Goal: Task Accomplishment & Management: Use online tool/utility

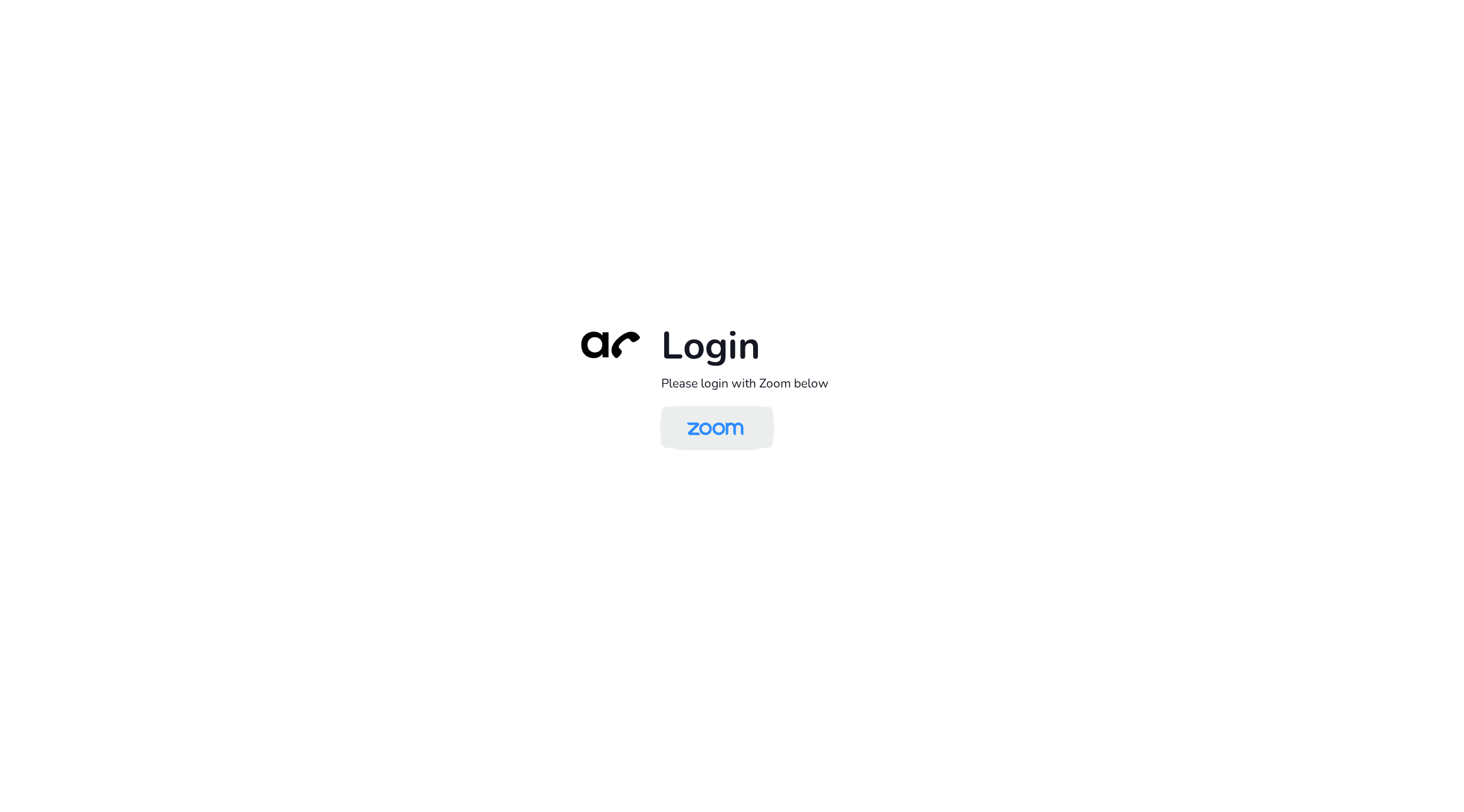
click at [687, 427] on img at bounding box center [716, 428] width 81 height 38
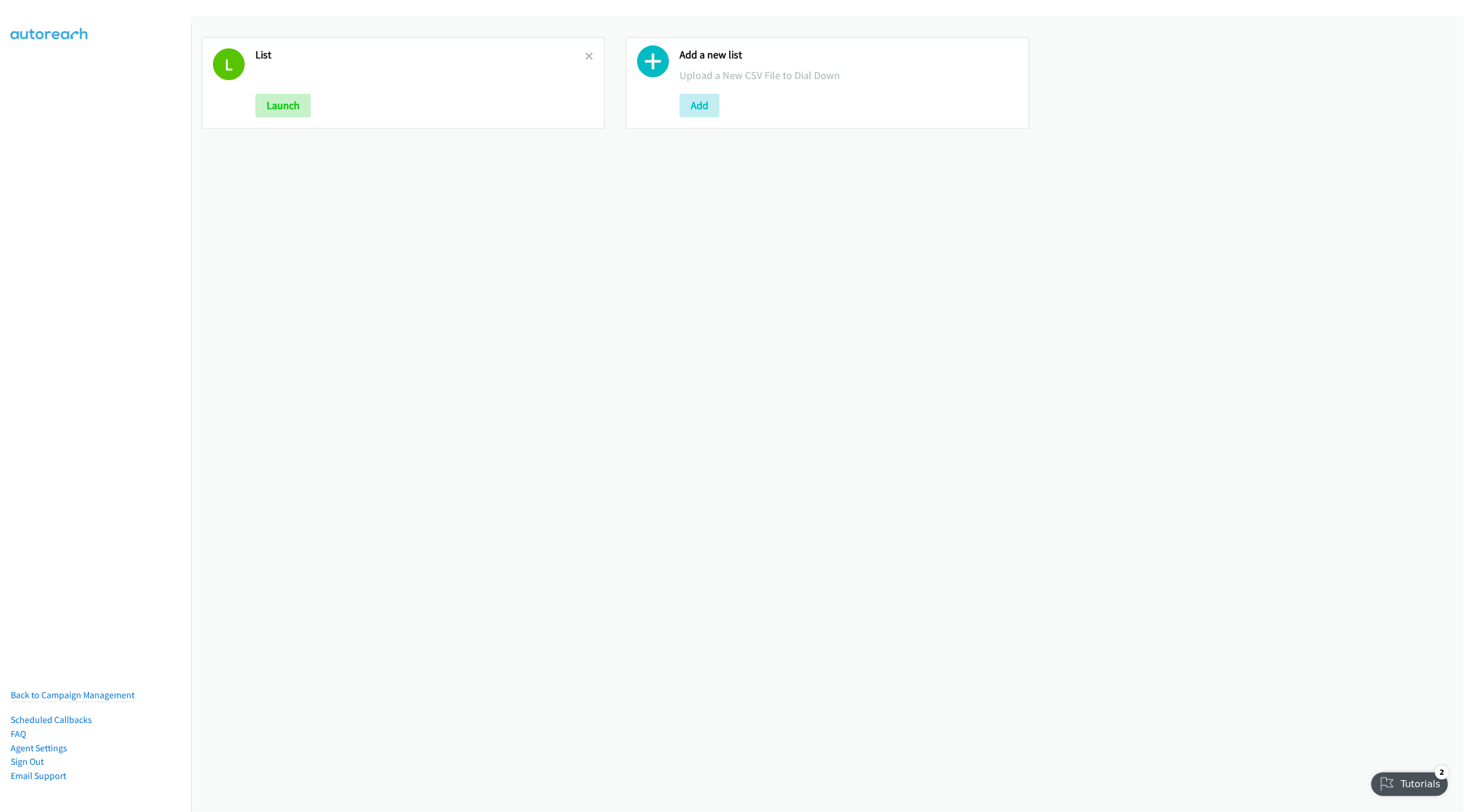
click at [586, 60] on link at bounding box center [589, 56] width 9 height 13
click at [263, 106] on button "Add" at bounding box center [275, 106] width 40 height 23
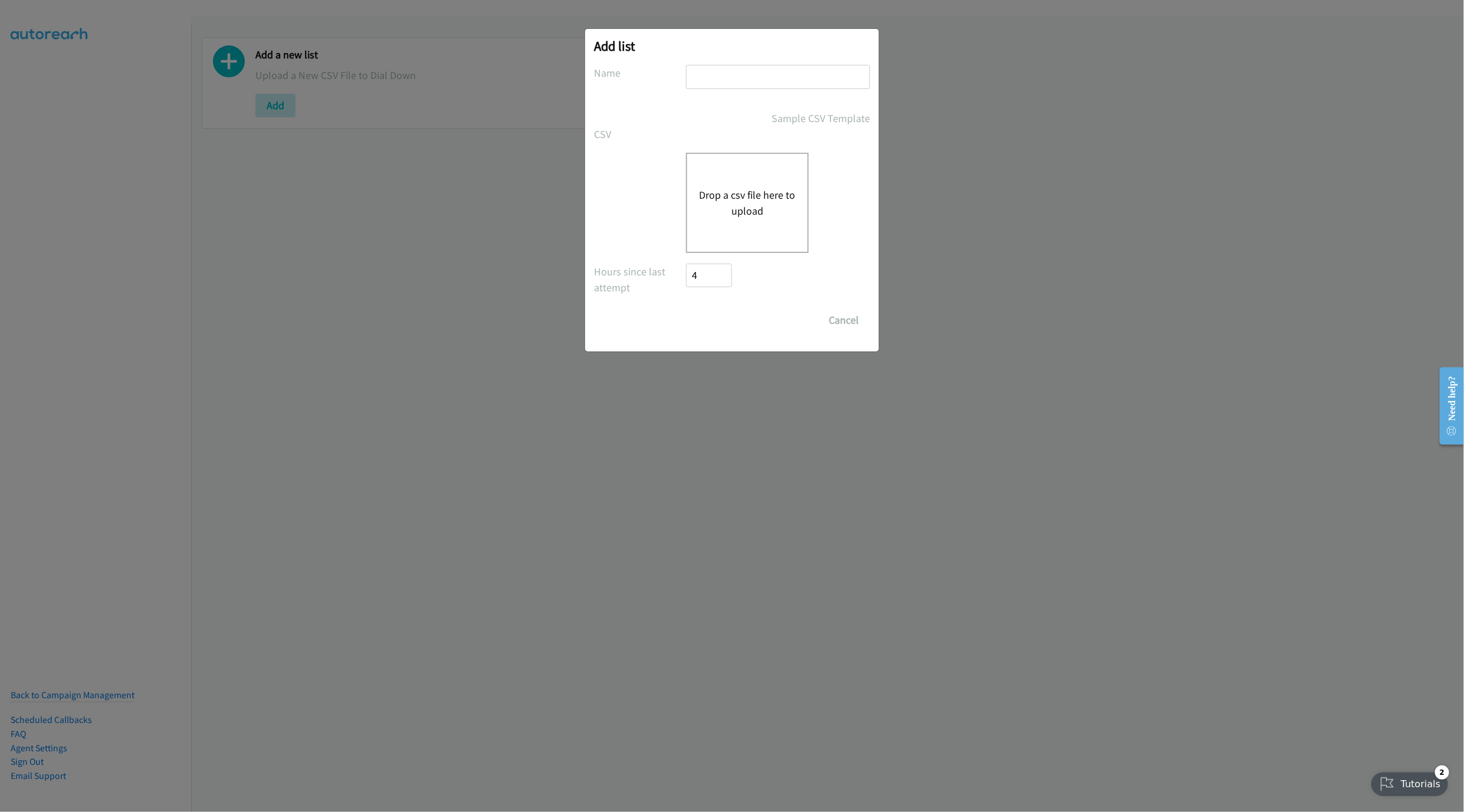
click at [739, 83] on input "text" at bounding box center [778, 77] width 184 height 24
type input "LIST"
click at [743, 193] on button "Drop a csv file here to upload" at bounding box center [747, 203] width 97 height 32
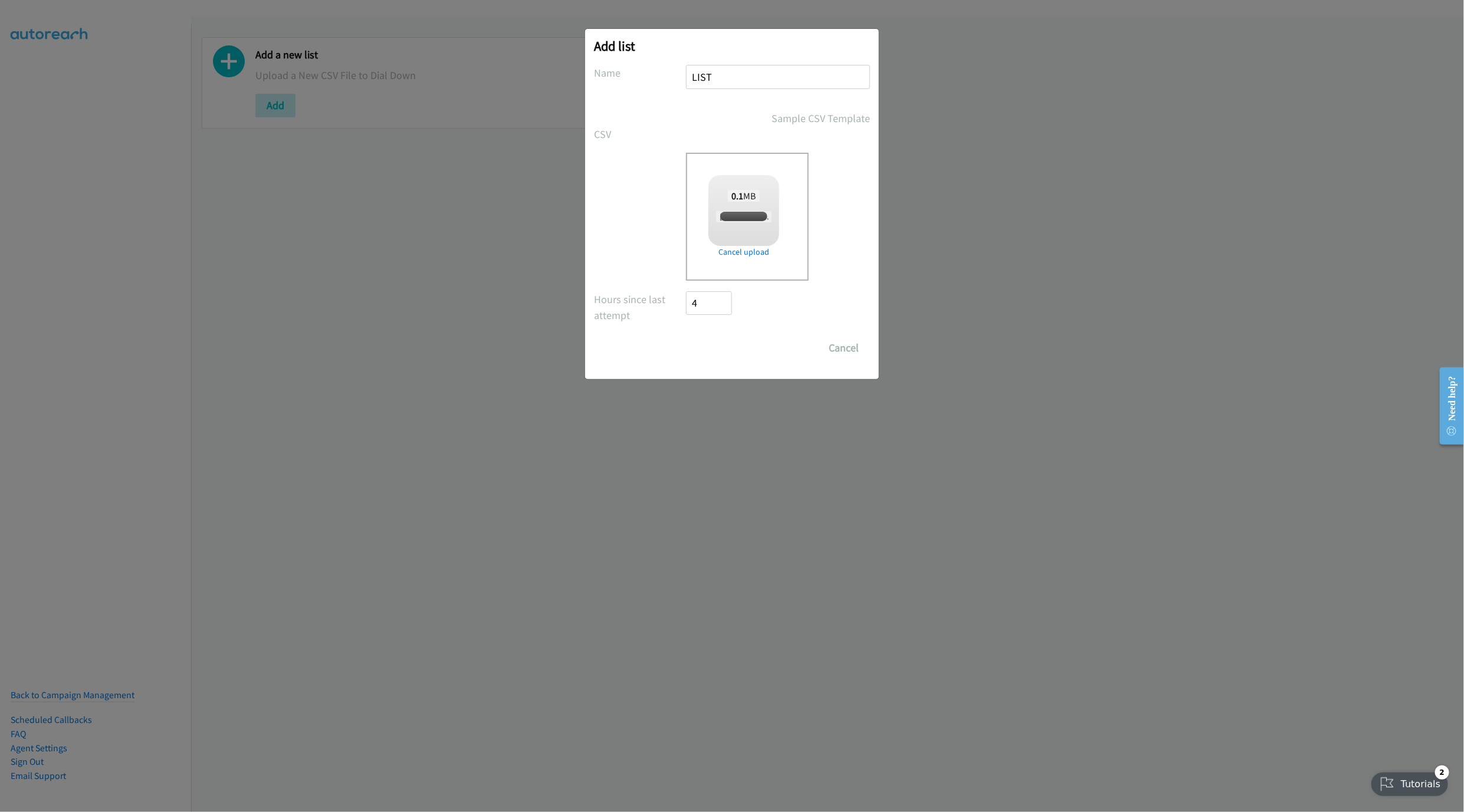
checkbox input "true"
click at [715, 344] on input "Save List" at bounding box center [717, 348] width 62 height 23
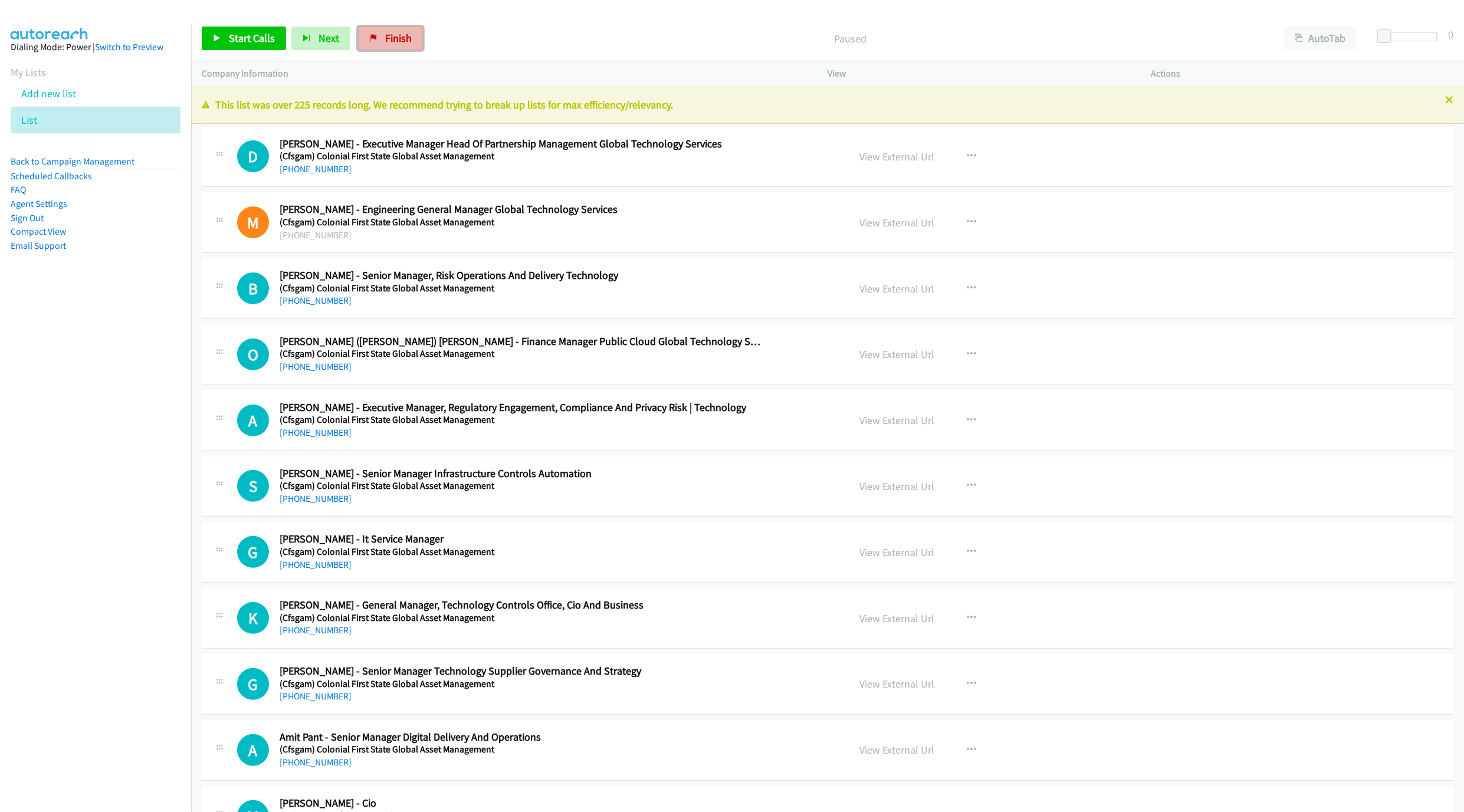
click at [386, 35] on span "Finish" at bounding box center [398, 38] width 27 height 13
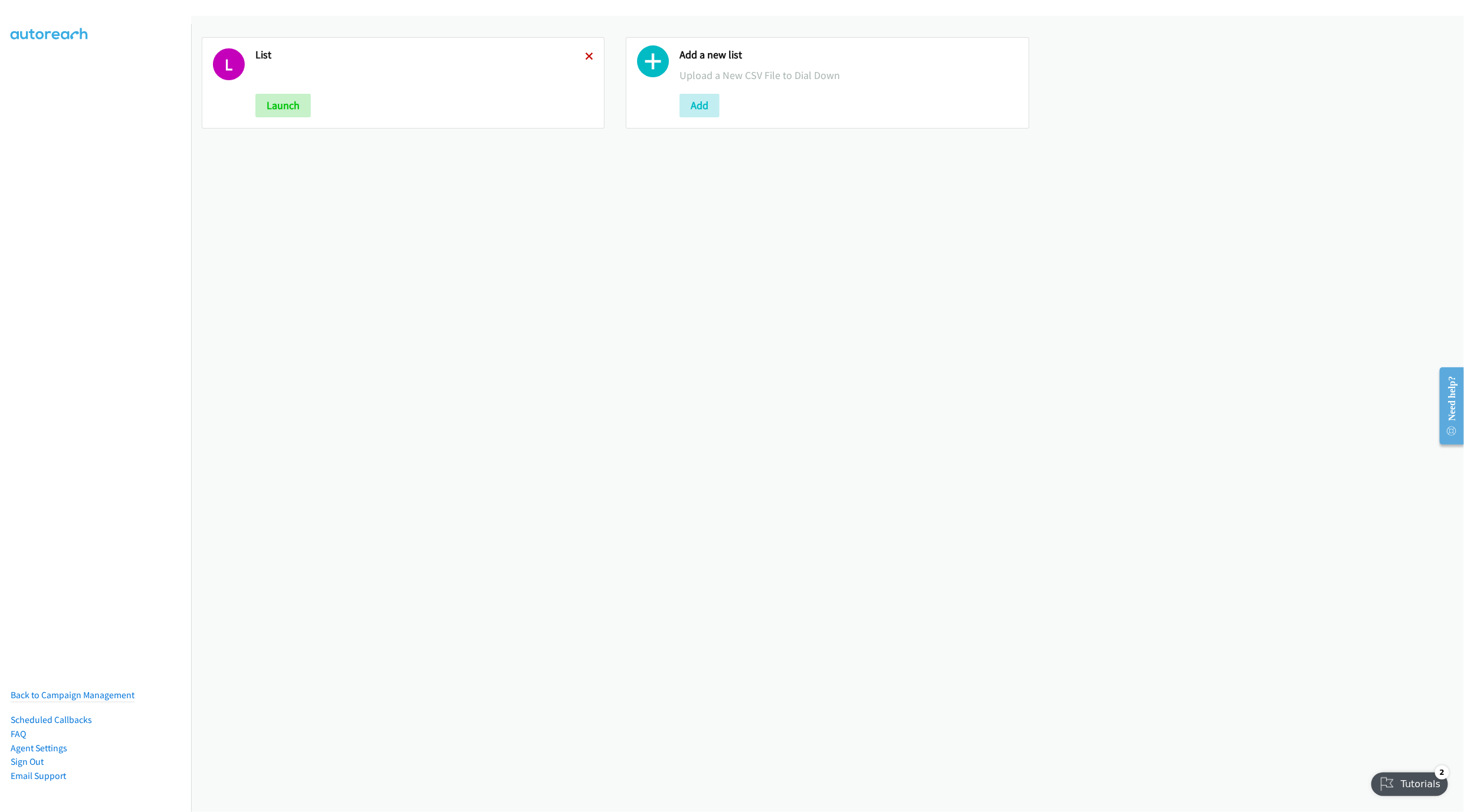
click at [585, 59] on icon at bounding box center [589, 57] width 9 height 9
click at [293, 106] on button "Add" at bounding box center [275, 106] width 40 height 23
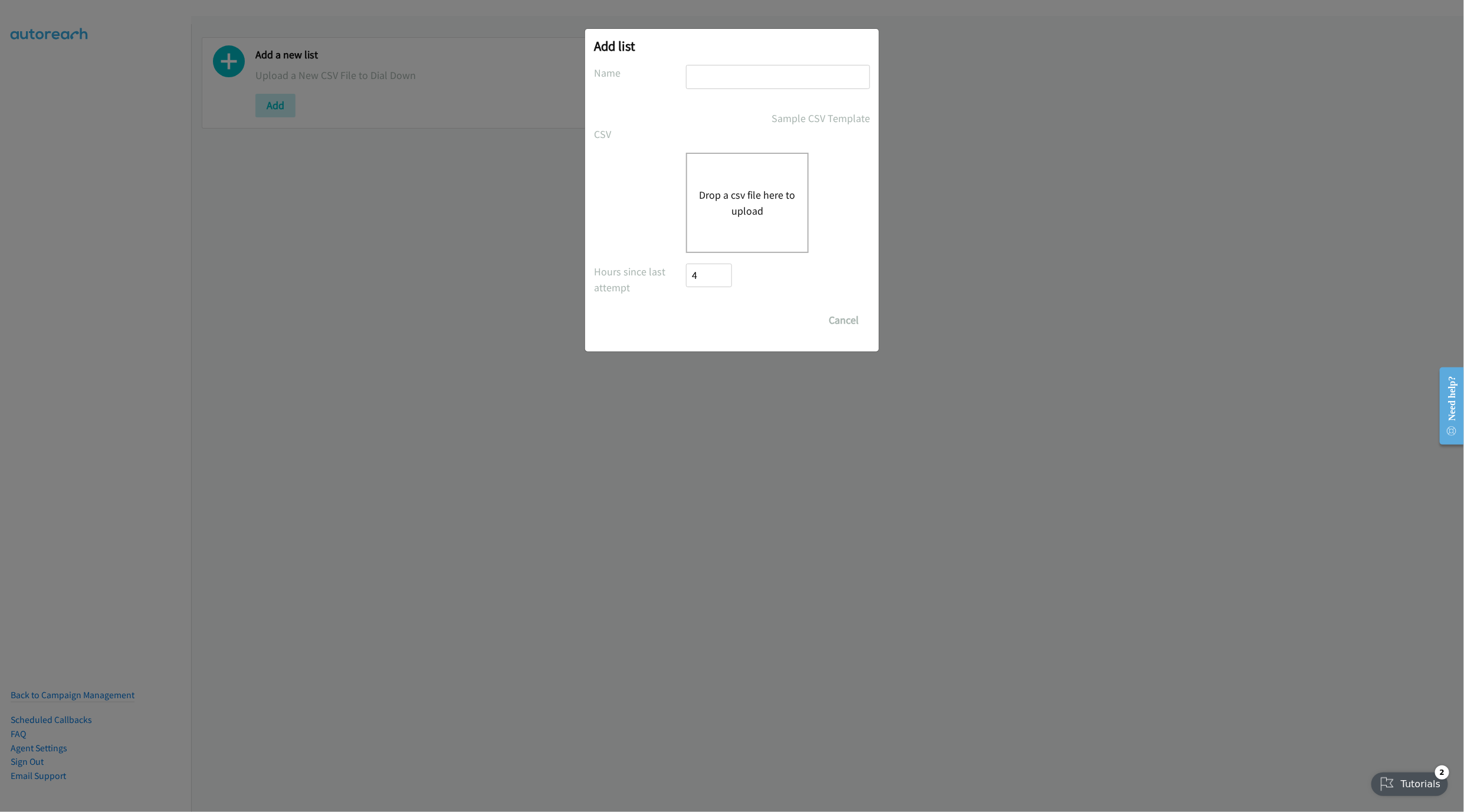
click at [747, 80] on input "text" at bounding box center [778, 77] width 184 height 24
type input "LIST"
click at [750, 178] on div "Drop a csv file here to upload" at bounding box center [747, 203] width 123 height 100
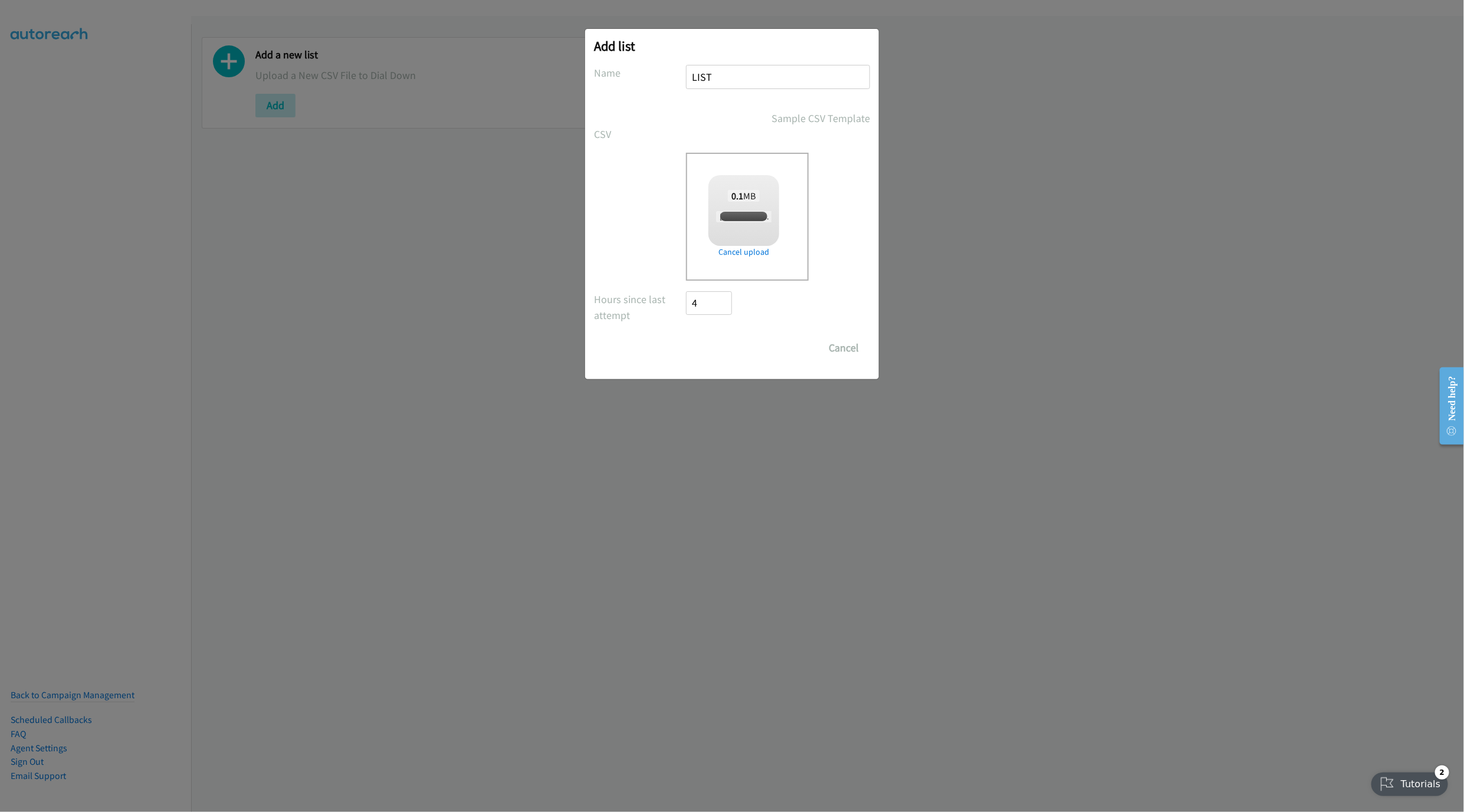
checkbox input "true"
click at [711, 350] on input "Save List" at bounding box center [717, 348] width 62 height 23
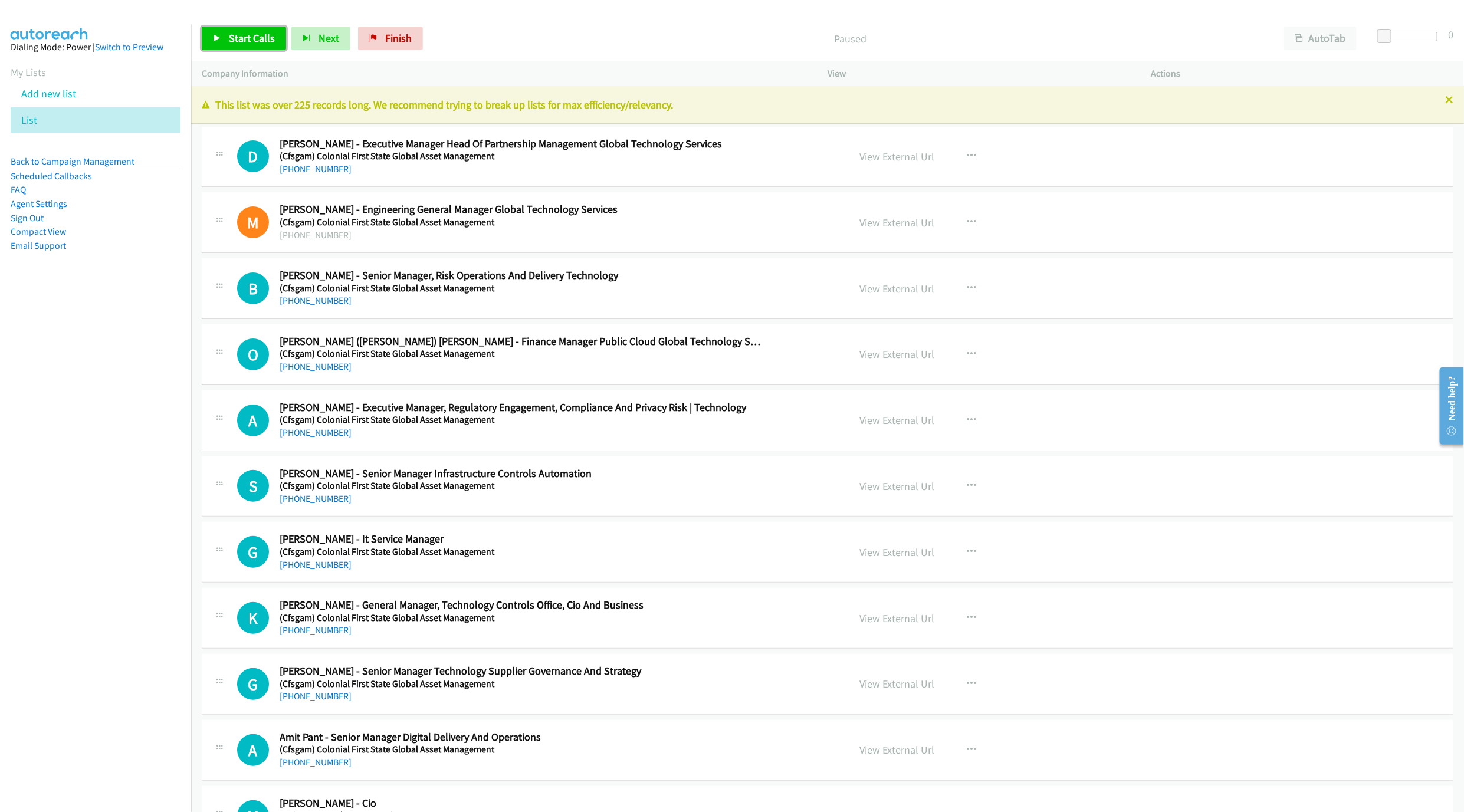
click at [268, 39] on span "Start Calls" at bounding box center [252, 38] width 46 height 13
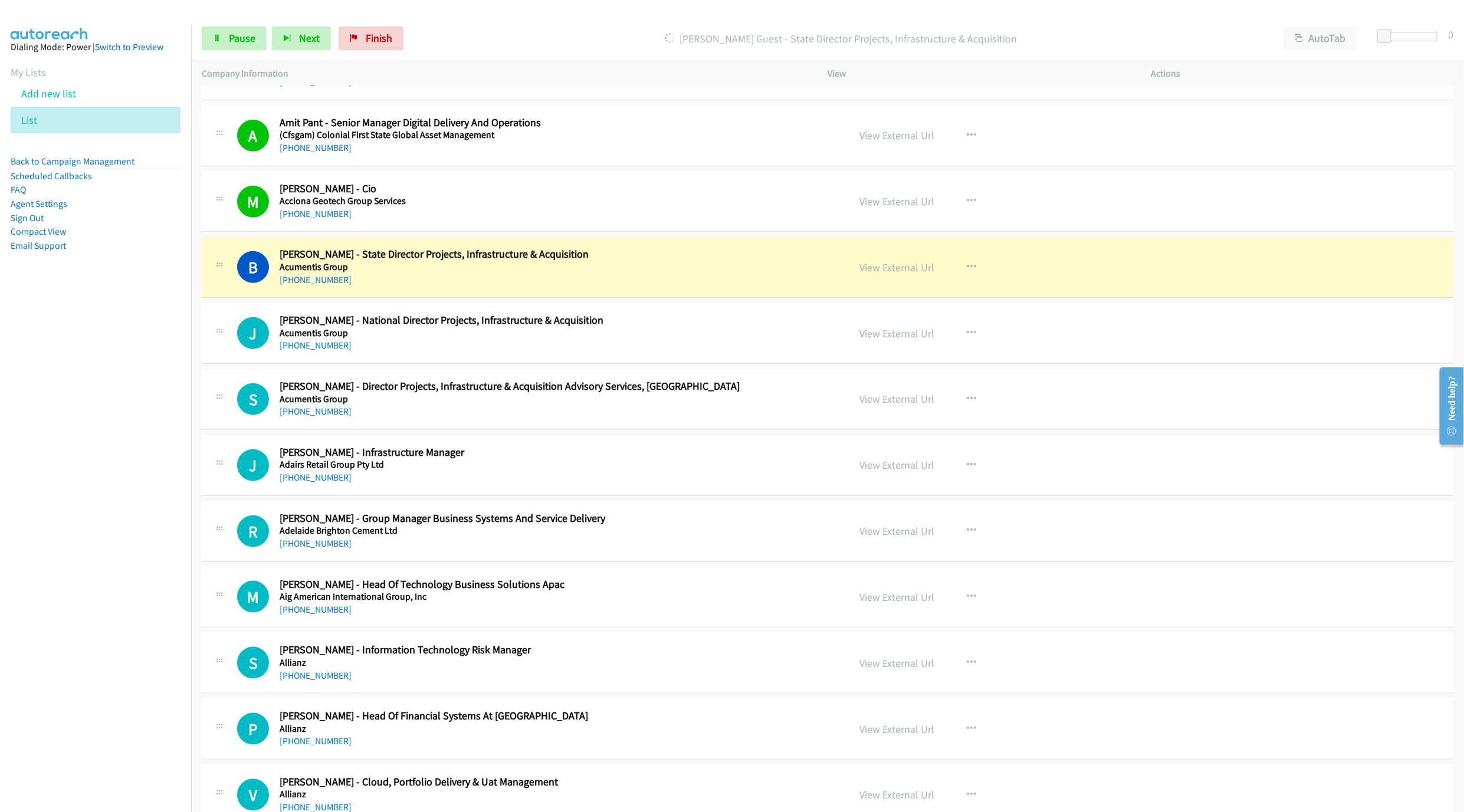
scroll to position [620, 0]
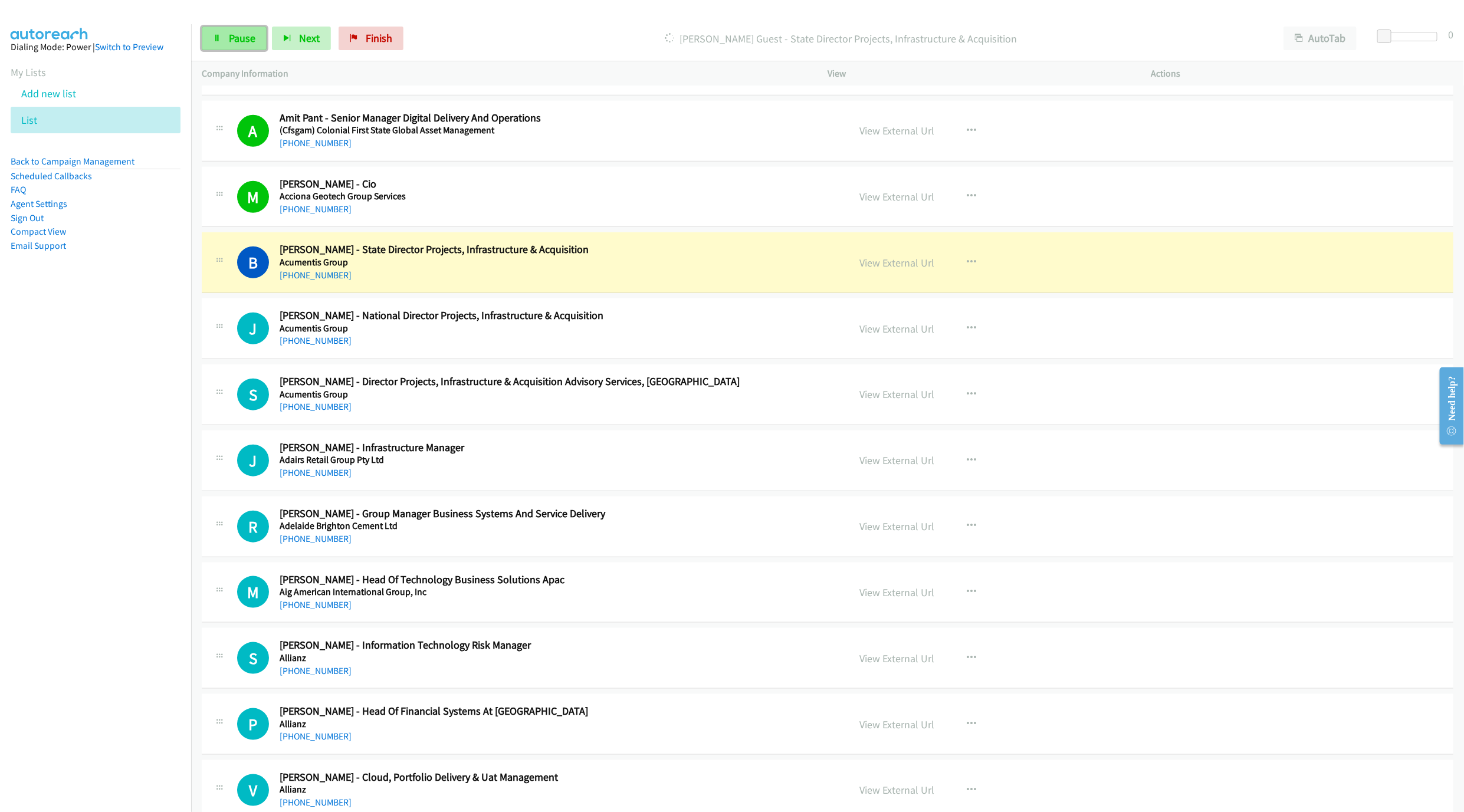
click at [216, 45] on link "Pause" at bounding box center [234, 38] width 65 height 23
click at [575, 243] on div "B Callback Scheduled [PERSON_NAME] - State Director Projects, Infrastructure & …" at bounding box center [828, 263] width 1252 height 61
click at [908, 260] on link "View External Url" at bounding box center [897, 262] width 75 height 13
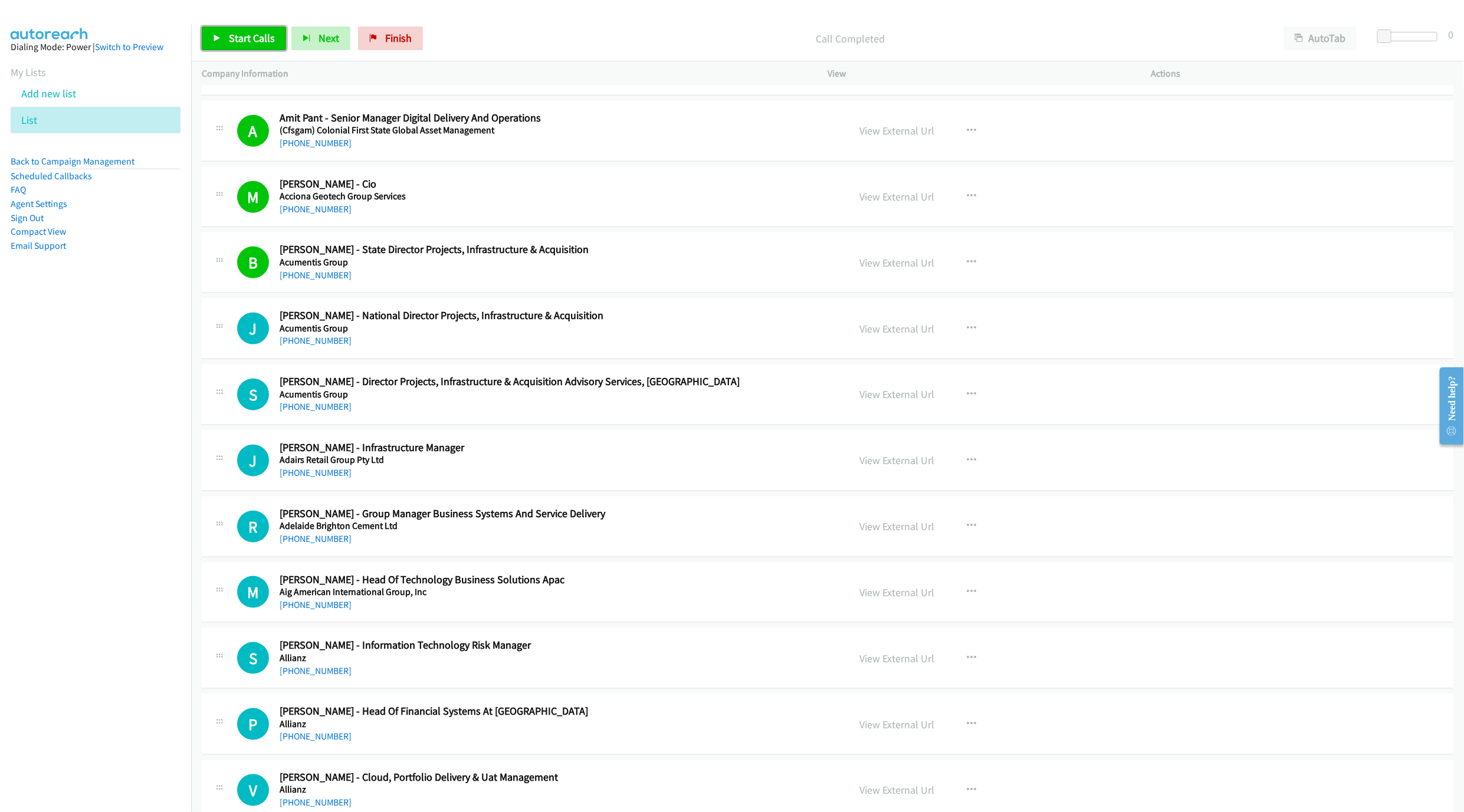
click at [243, 46] on link "Start Calls" at bounding box center [244, 38] width 85 height 23
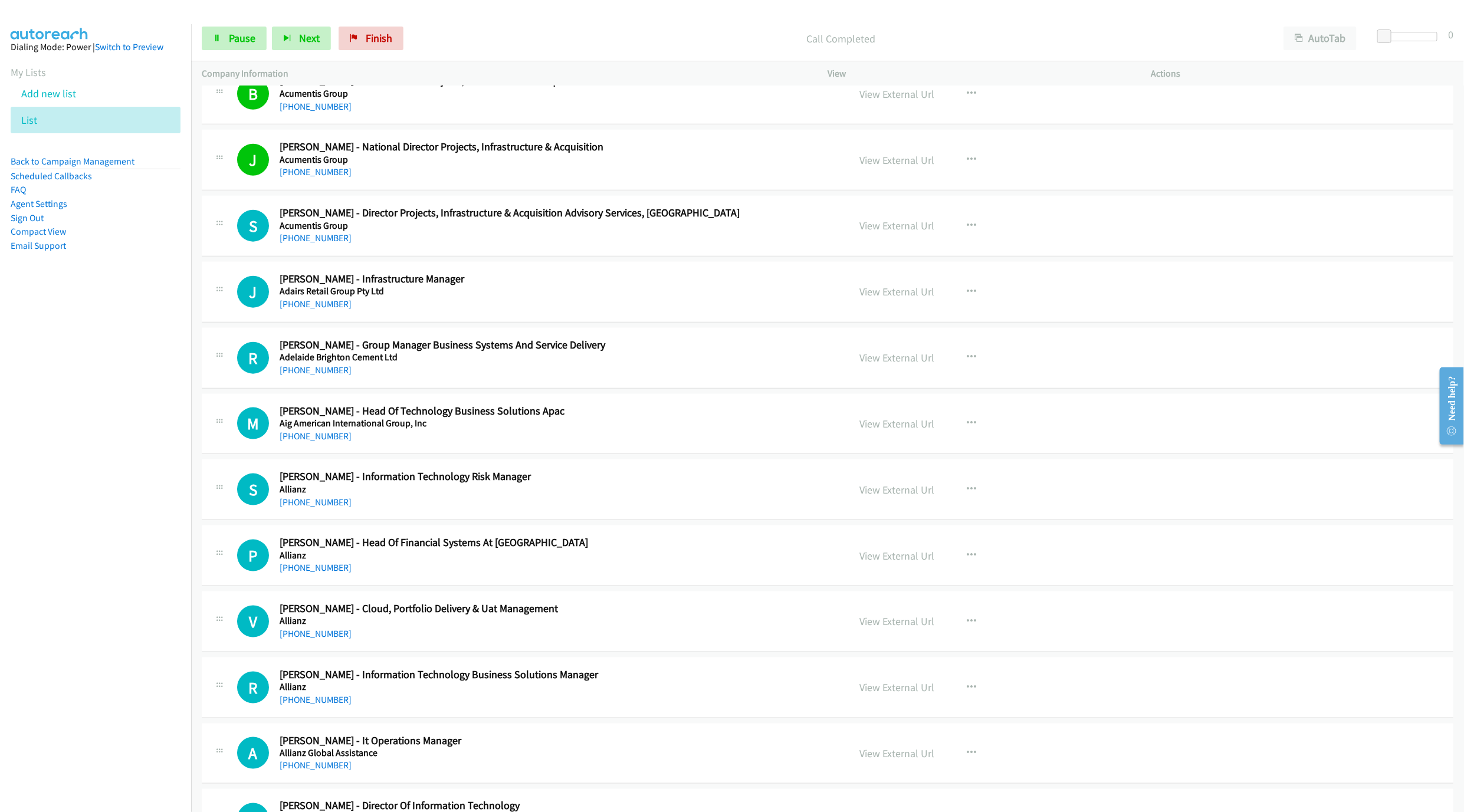
scroll to position [796, 0]
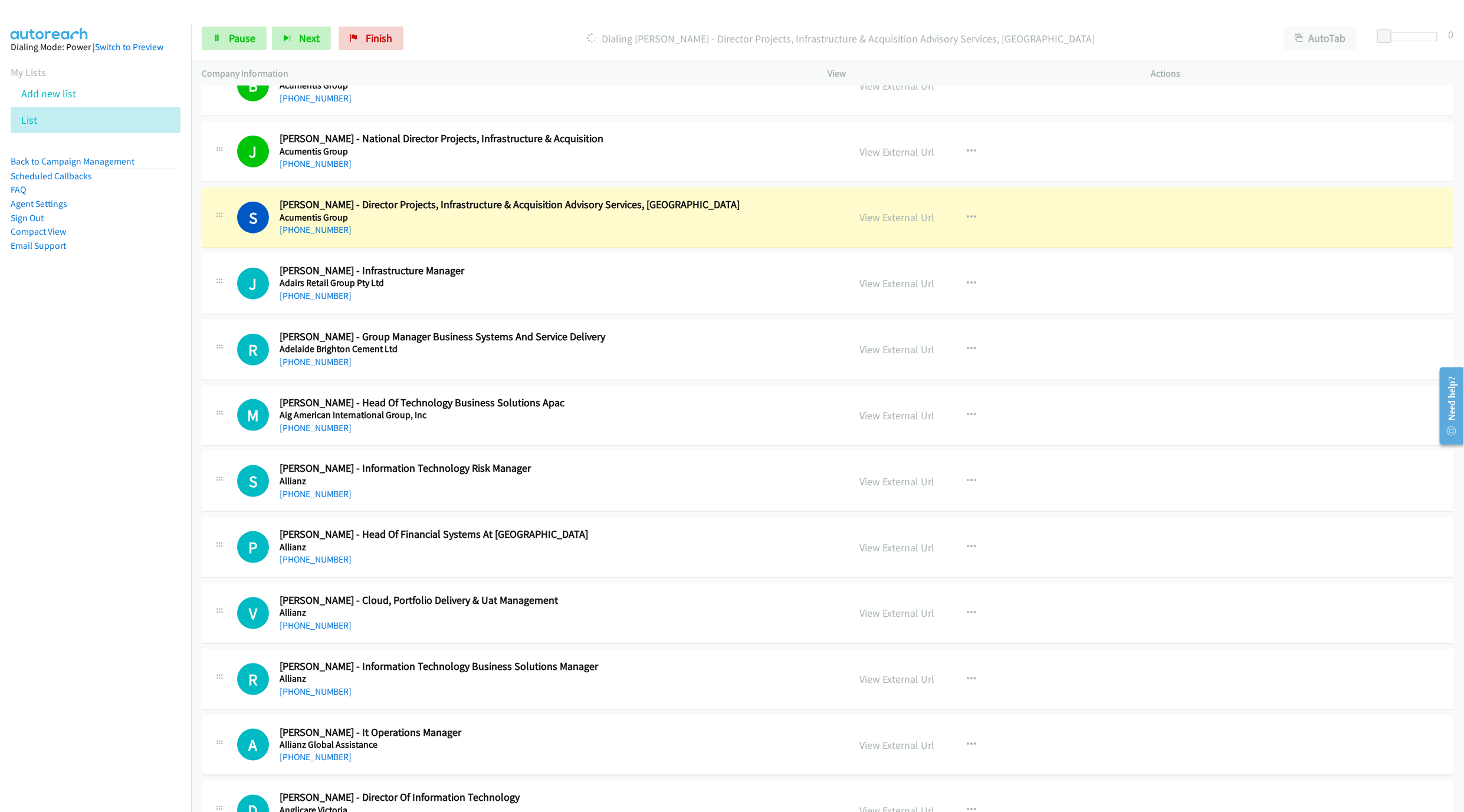
drag, startPoint x: 926, startPoint y: 221, endPoint x: 735, endPoint y: 2, distance: 290.6
click at [912, 224] on link "View External Url" at bounding box center [897, 217] width 75 height 13
click at [214, 45] on link "Pause" at bounding box center [234, 38] width 65 height 23
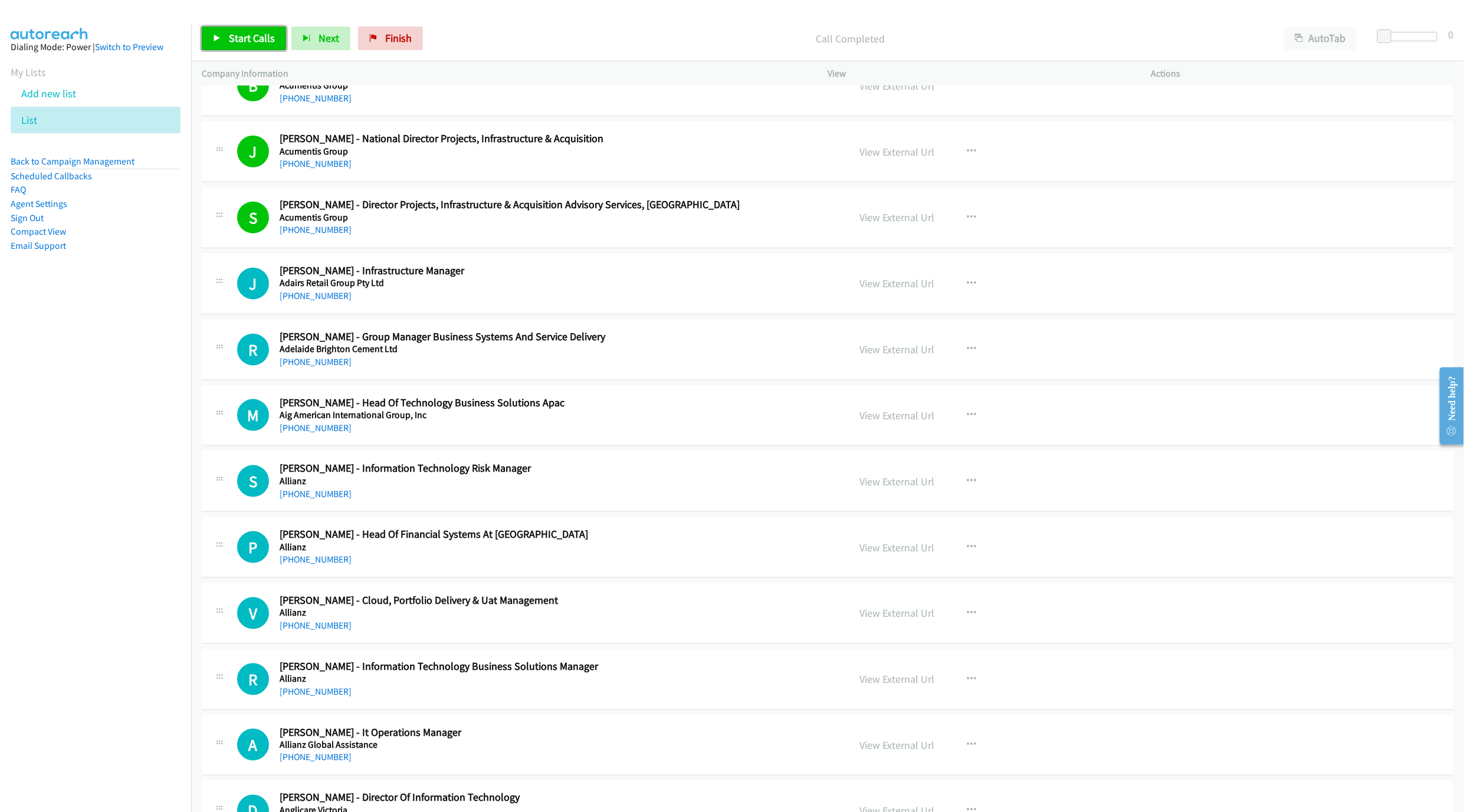
click at [229, 32] on span "Start Calls" at bounding box center [252, 38] width 46 height 13
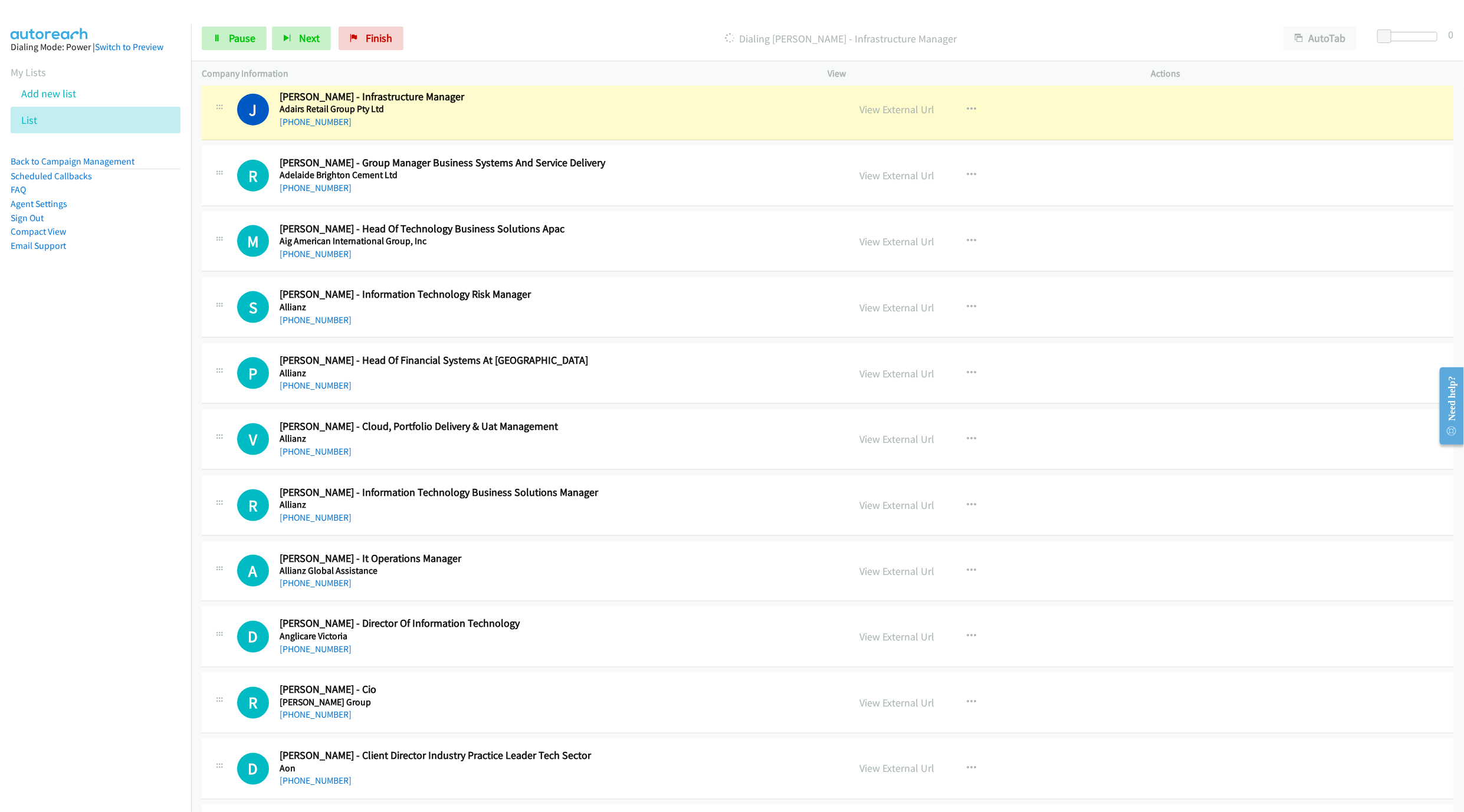
scroll to position [973, 0]
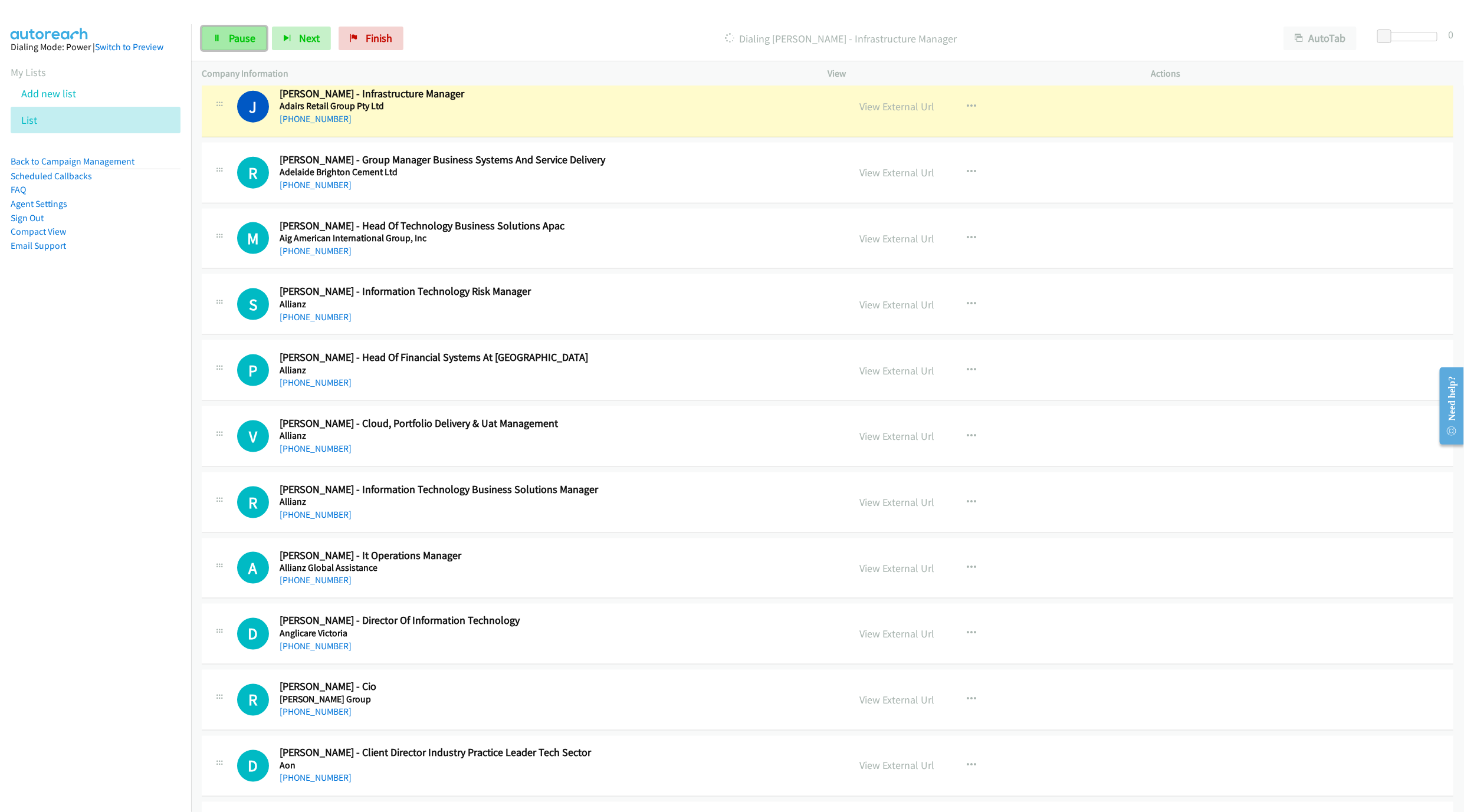
click at [238, 36] on span "Pause" at bounding box center [243, 38] width 27 height 13
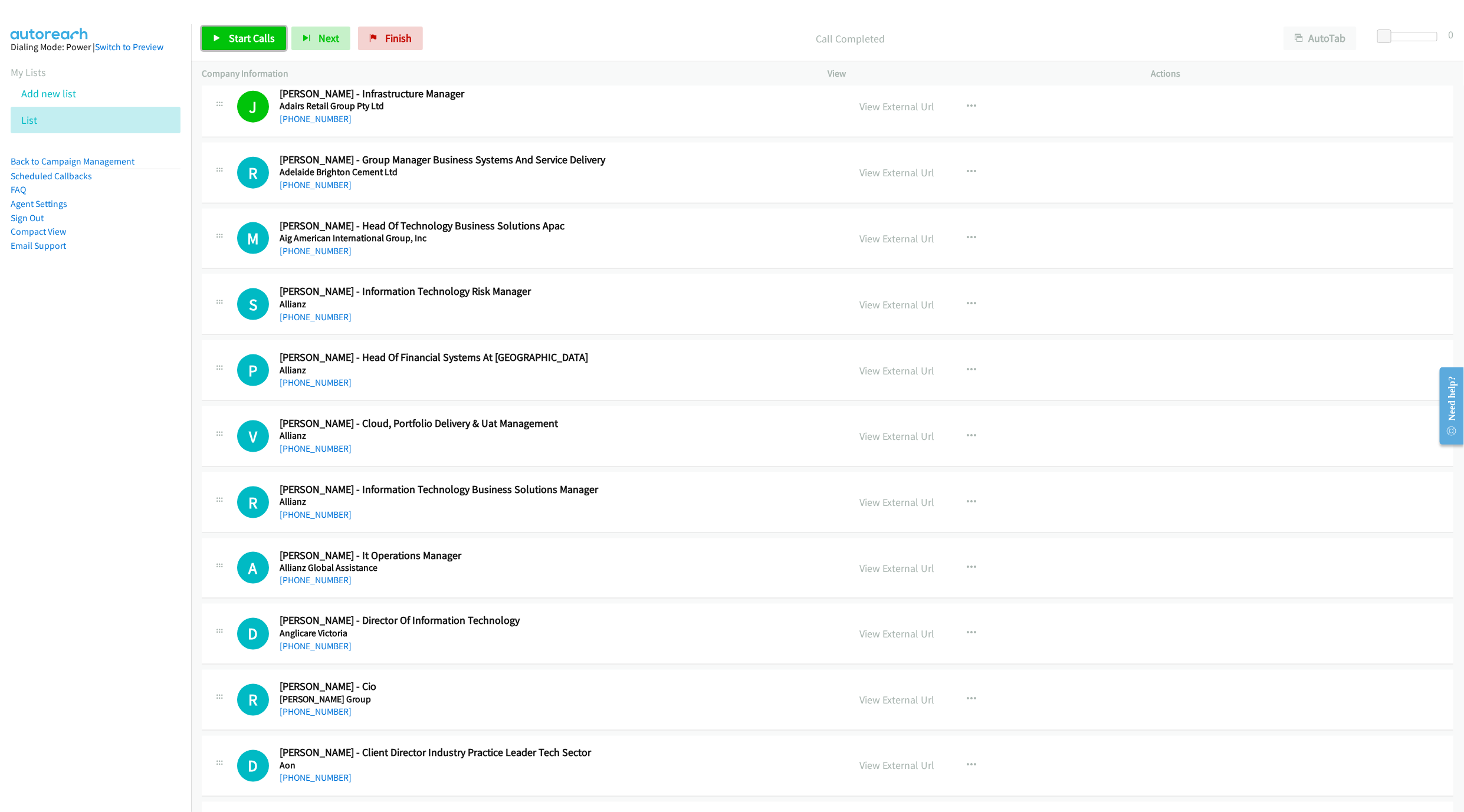
click at [251, 45] on link "Start Calls" at bounding box center [244, 38] width 85 height 23
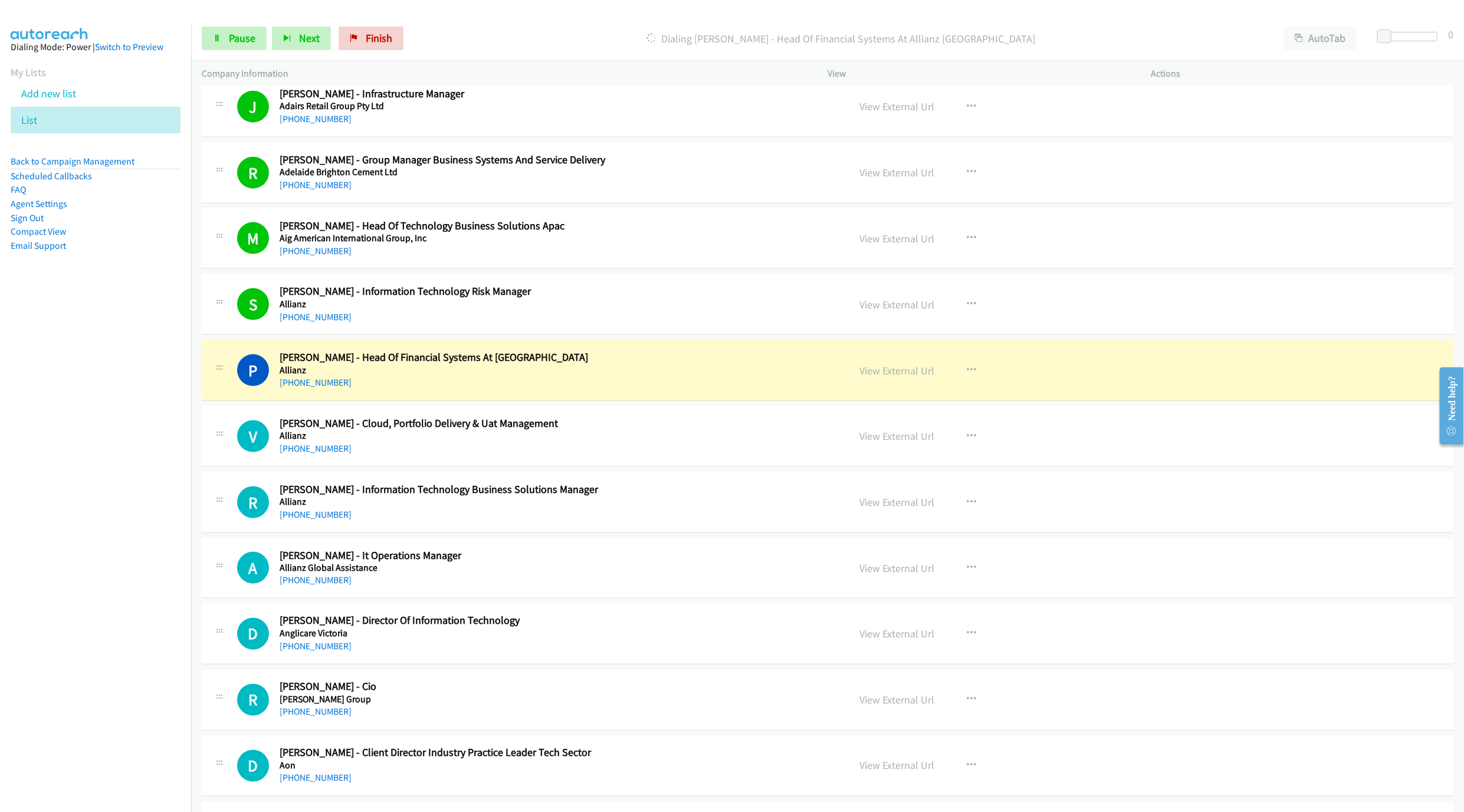
click at [691, 373] on h5 "Allianz" at bounding box center [522, 370] width 485 height 12
click at [875, 377] on link "View External Url" at bounding box center [897, 370] width 75 height 13
click at [243, 41] on span "Pause" at bounding box center [243, 38] width 27 height 13
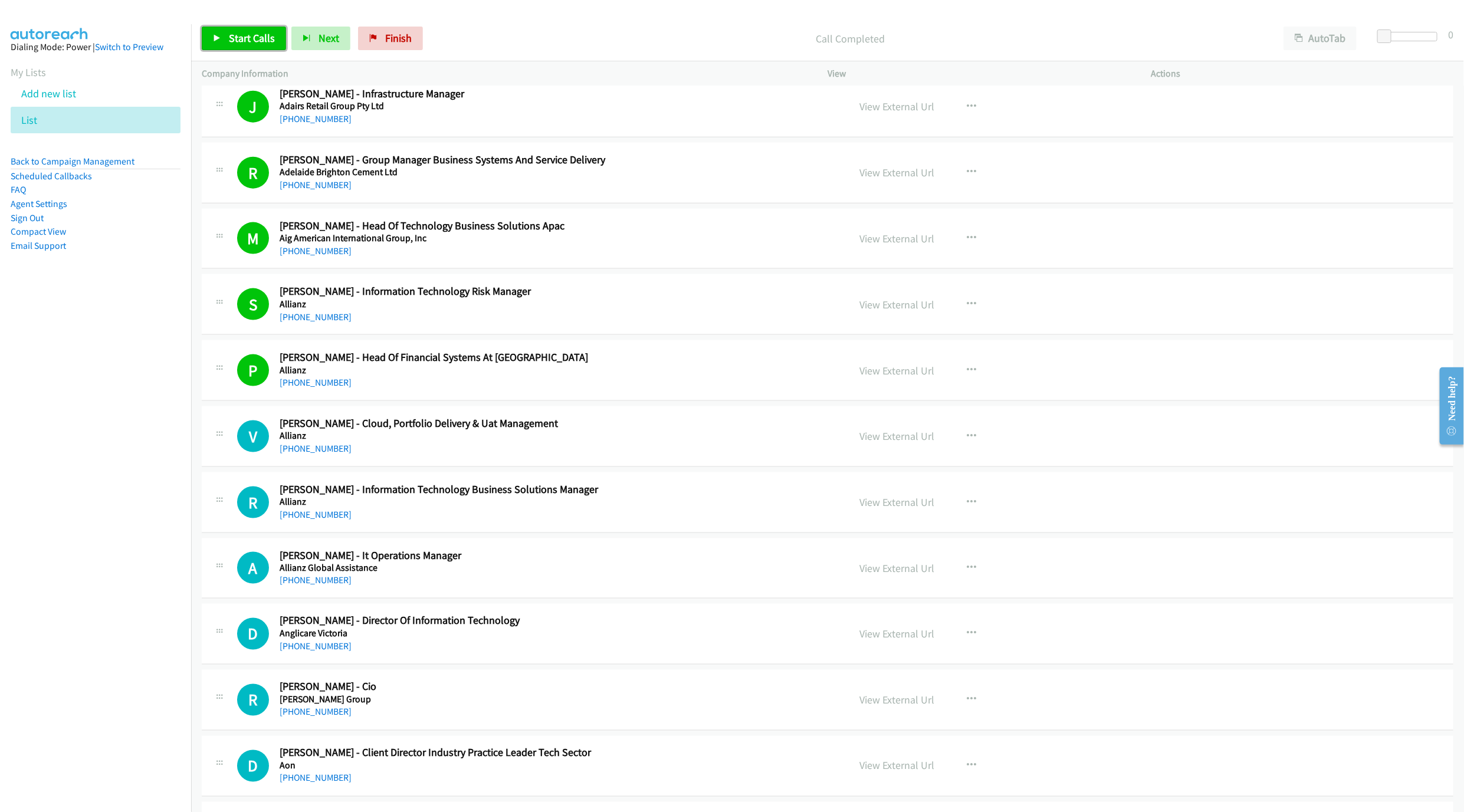
click at [231, 48] on link "Start Calls" at bounding box center [244, 38] width 85 height 23
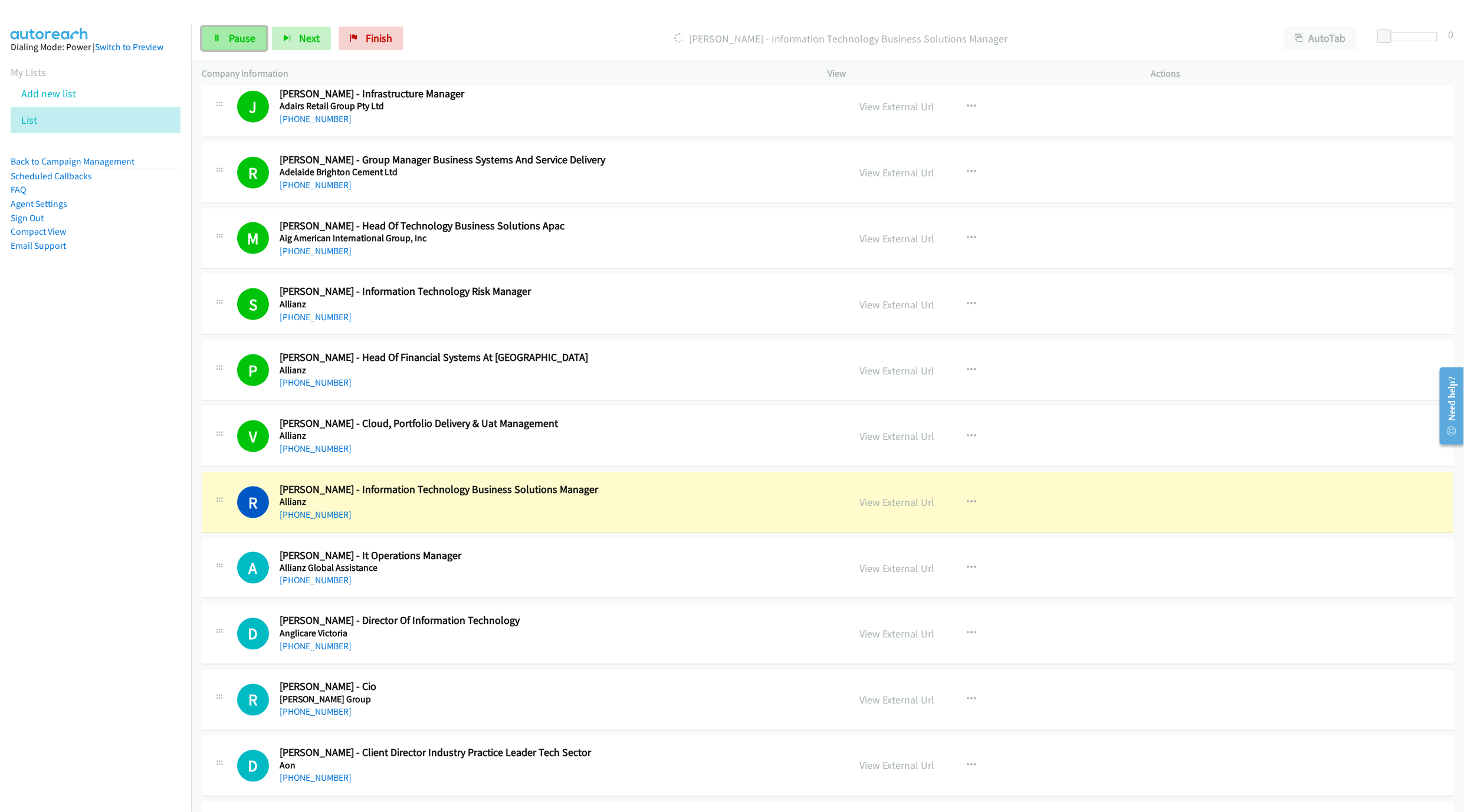
click at [236, 27] on link "Pause" at bounding box center [234, 38] width 65 height 23
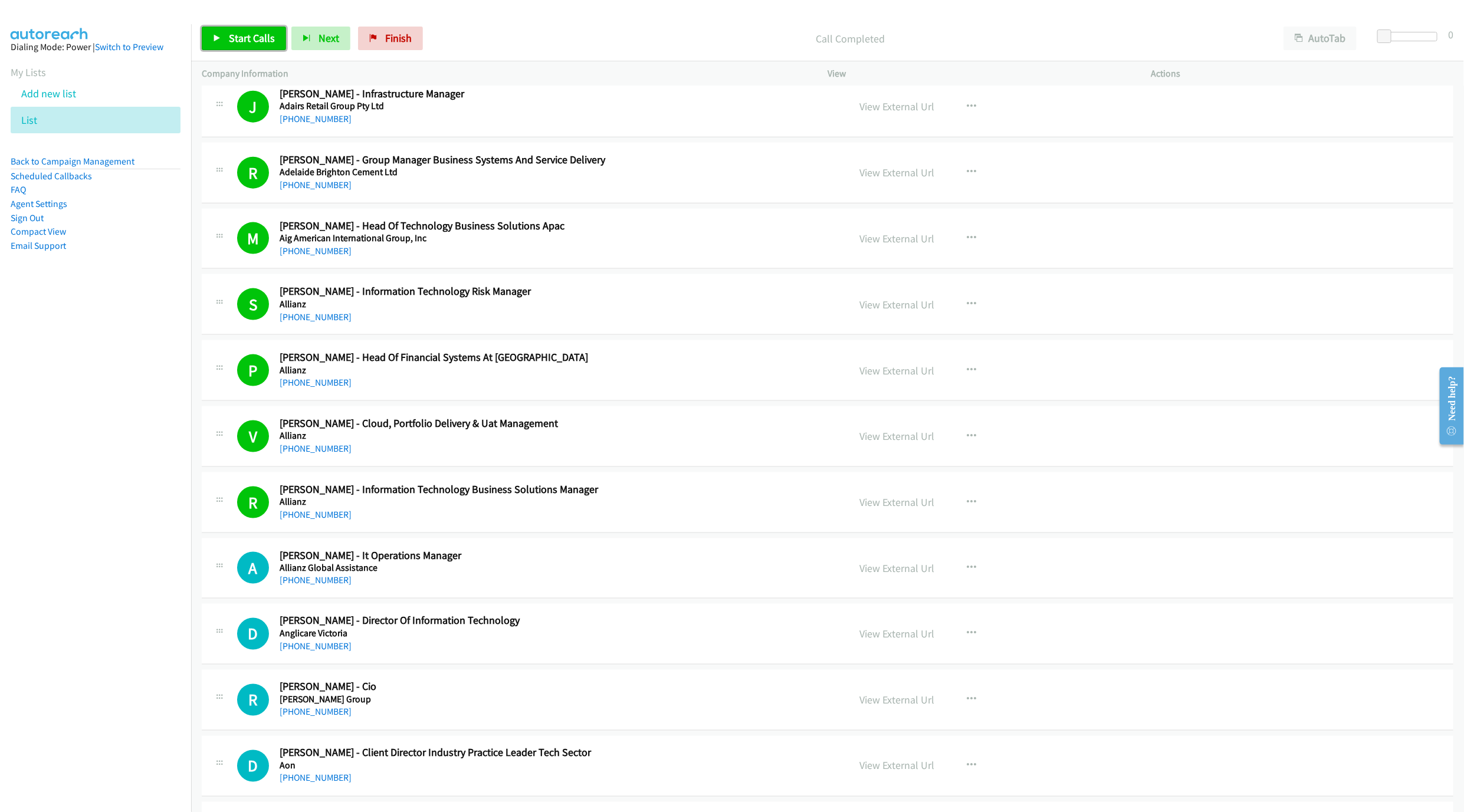
click at [259, 37] on span "Start Calls" at bounding box center [252, 38] width 46 height 13
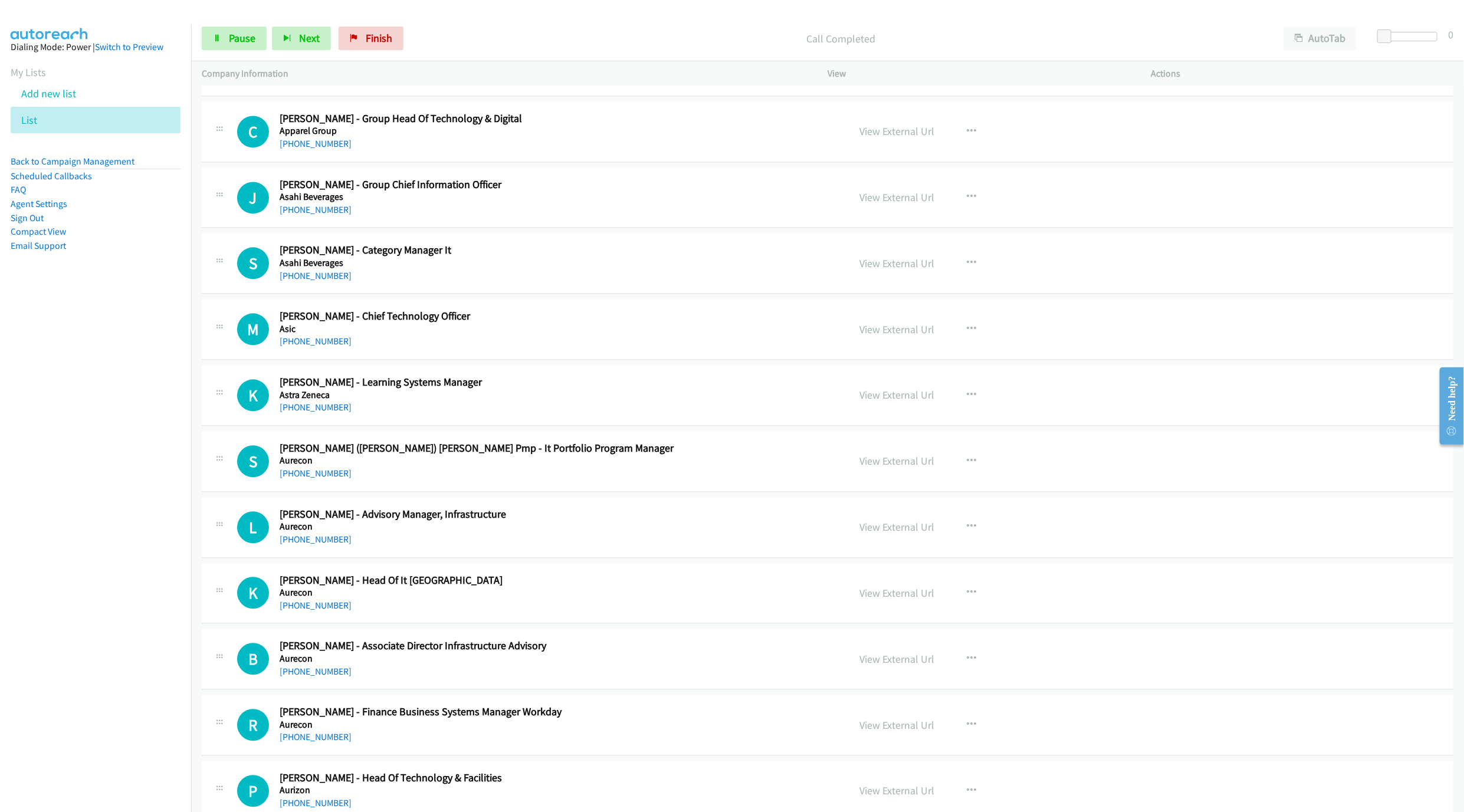
scroll to position [1681, 0]
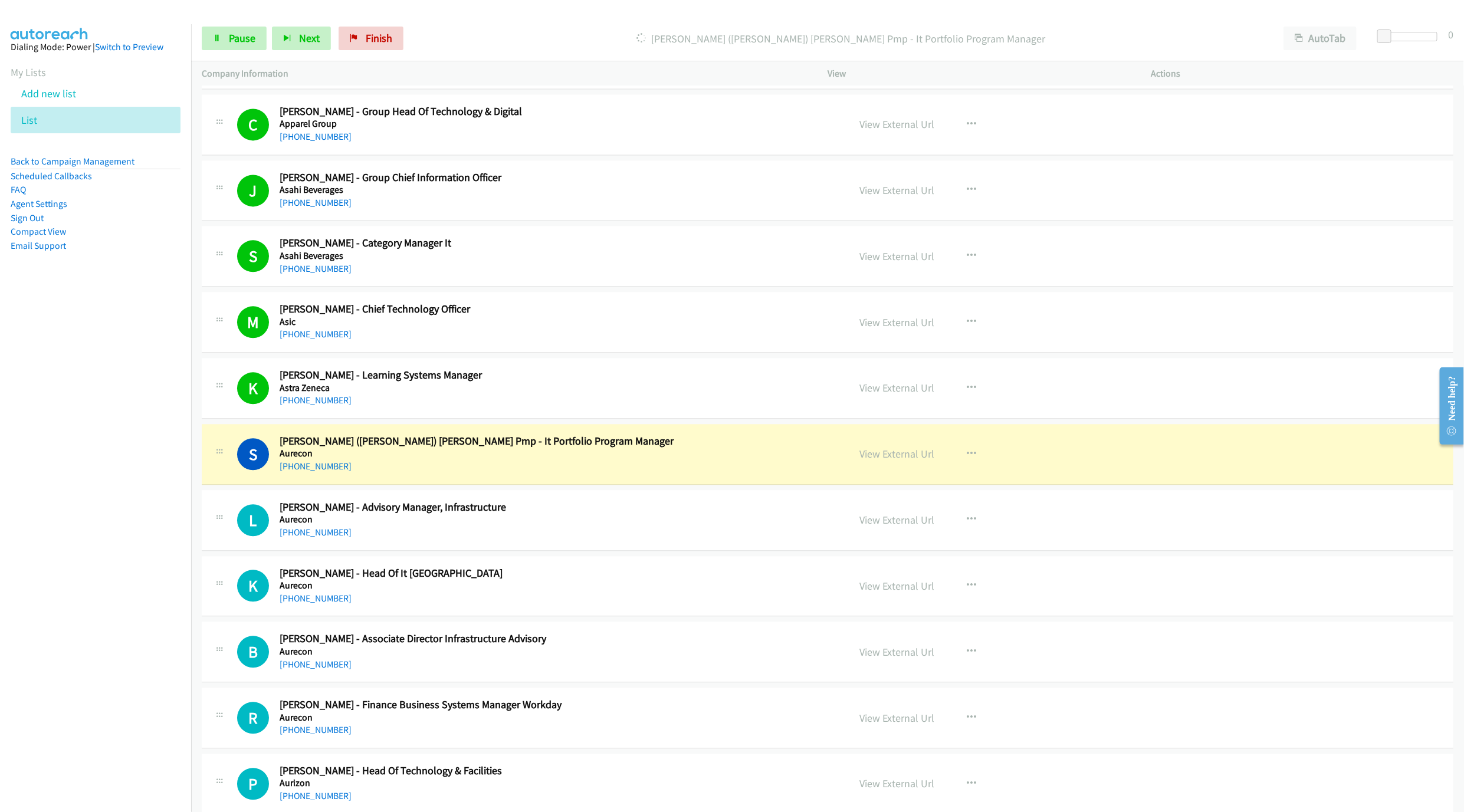
click at [692, 473] on div "[PHONE_NUMBER]" at bounding box center [522, 466] width 485 height 14
click at [862, 461] on link "View External Url" at bounding box center [897, 454] width 75 height 13
click at [253, 45] on span "Pause" at bounding box center [243, 38] width 27 height 13
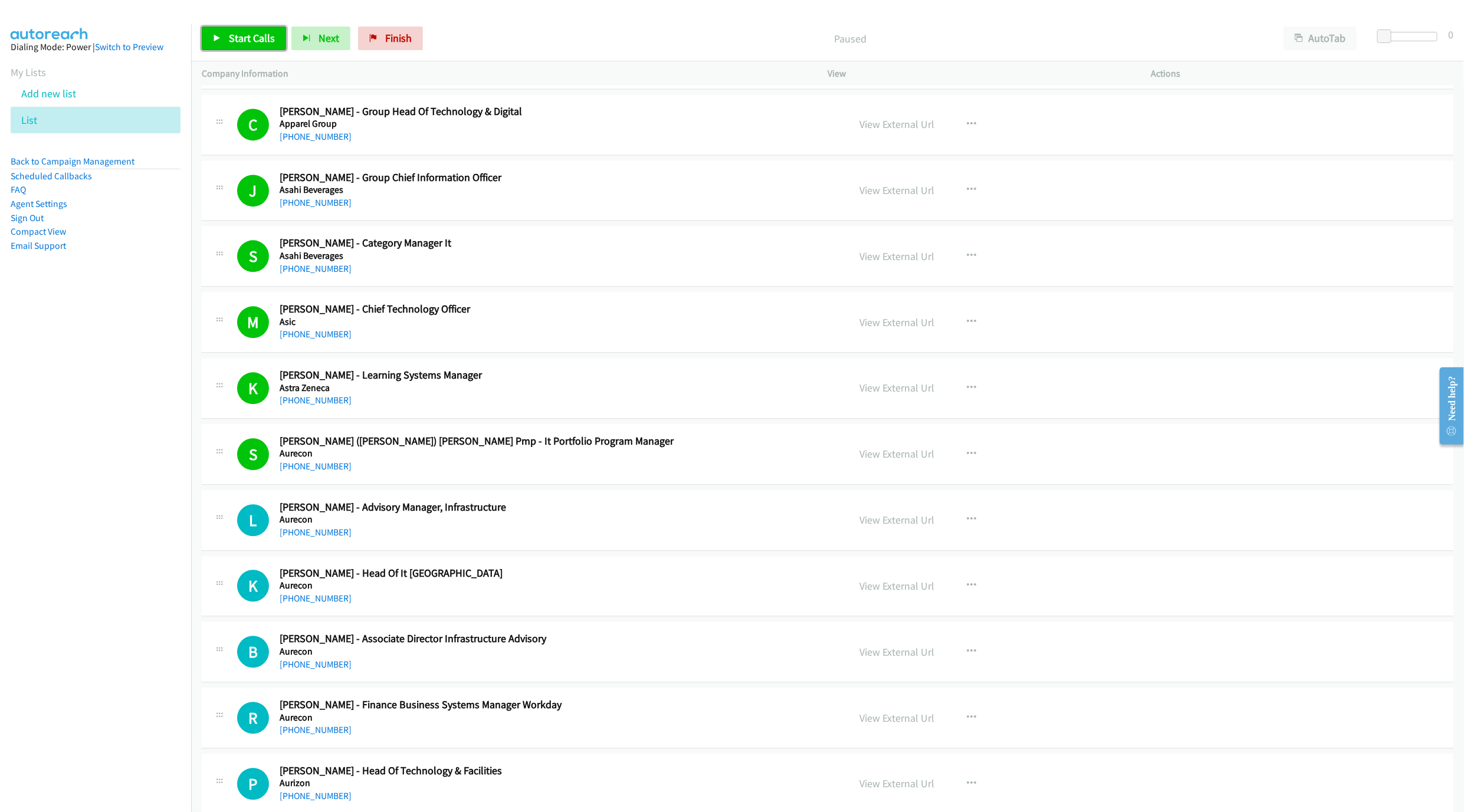
click at [246, 47] on link "Start Calls" at bounding box center [244, 38] width 85 height 23
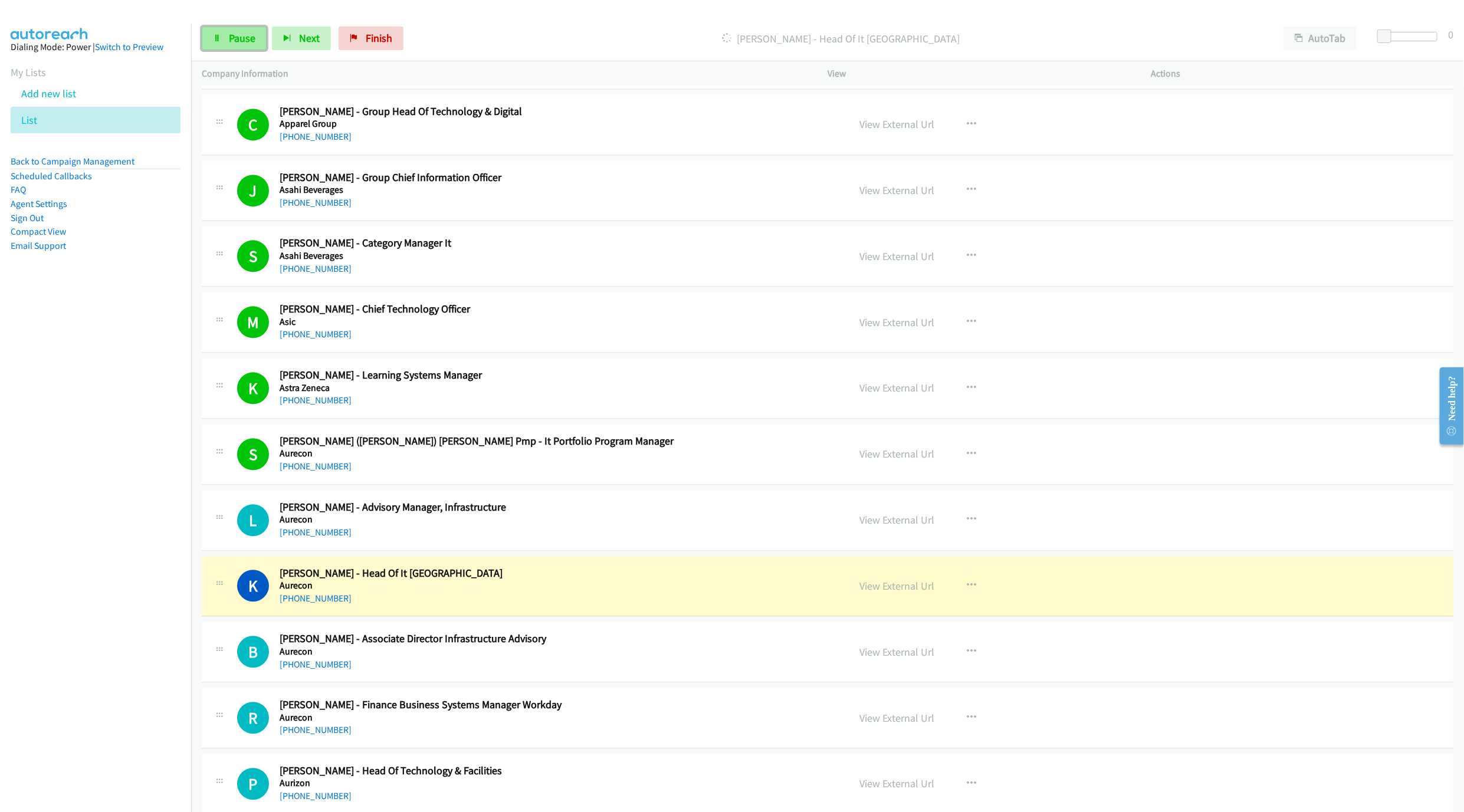
click at [243, 41] on span "Pause" at bounding box center [243, 38] width 27 height 13
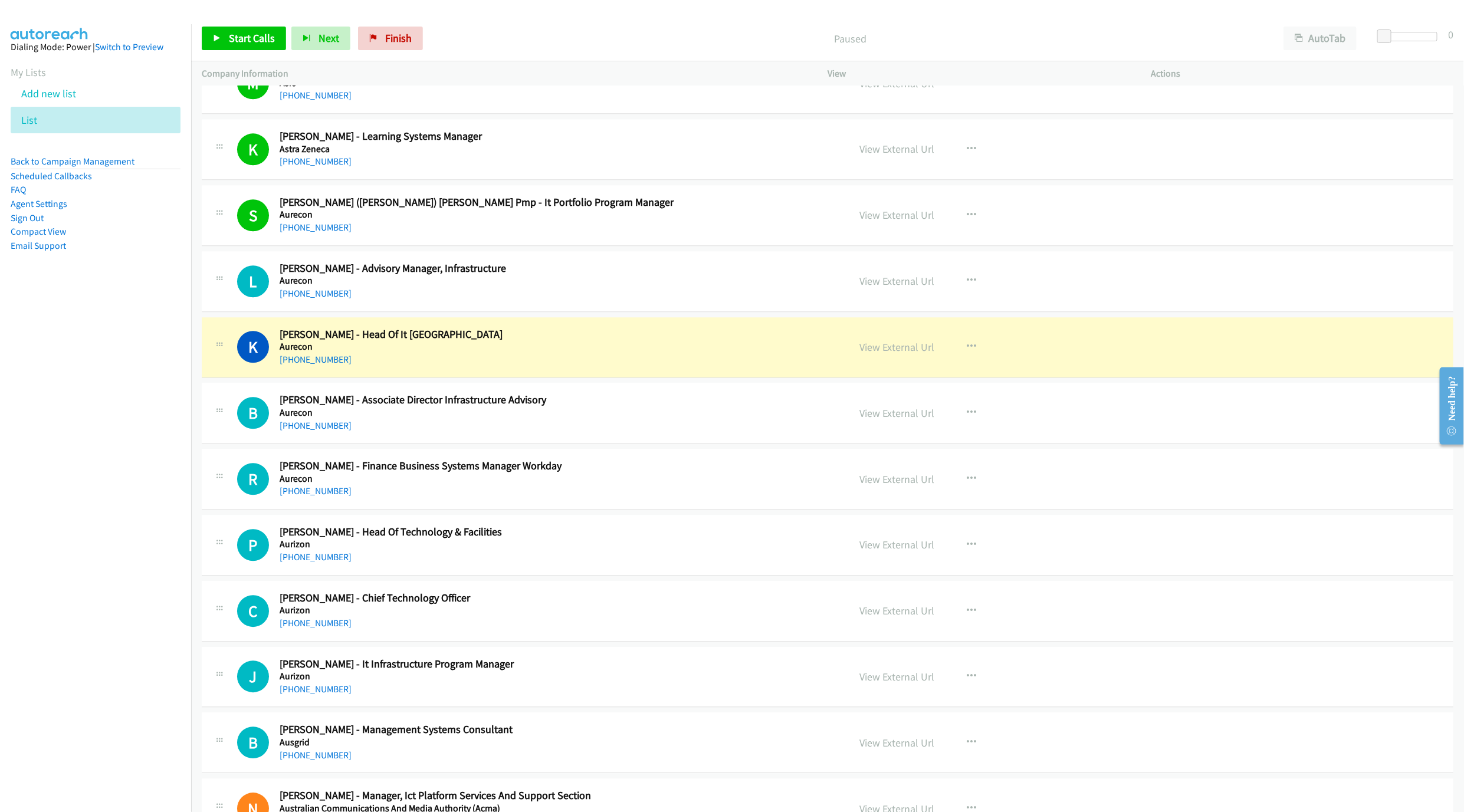
scroll to position [1946, 0]
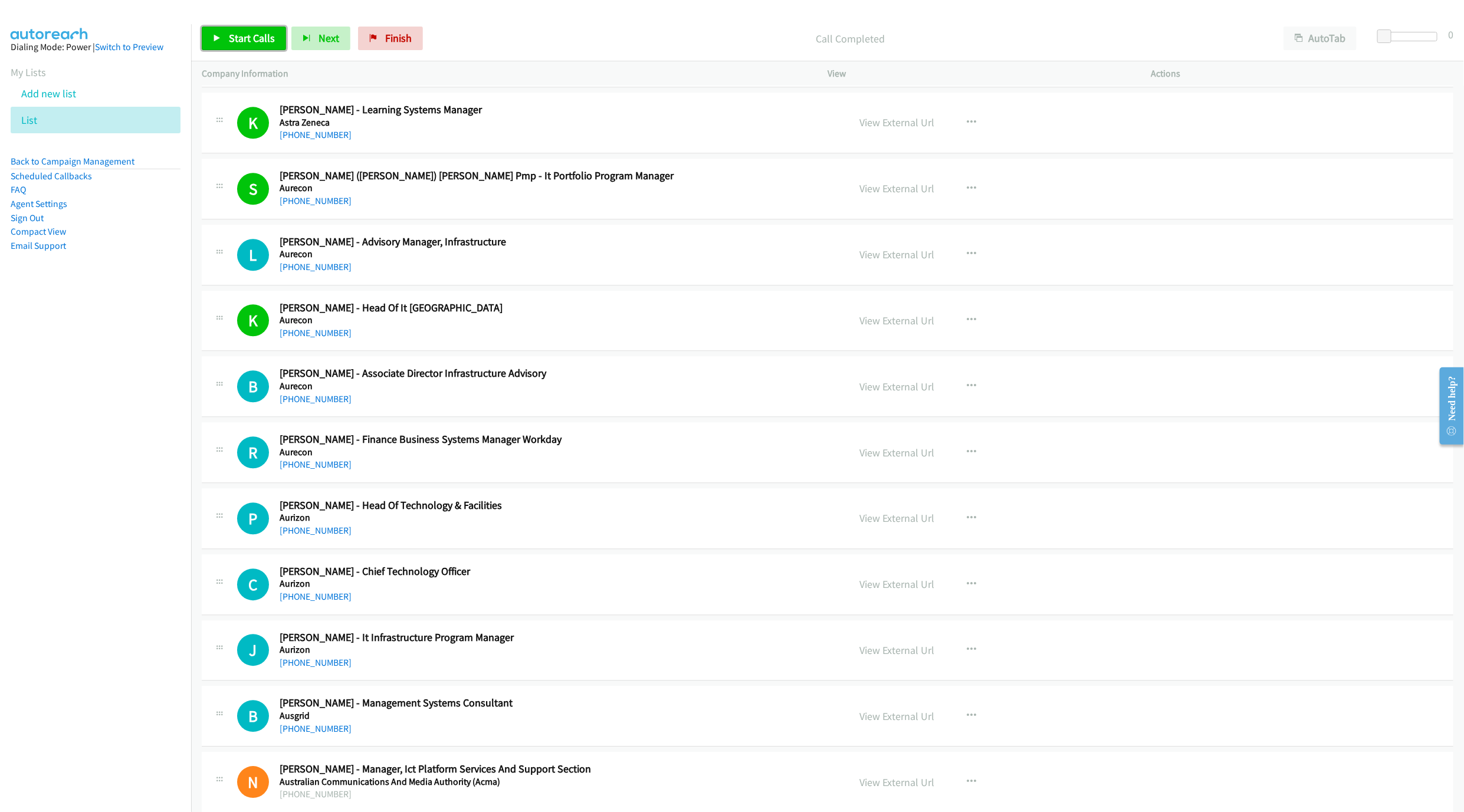
click at [254, 45] on link "Start Calls" at bounding box center [244, 38] width 85 height 23
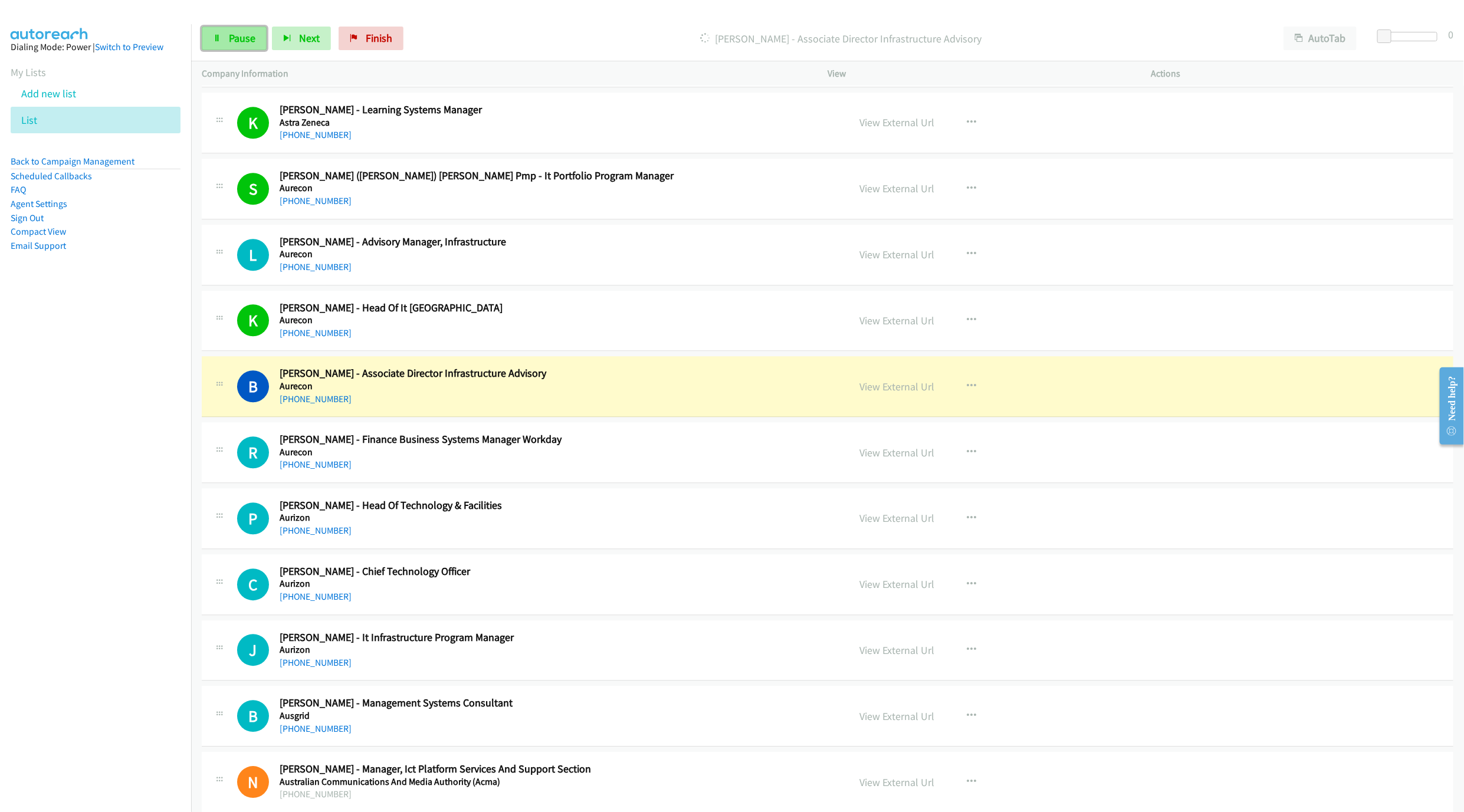
click at [243, 40] on span "Pause" at bounding box center [243, 38] width 27 height 13
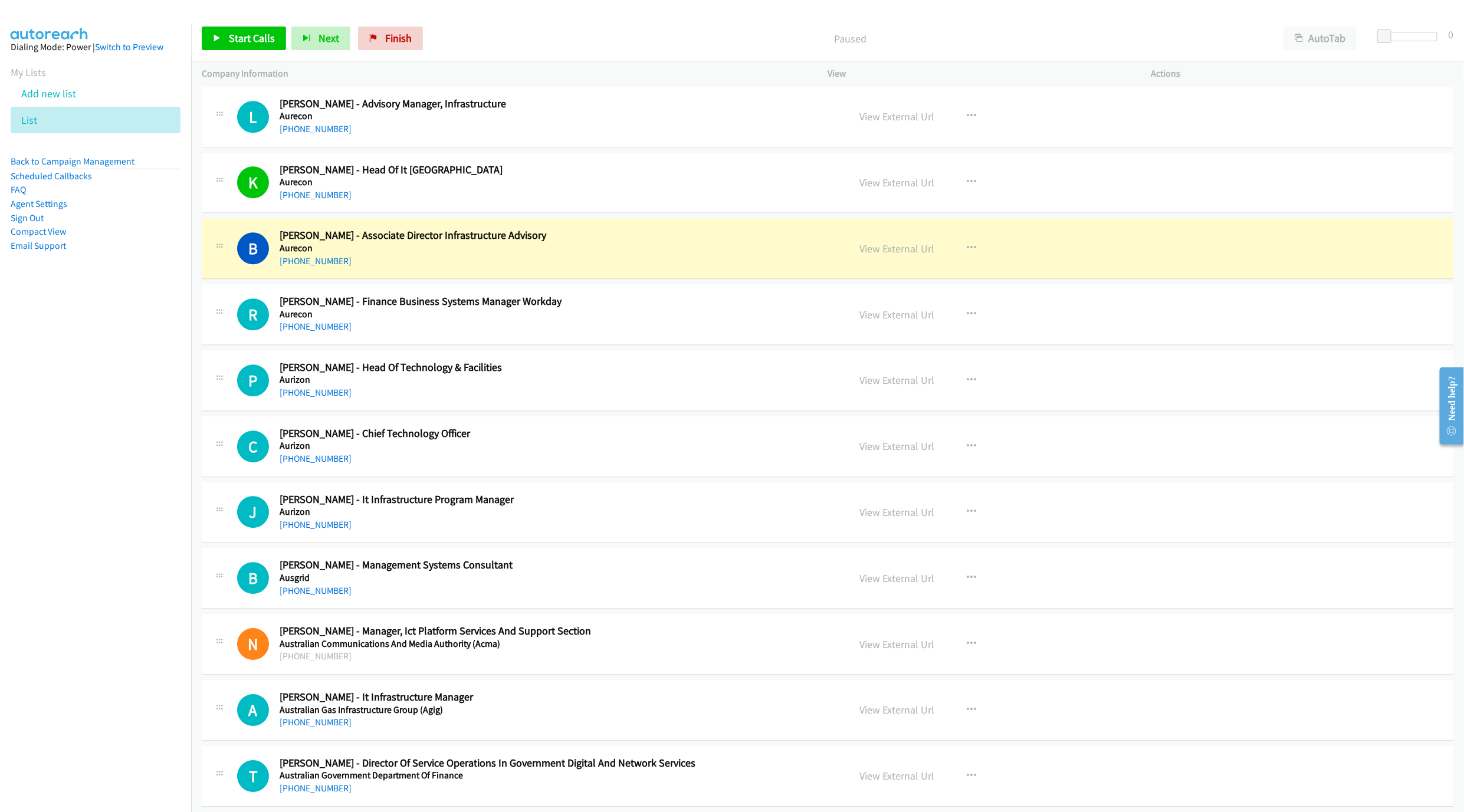
scroll to position [2123, 0]
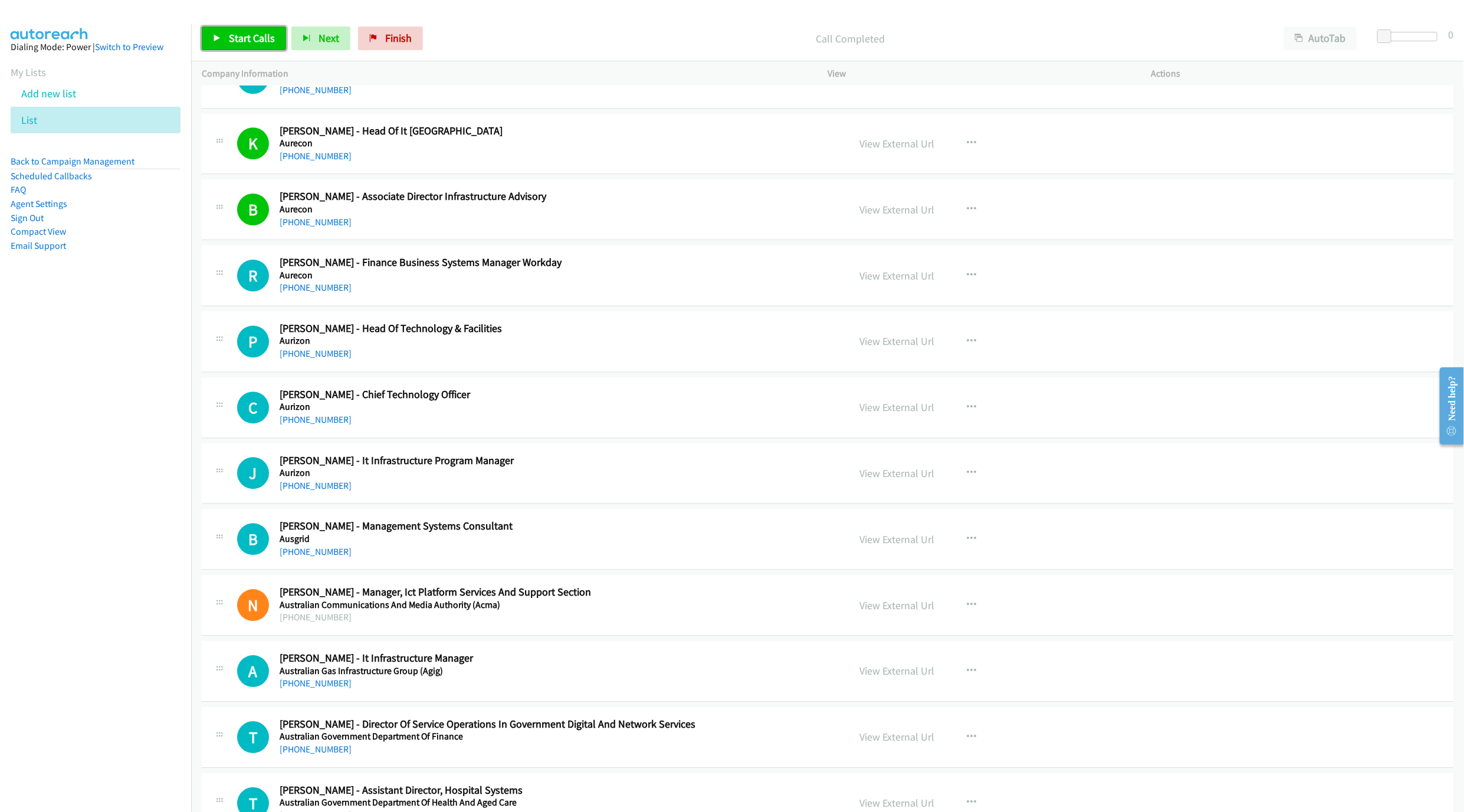
click at [263, 30] on link "Start Calls" at bounding box center [244, 38] width 85 height 23
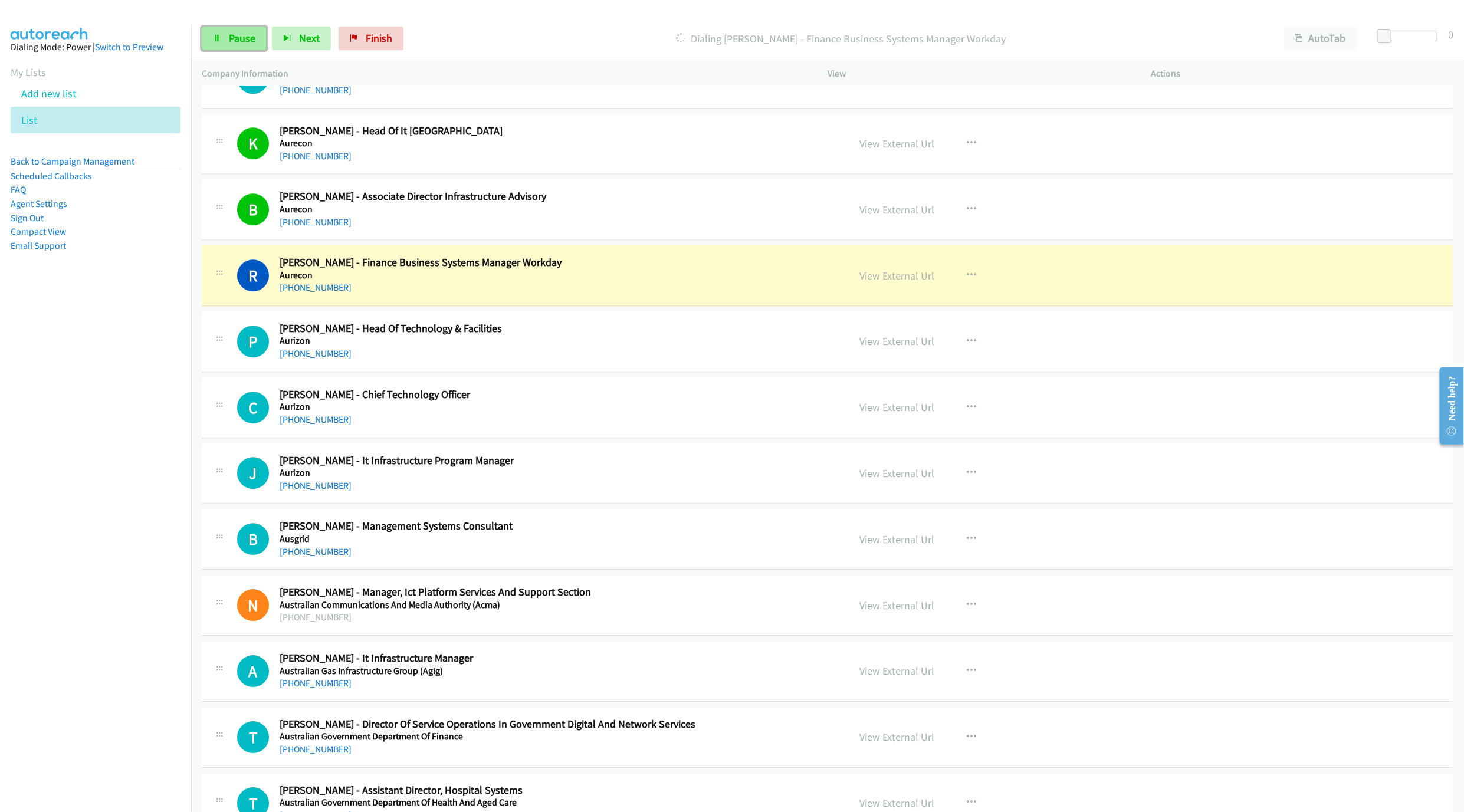
click at [238, 47] on link "Pause" at bounding box center [234, 38] width 65 height 23
click at [597, 309] on td "R Callback Scheduled [PERSON_NAME] - Finance Business Systems Manager Workday A…" at bounding box center [827, 276] width 1273 height 66
click at [907, 282] on link "View External Url" at bounding box center [897, 275] width 75 height 13
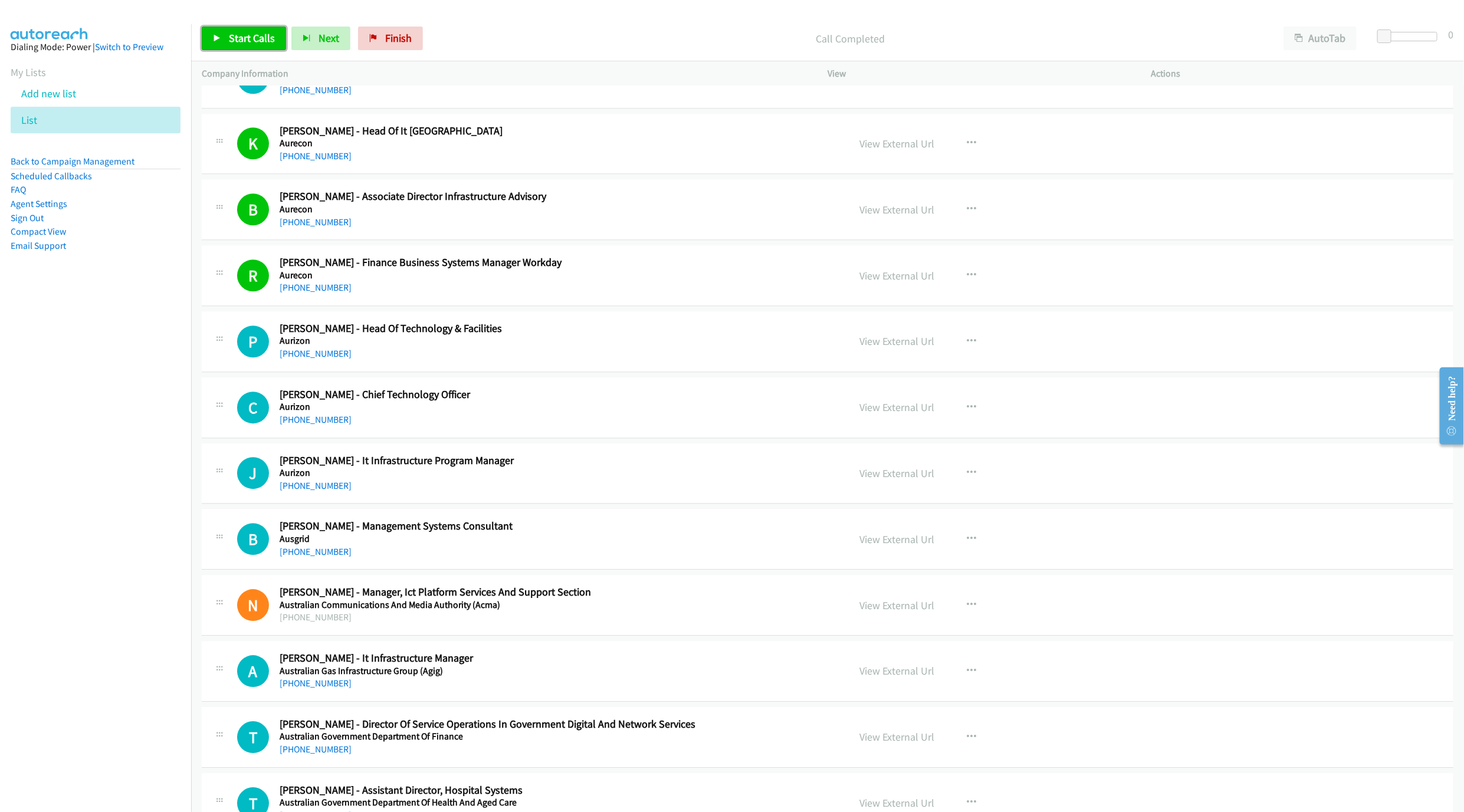
click at [232, 50] on link "Start Calls" at bounding box center [244, 38] width 85 height 23
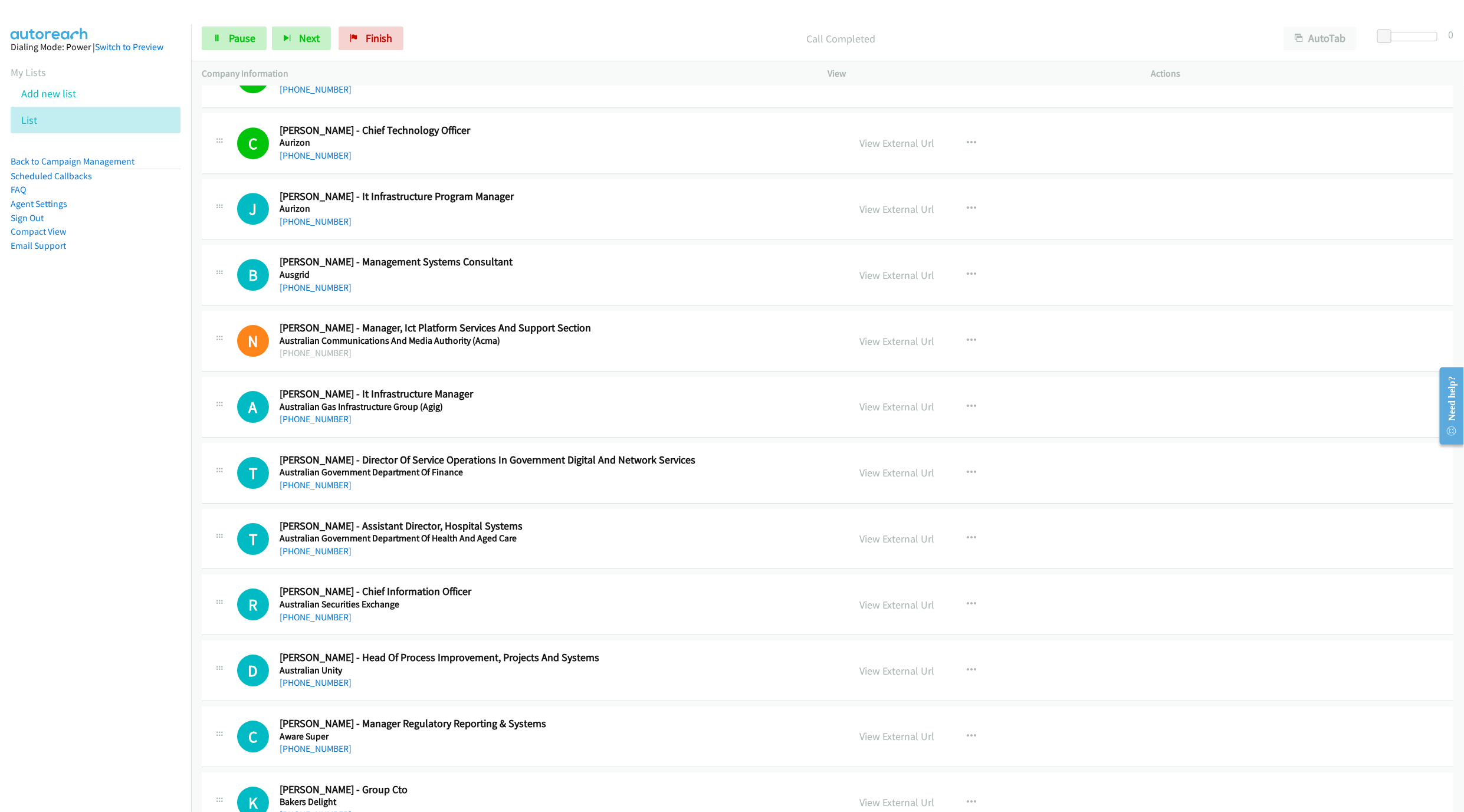
scroll to position [2389, 0]
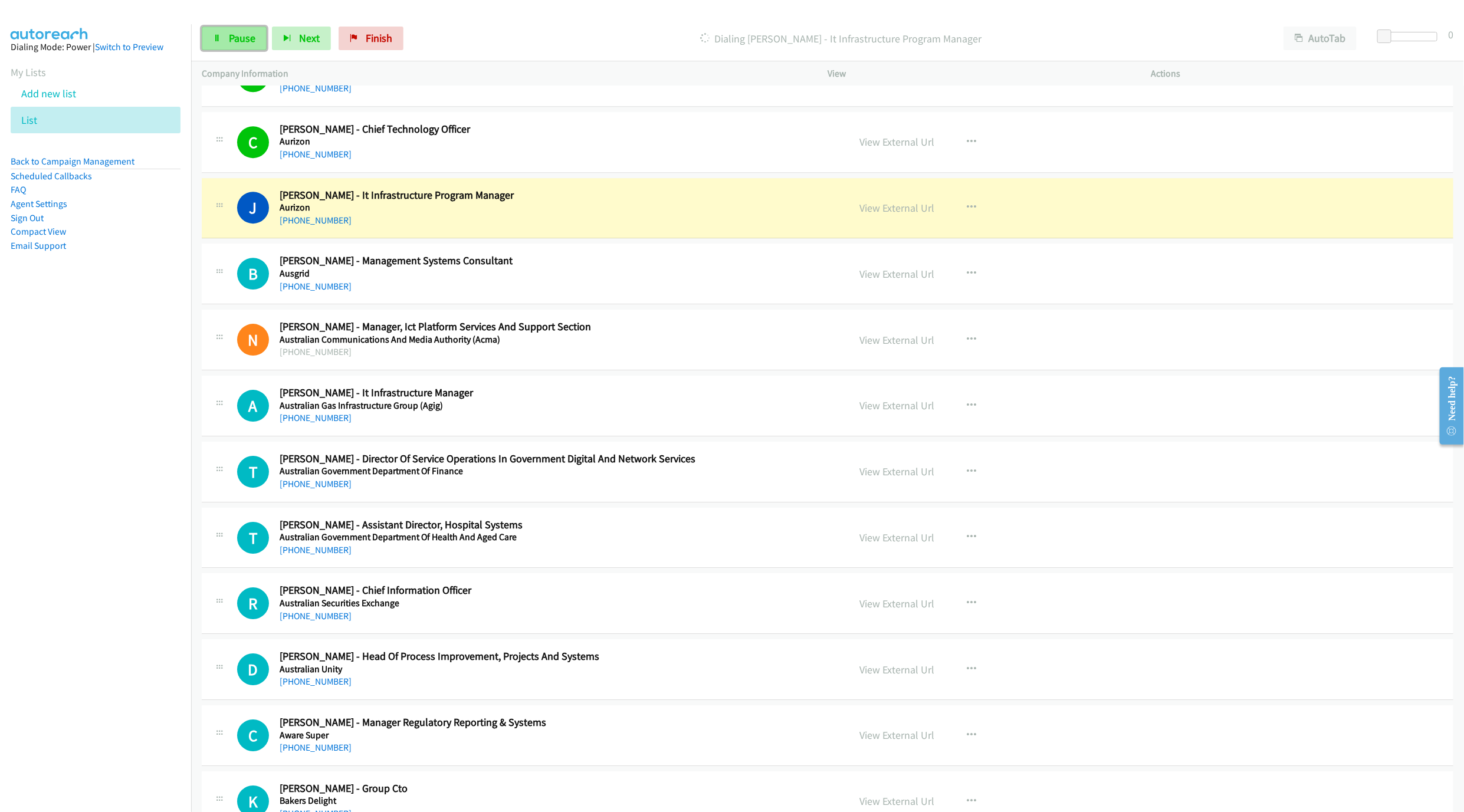
click at [225, 32] on link "Pause" at bounding box center [234, 38] width 65 height 23
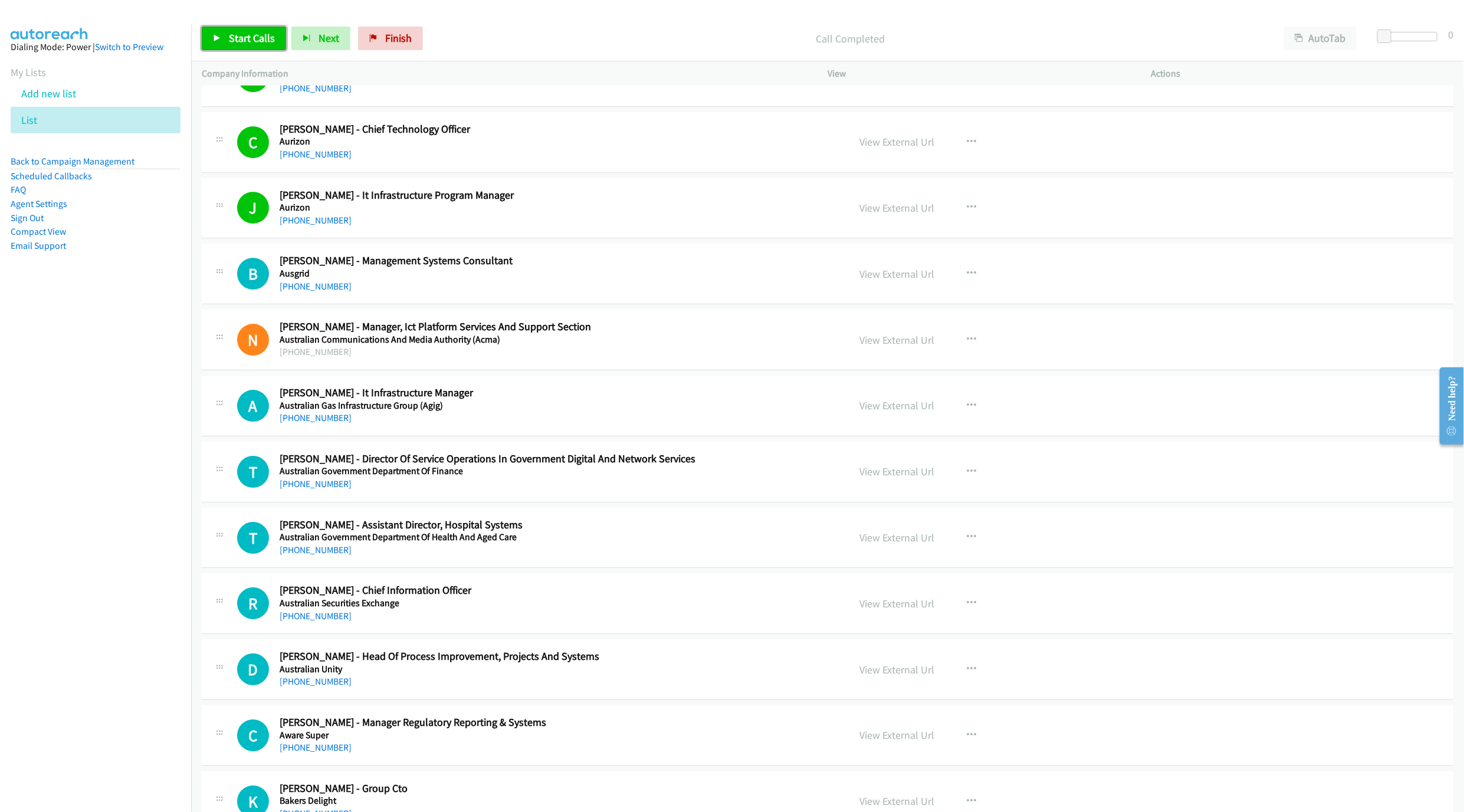
click at [234, 28] on link "Start Calls" at bounding box center [244, 38] width 85 height 23
click at [246, 35] on span "Pause" at bounding box center [243, 38] width 27 height 13
click at [246, 35] on span "Start Calls" at bounding box center [252, 38] width 46 height 13
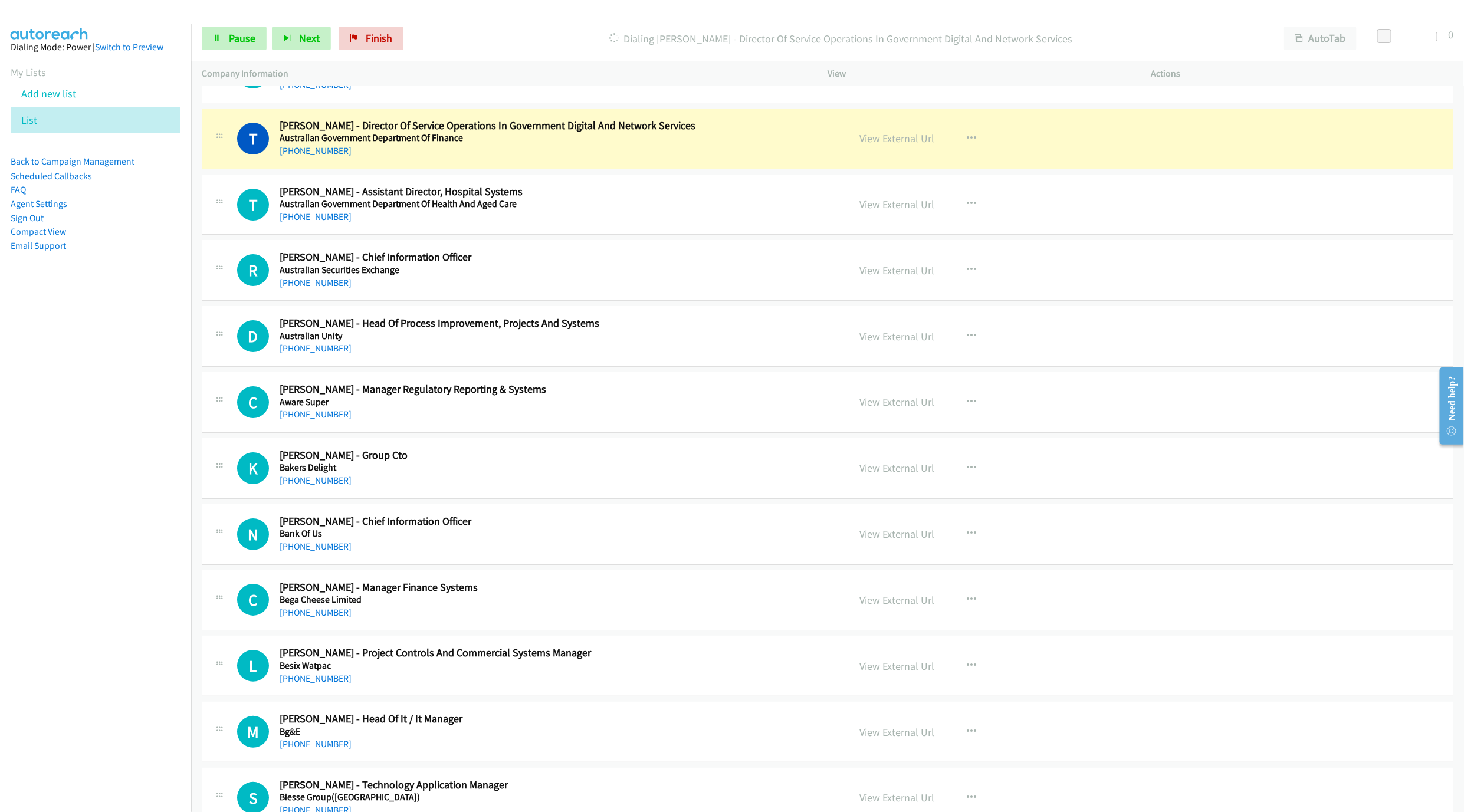
scroll to position [2743, 0]
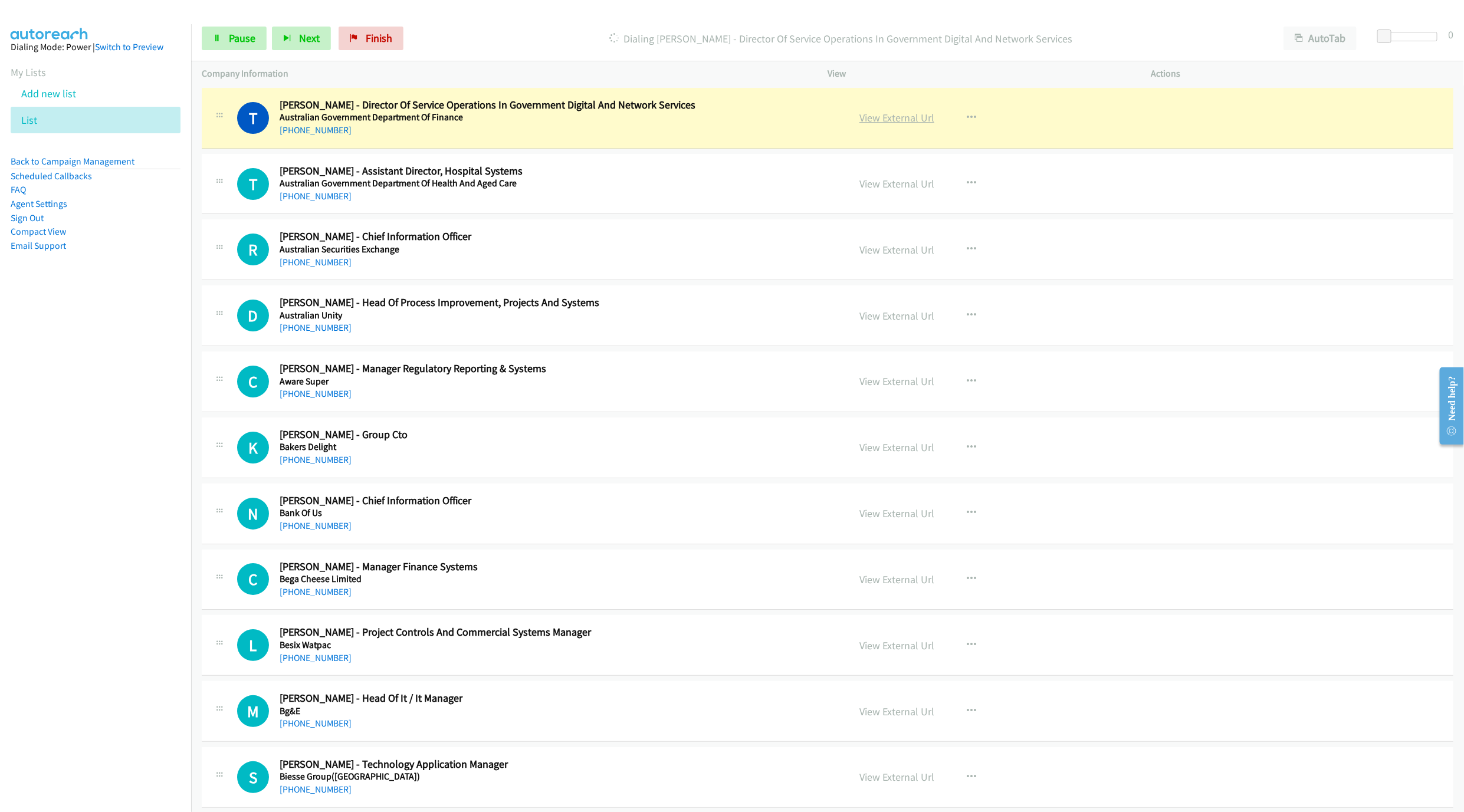
click at [901, 124] on link "View External Url" at bounding box center [897, 117] width 75 height 13
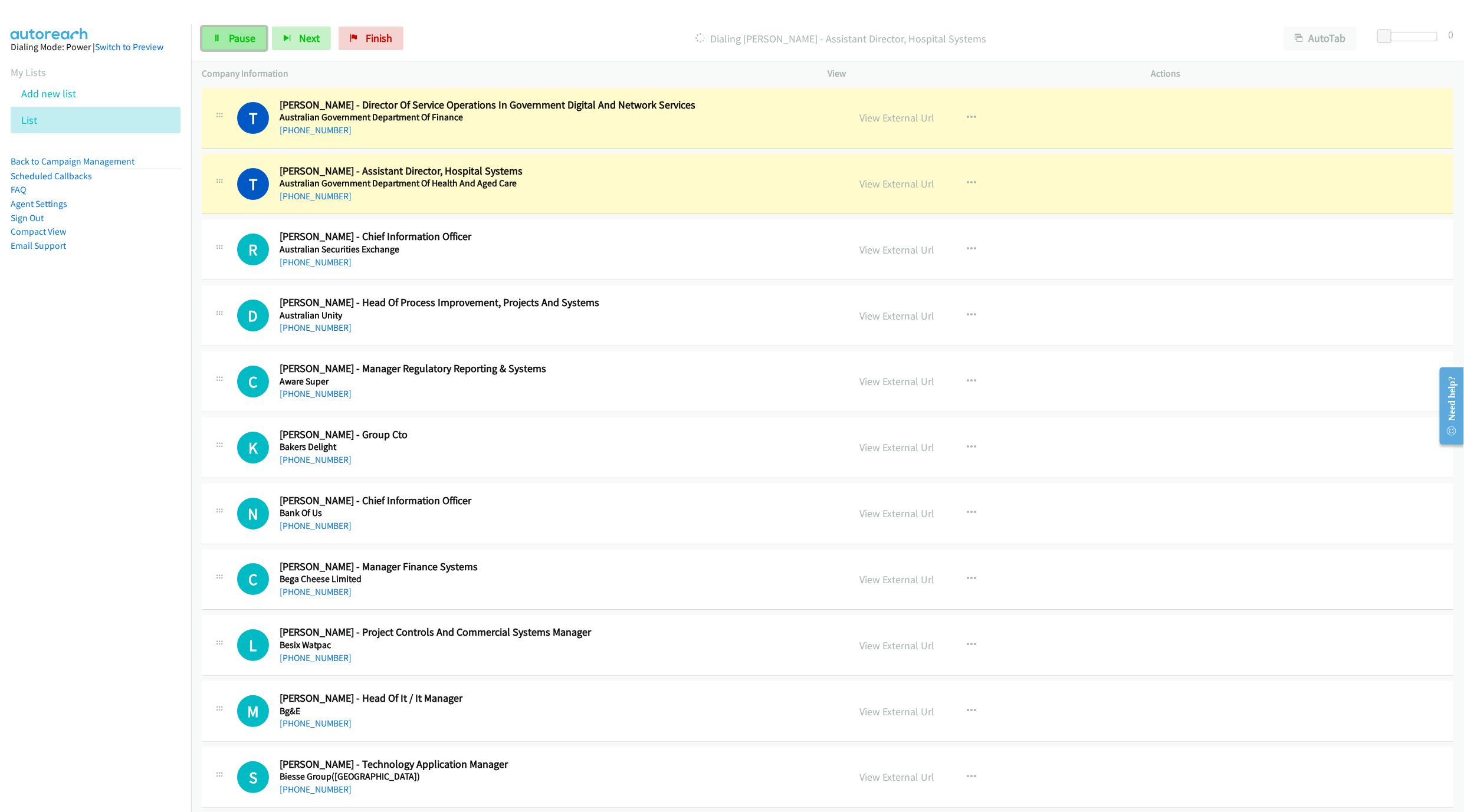
click at [238, 40] on span "Pause" at bounding box center [243, 38] width 27 height 13
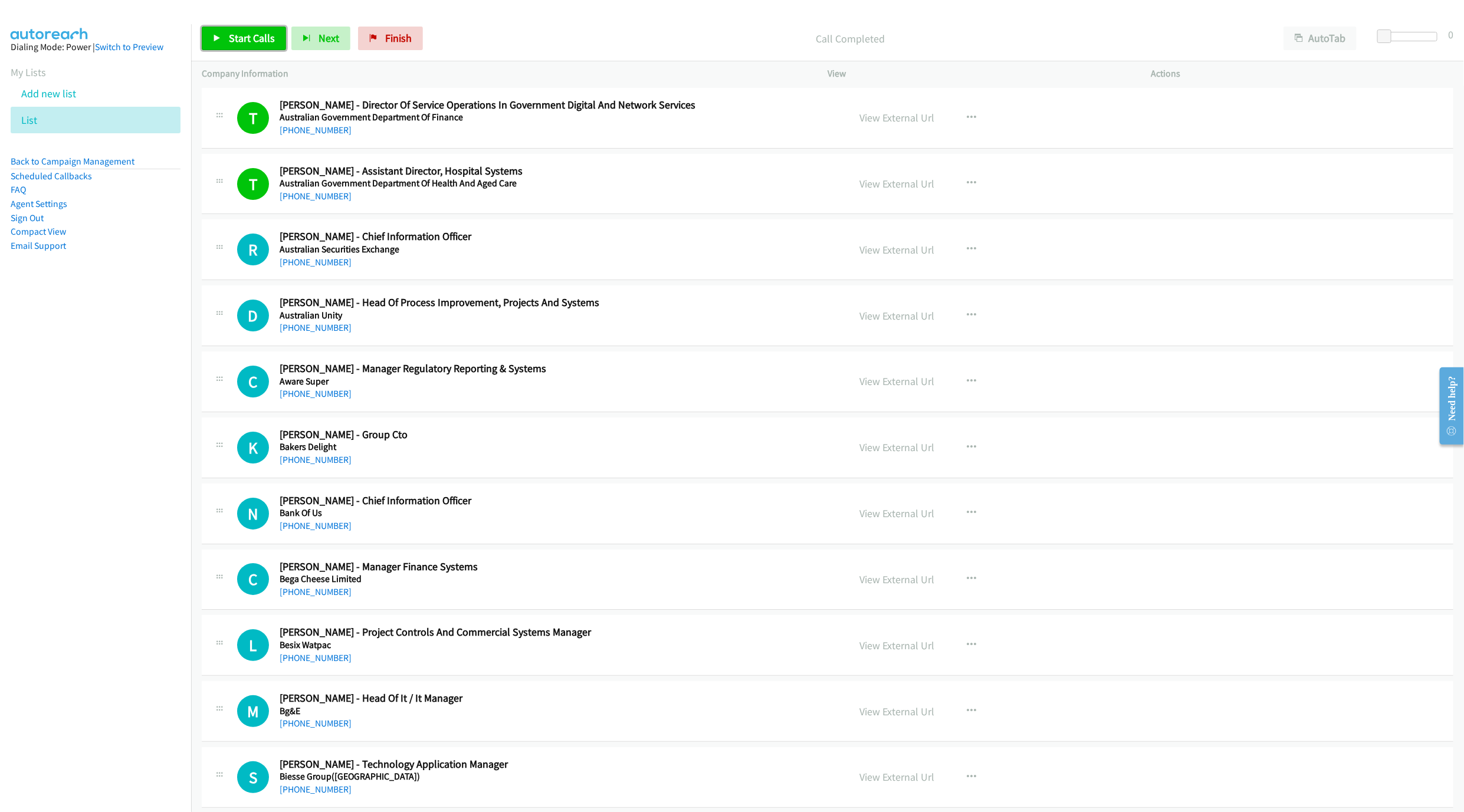
click at [258, 32] on span "Start Calls" at bounding box center [252, 38] width 46 height 13
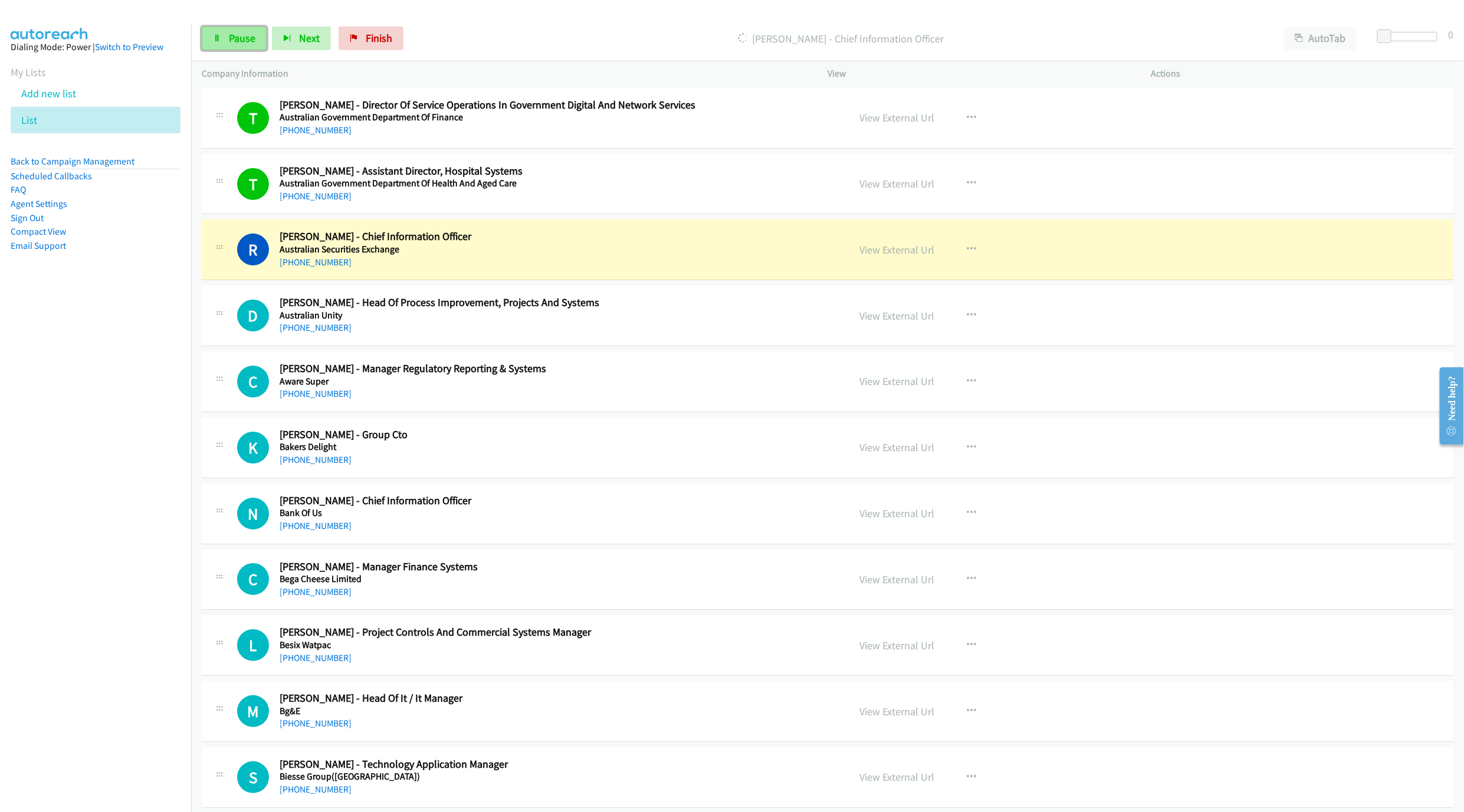
click at [239, 48] on link "Pause" at bounding box center [234, 38] width 65 height 23
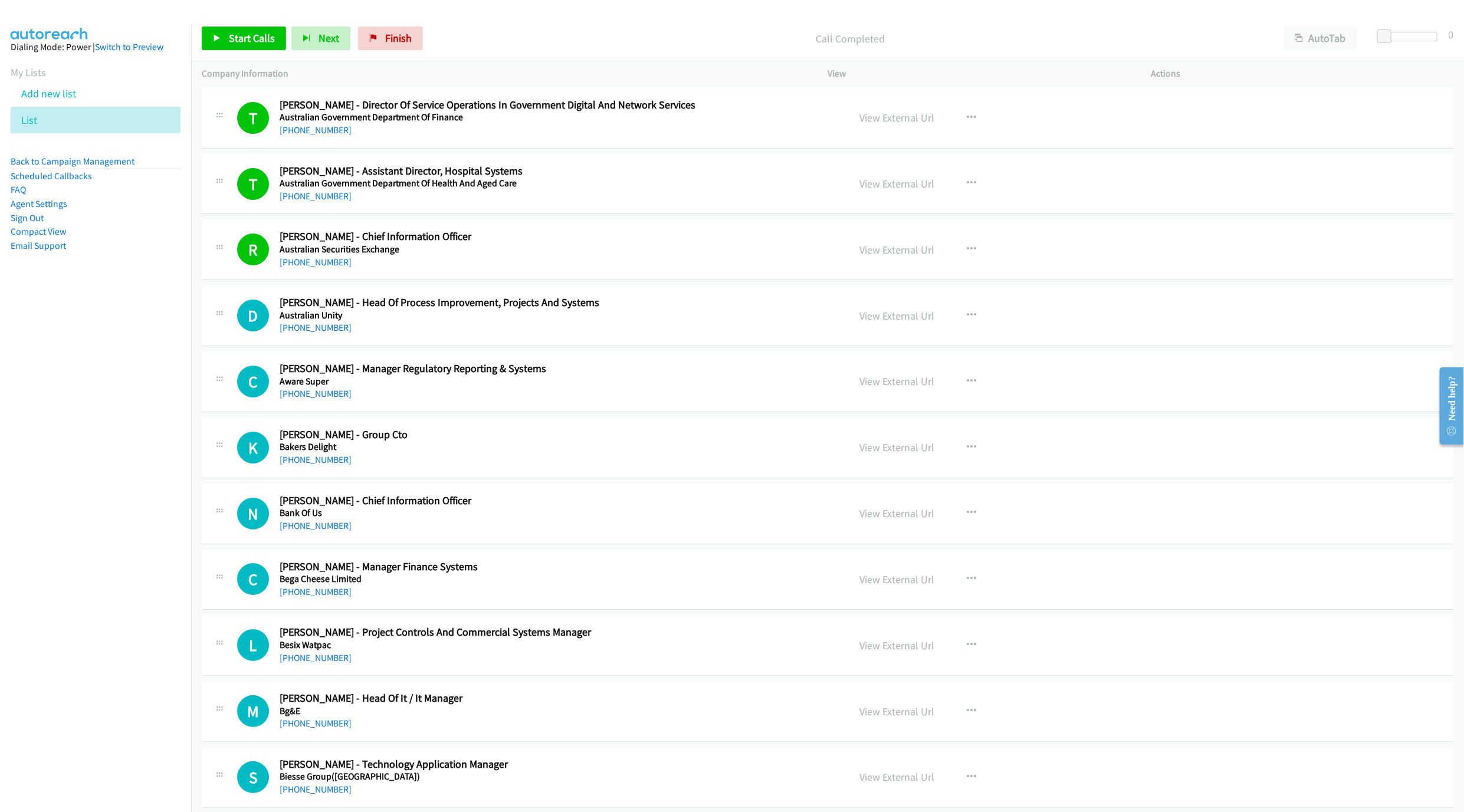
click at [229, 21] on div "Start Calls Pause Next Finish Call Completed AutoTab AutoTab 0" at bounding box center [827, 38] width 1273 height 45
click at [229, 32] on span "Start Calls" at bounding box center [252, 38] width 46 height 13
click at [229, 34] on span "Pause" at bounding box center [243, 38] width 27 height 13
click at [234, 36] on span "Start Calls" at bounding box center [252, 38] width 46 height 13
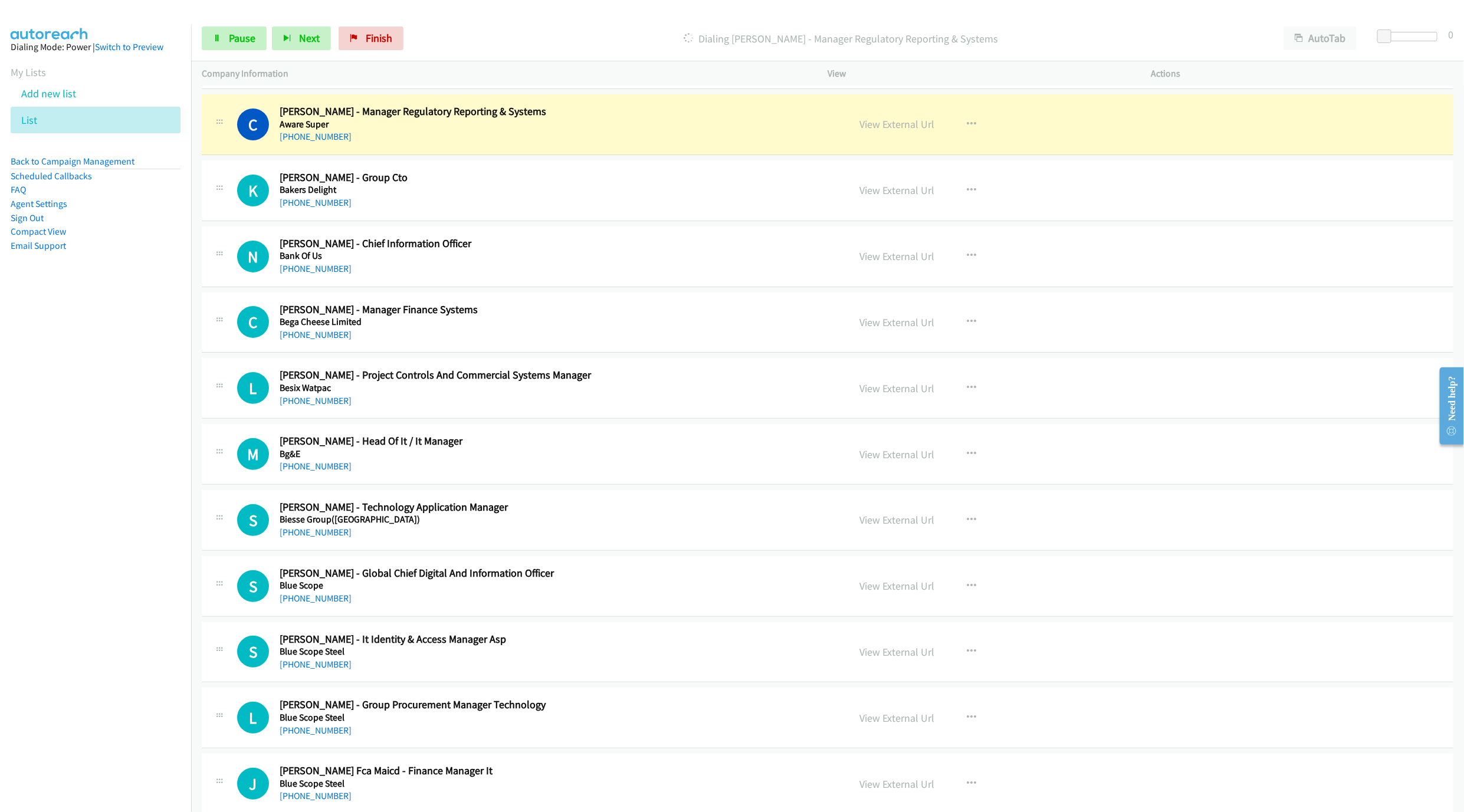
scroll to position [3008, 0]
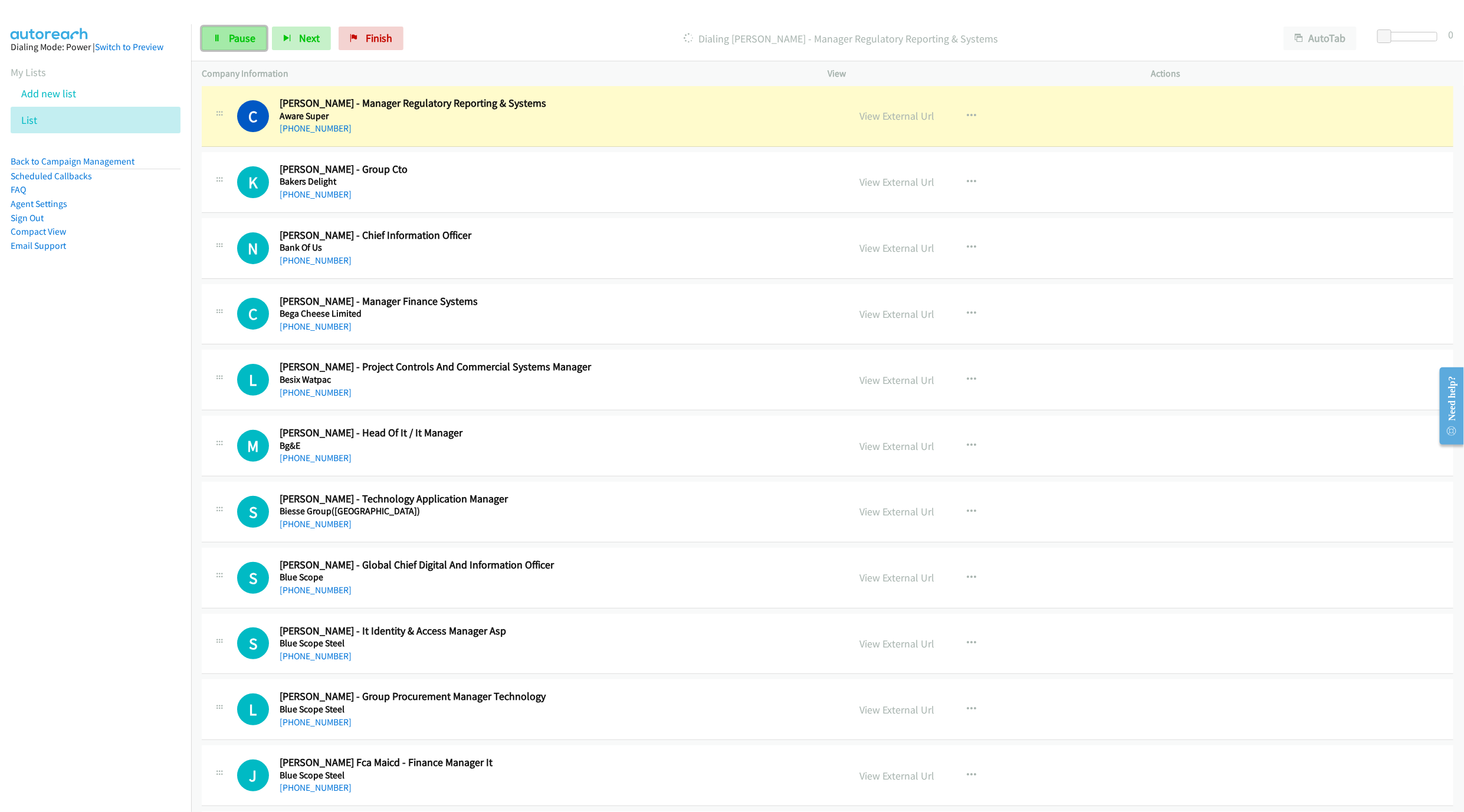
click at [218, 37] on icon at bounding box center [217, 38] width 9 height 9
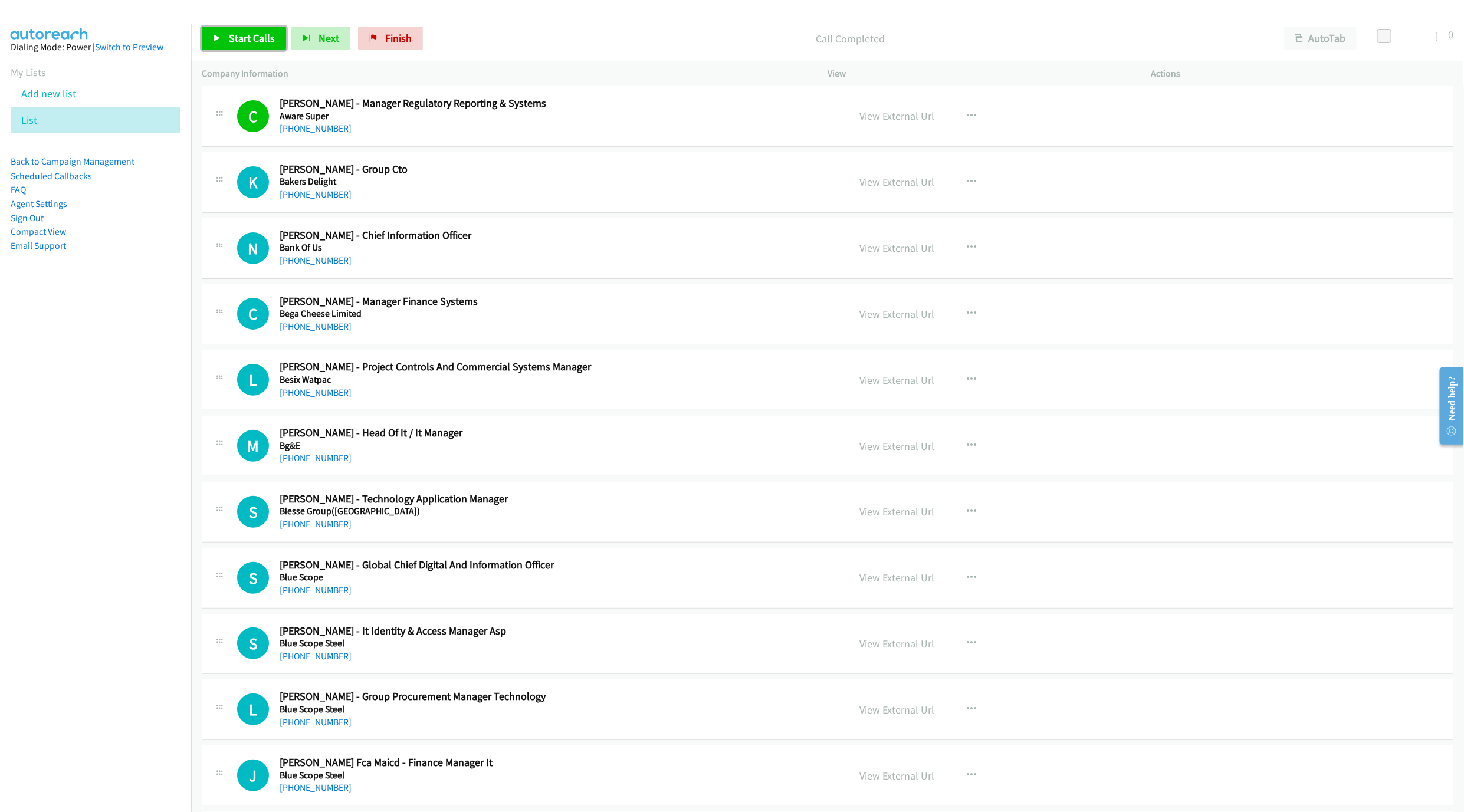
click at [250, 47] on link "Start Calls" at bounding box center [244, 38] width 85 height 23
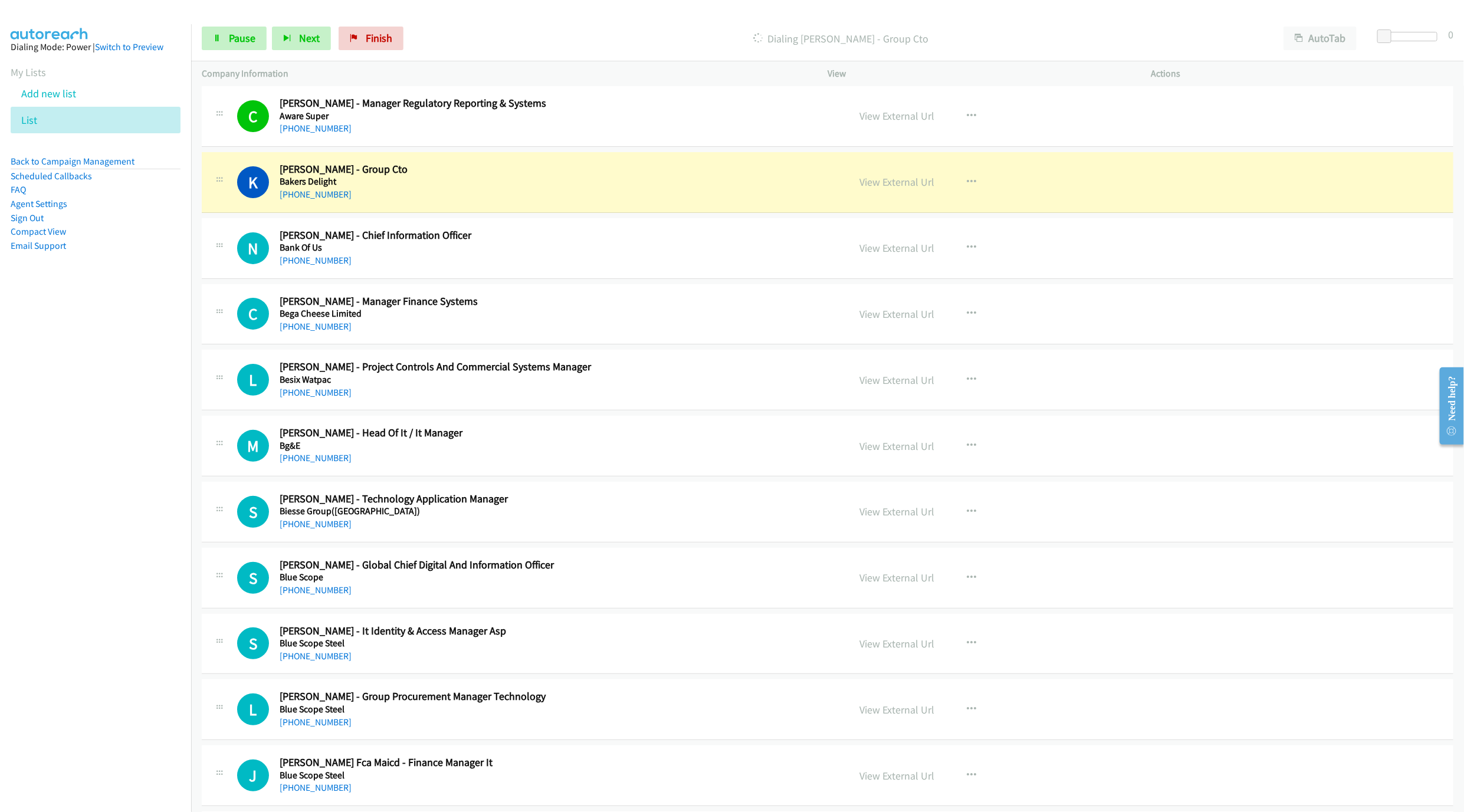
click at [234, 20] on div "Start Calls Pause Next Finish Dialing [PERSON_NAME] - Group Cto AutoTab AutoTab…" at bounding box center [827, 38] width 1273 height 45
click at [230, 31] on link "Pause" at bounding box center [234, 38] width 65 height 23
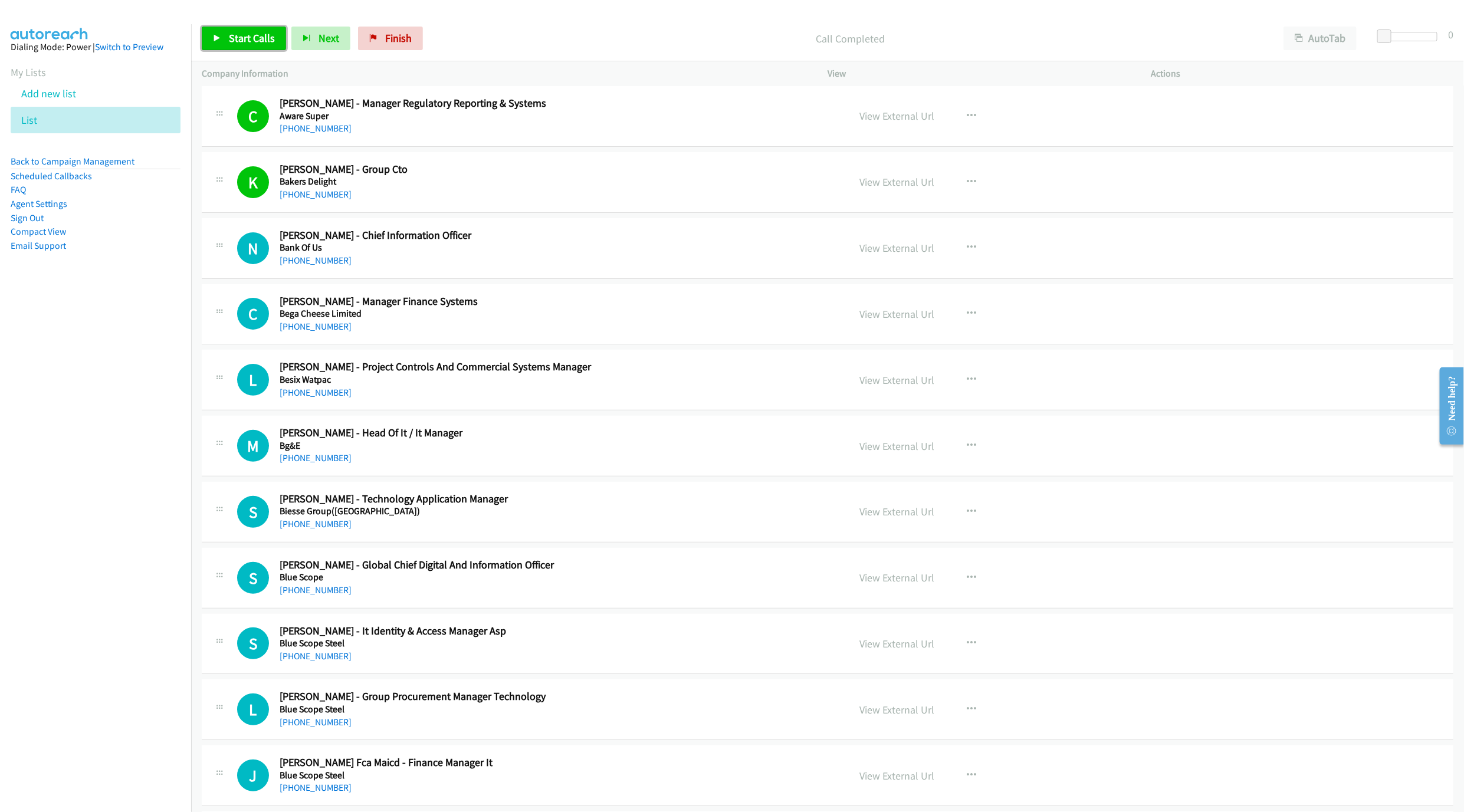
drag, startPoint x: 211, startPoint y: 32, endPoint x: 294, endPoint y: 63, distance: 88.6
click at [211, 32] on link "Start Calls" at bounding box center [244, 38] width 85 height 23
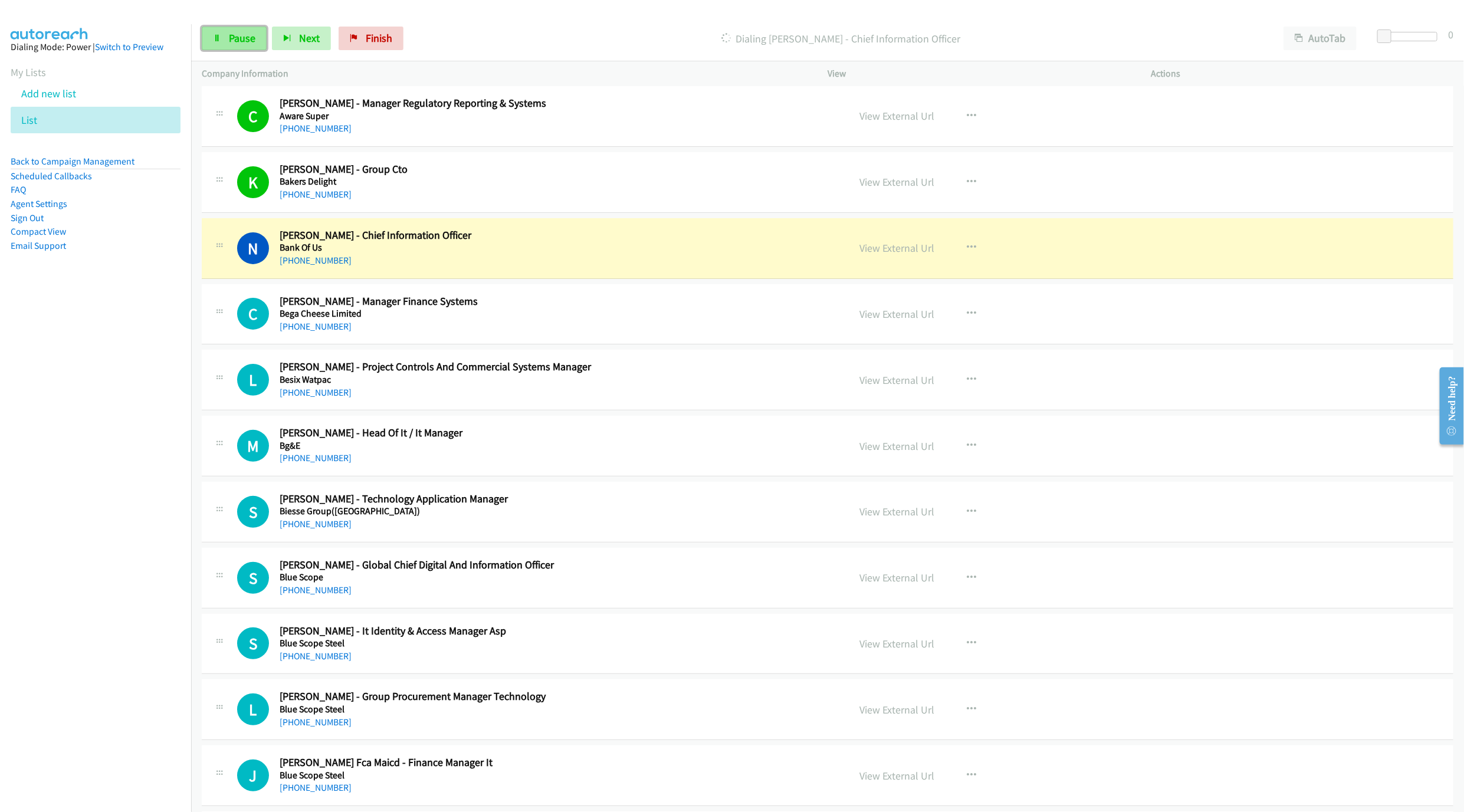
click at [220, 48] on link "Pause" at bounding box center [234, 38] width 65 height 23
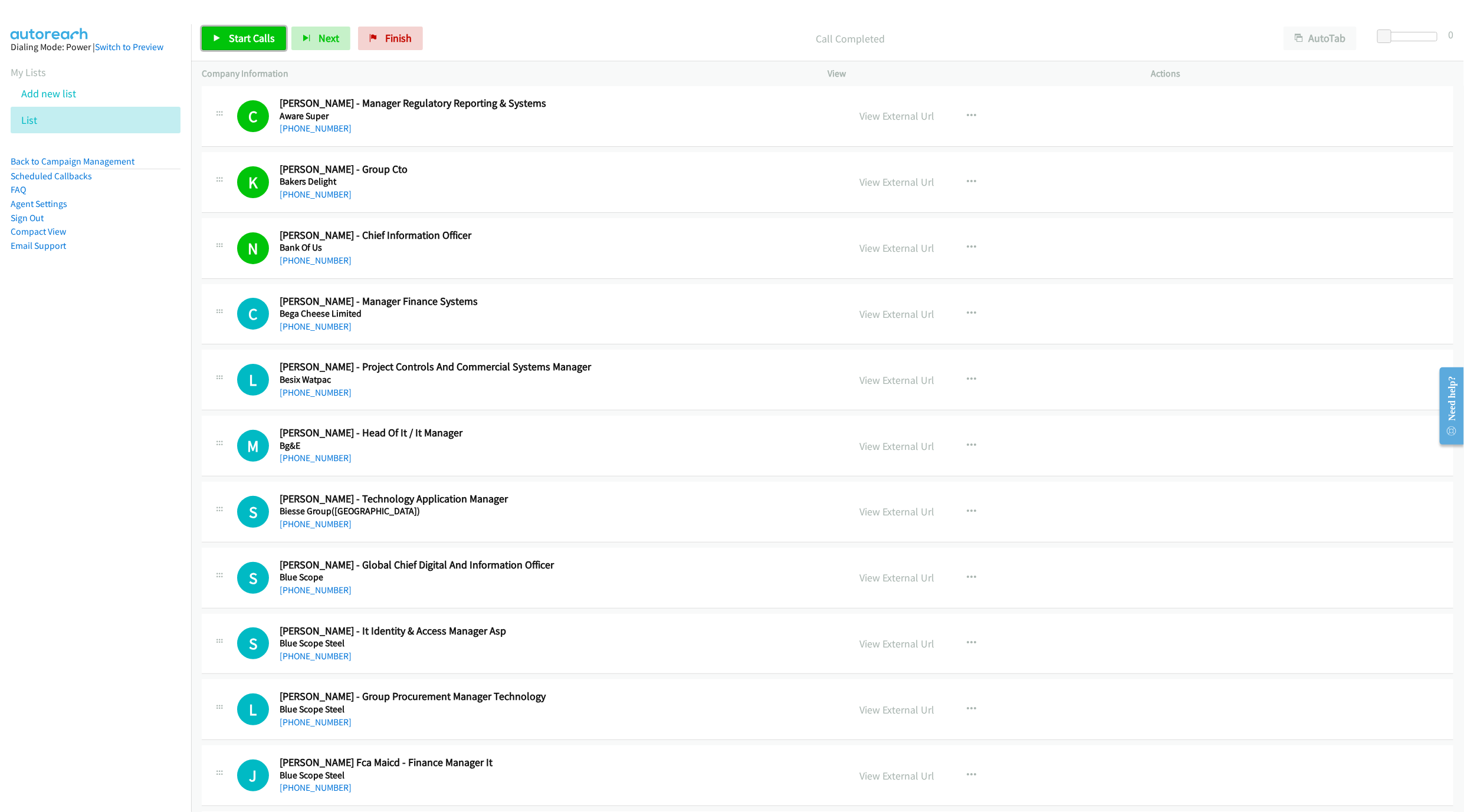
click at [245, 37] on span "Start Calls" at bounding box center [252, 38] width 46 height 13
drag, startPoint x: 241, startPoint y: 36, endPoint x: 507, endPoint y: 175, distance: 300.1
click at [241, 36] on span "Pause" at bounding box center [243, 38] width 27 height 13
click at [257, 32] on span "Start Calls" at bounding box center [252, 38] width 46 height 13
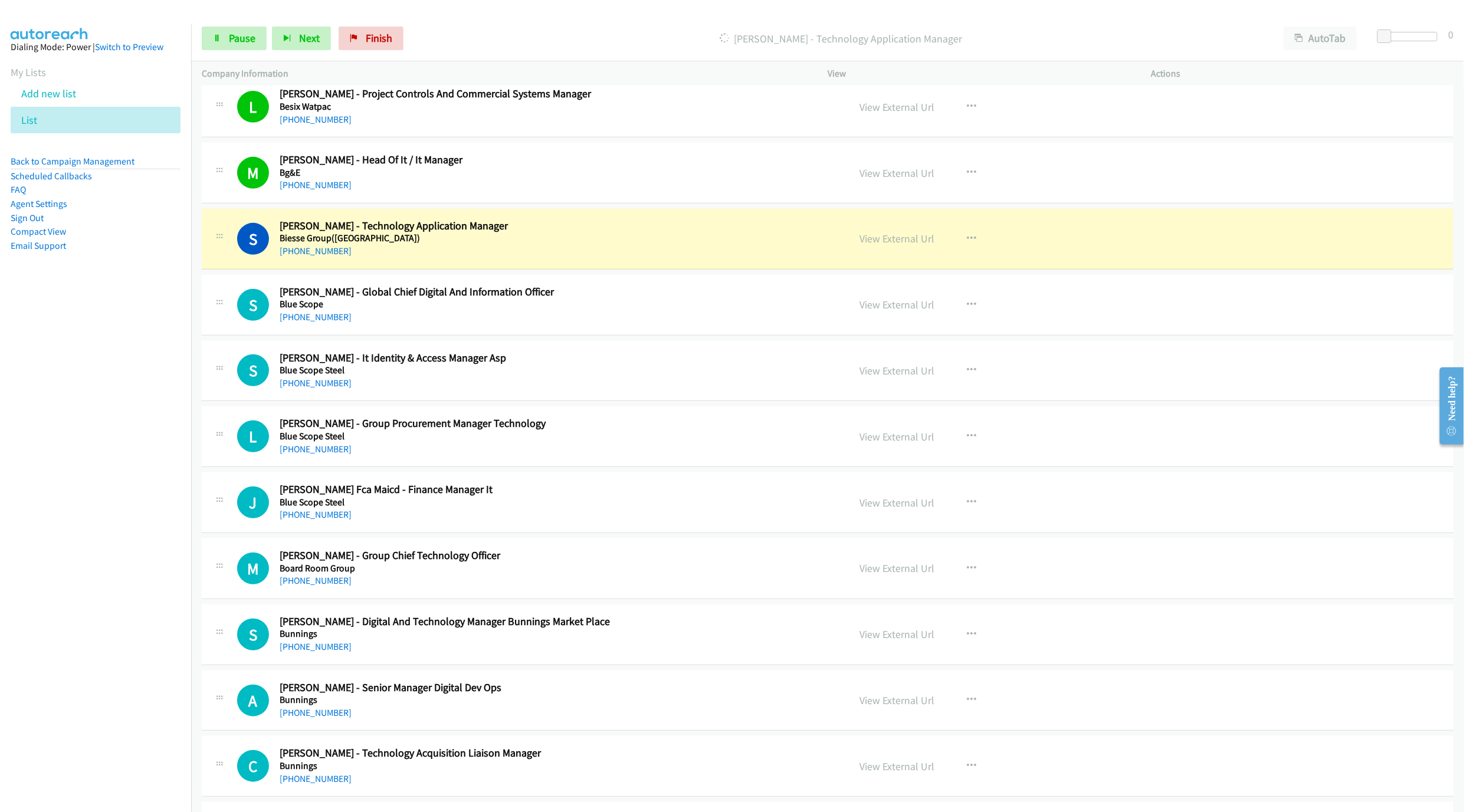
scroll to position [3362, 0]
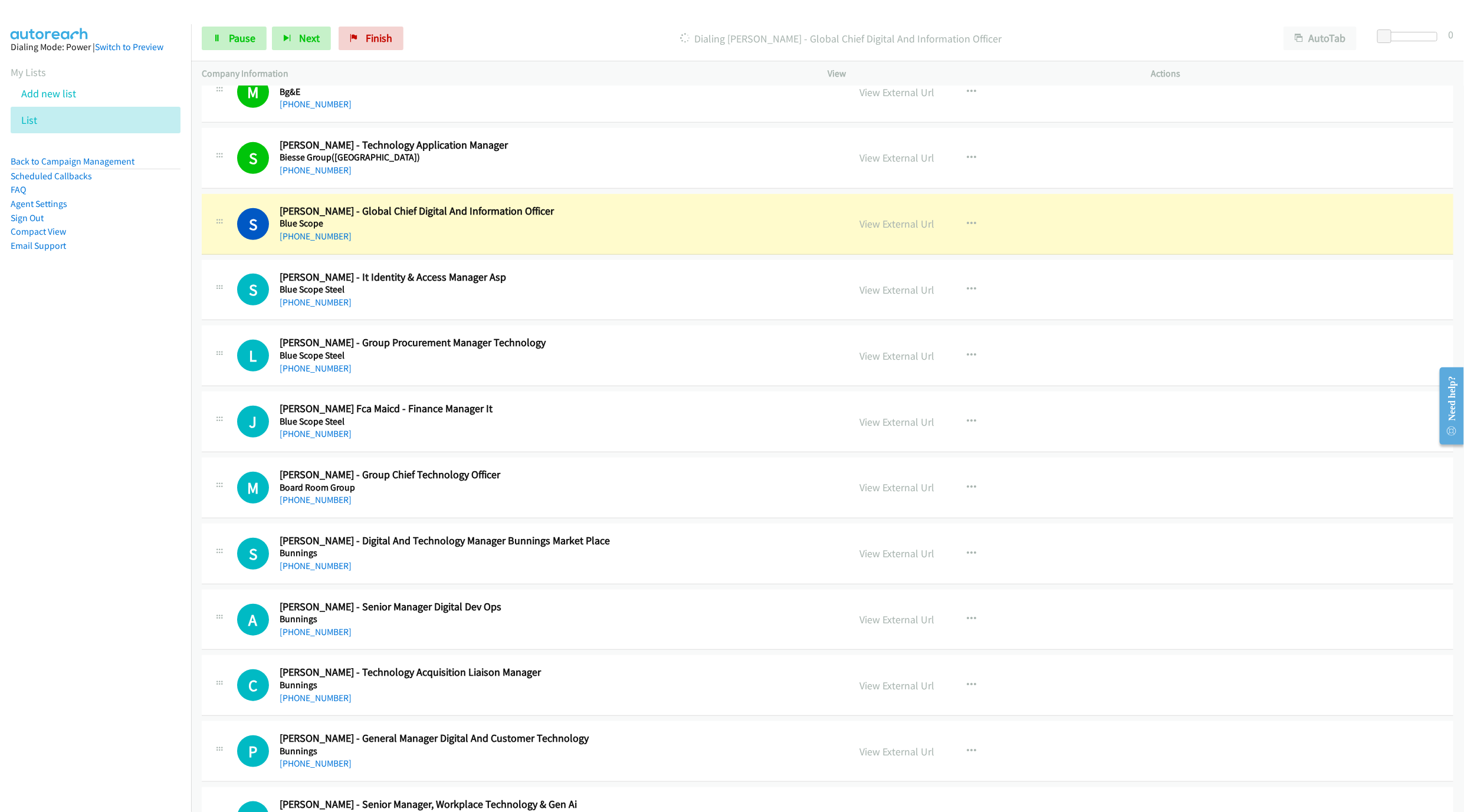
click at [584, 243] on div "[PHONE_NUMBER]" at bounding box center [522, 236] width 485 height 14
click at [898, 231] on link "View External Url" at bounding box center [897, 223] width 75 height 13
click at [234, 27] on link "Pause" at bounding box center [234, 38] width 65 height 23
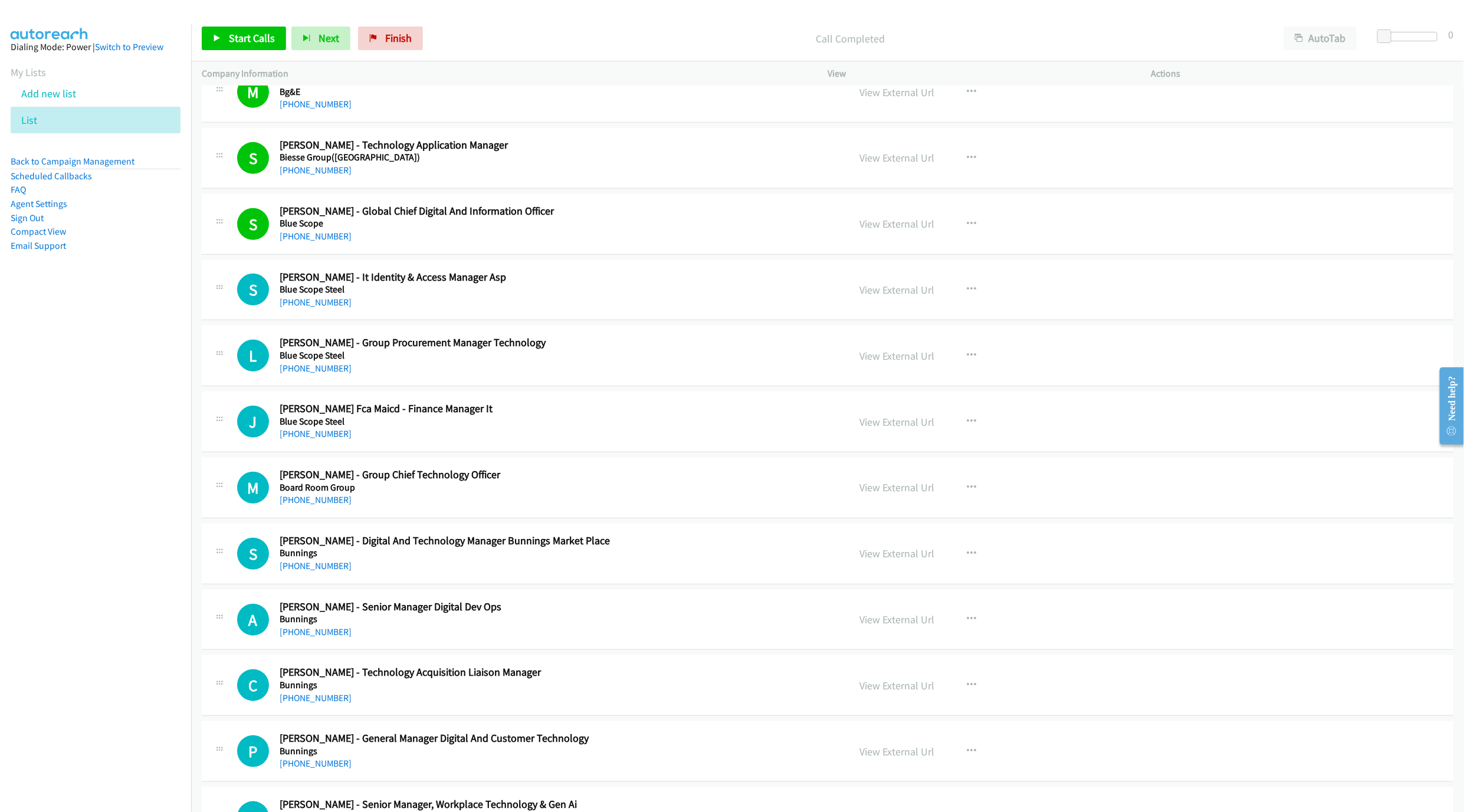
click at [243, 25] on div "Start Calls Pause Next Finish Call Completed AutoTab AutoTab 0" at bounding box center [827, 38] width 1273 height 45
click at [229, 39] on span "Start Calls" at bounding box center [252, 38] width 46 height 13
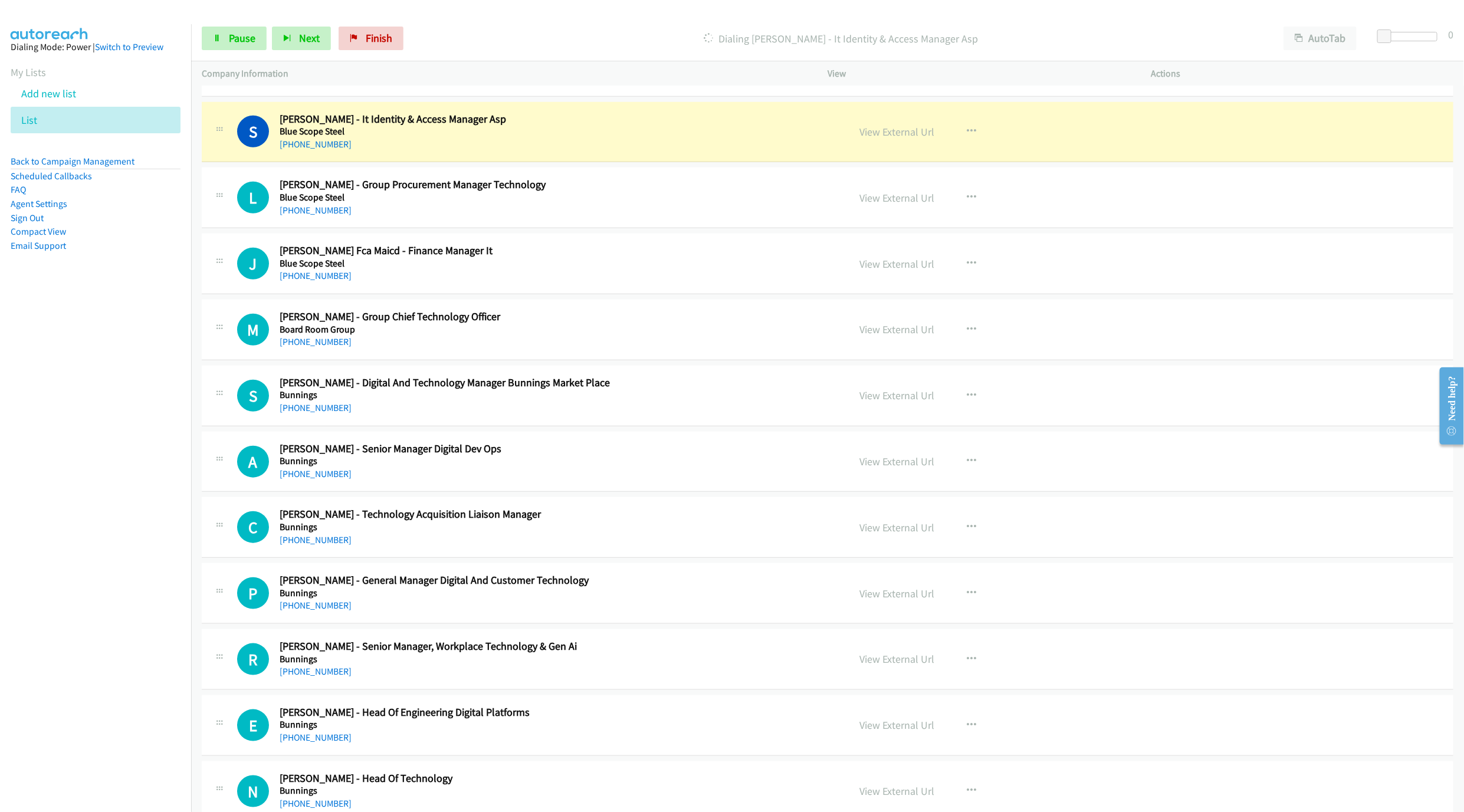
scroll to position [3539, 0]
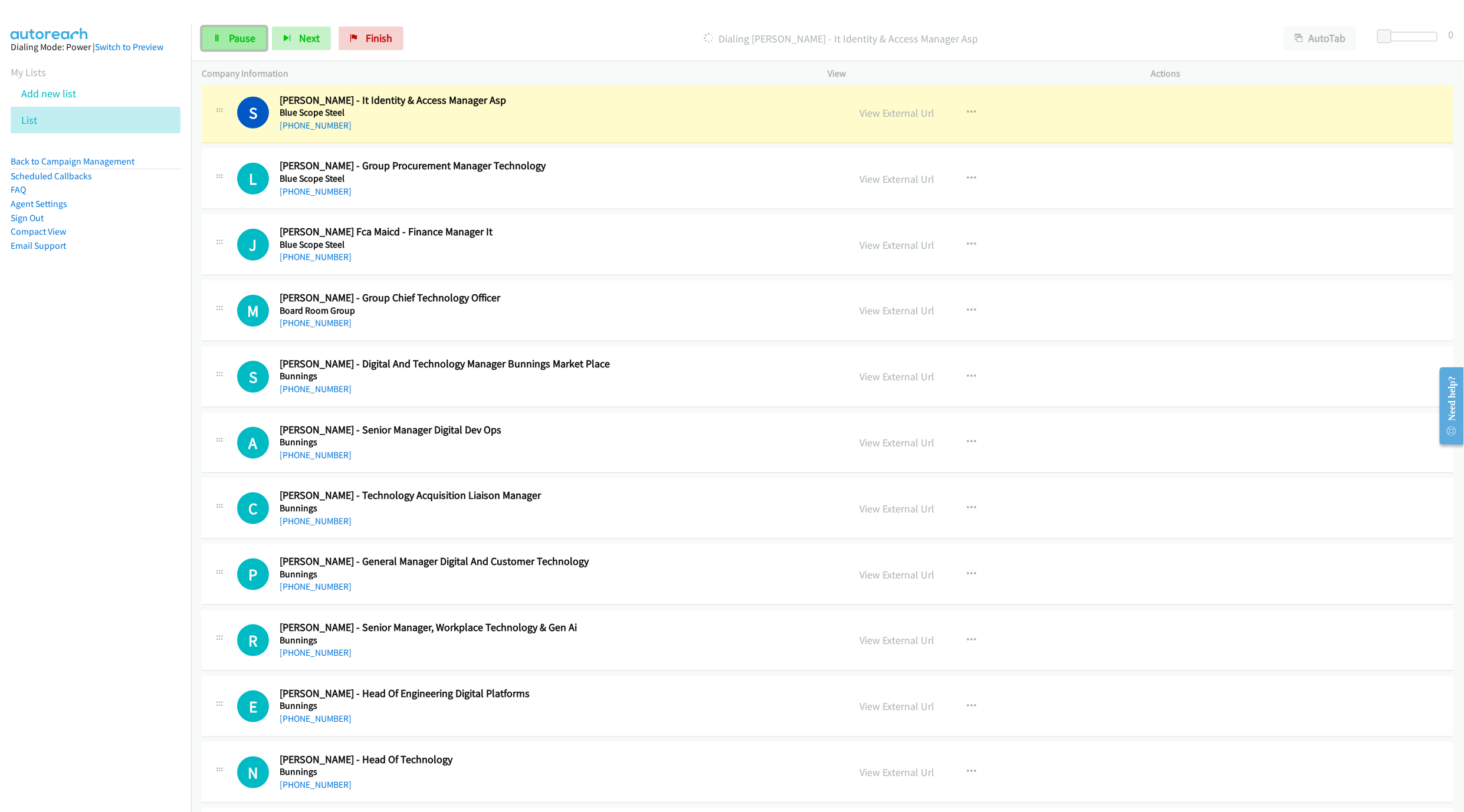
click at [236, 40] on span "Pause" at bounding box center [243, 38] width 27 height 13
click at [890, 120] on link "View External Url" at bounding box center [897, 113] width 75 height 13
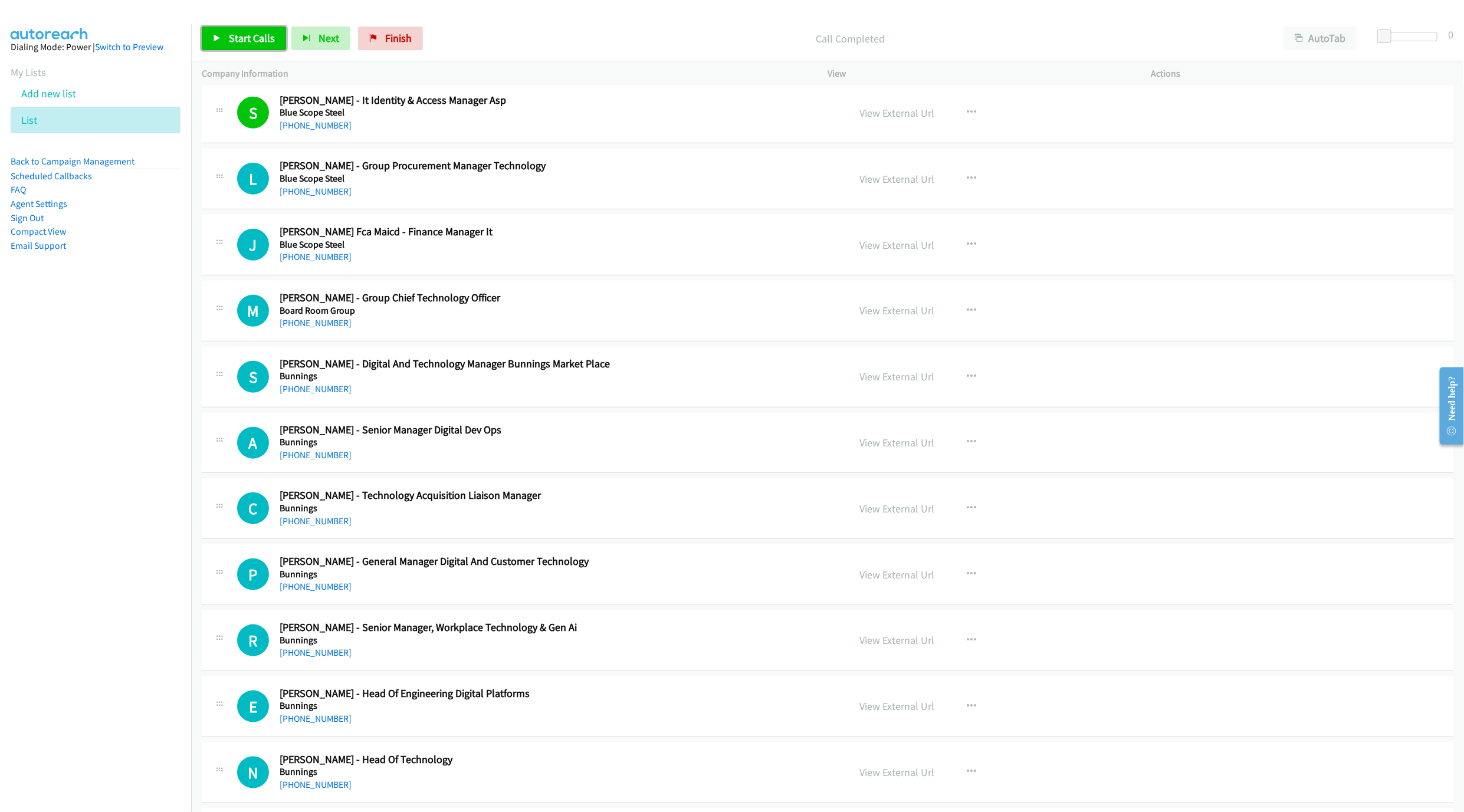
click at [239, 34] on span "Start Calls" at bounding box center [252, 38] width 46 height 13
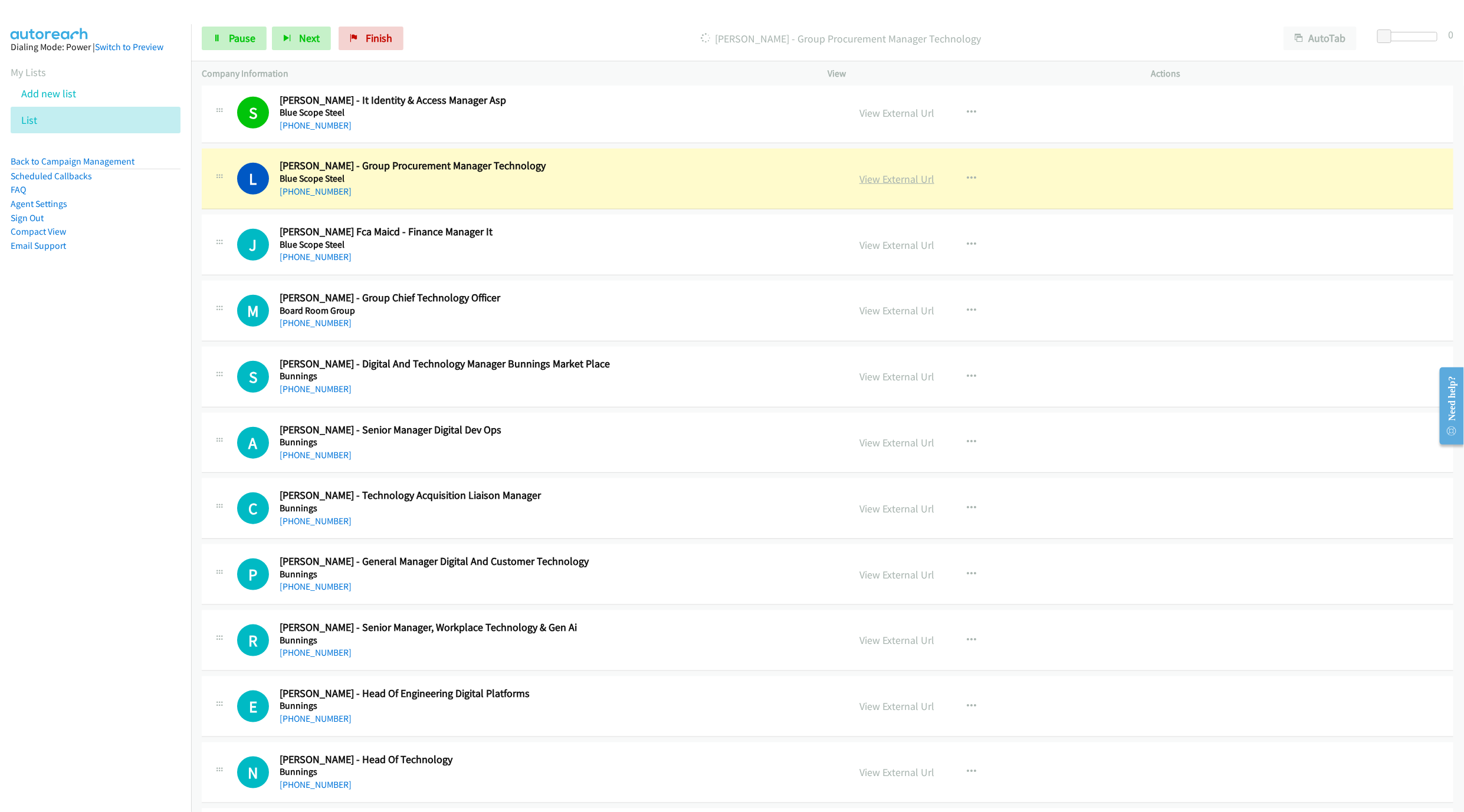
click at [897, 185] on link "View External Url" at bounding box center [897, 178] width 75 height 13
click at [241, 46] on link "Pause" at bounding box center [234, 38] width 65 height 23
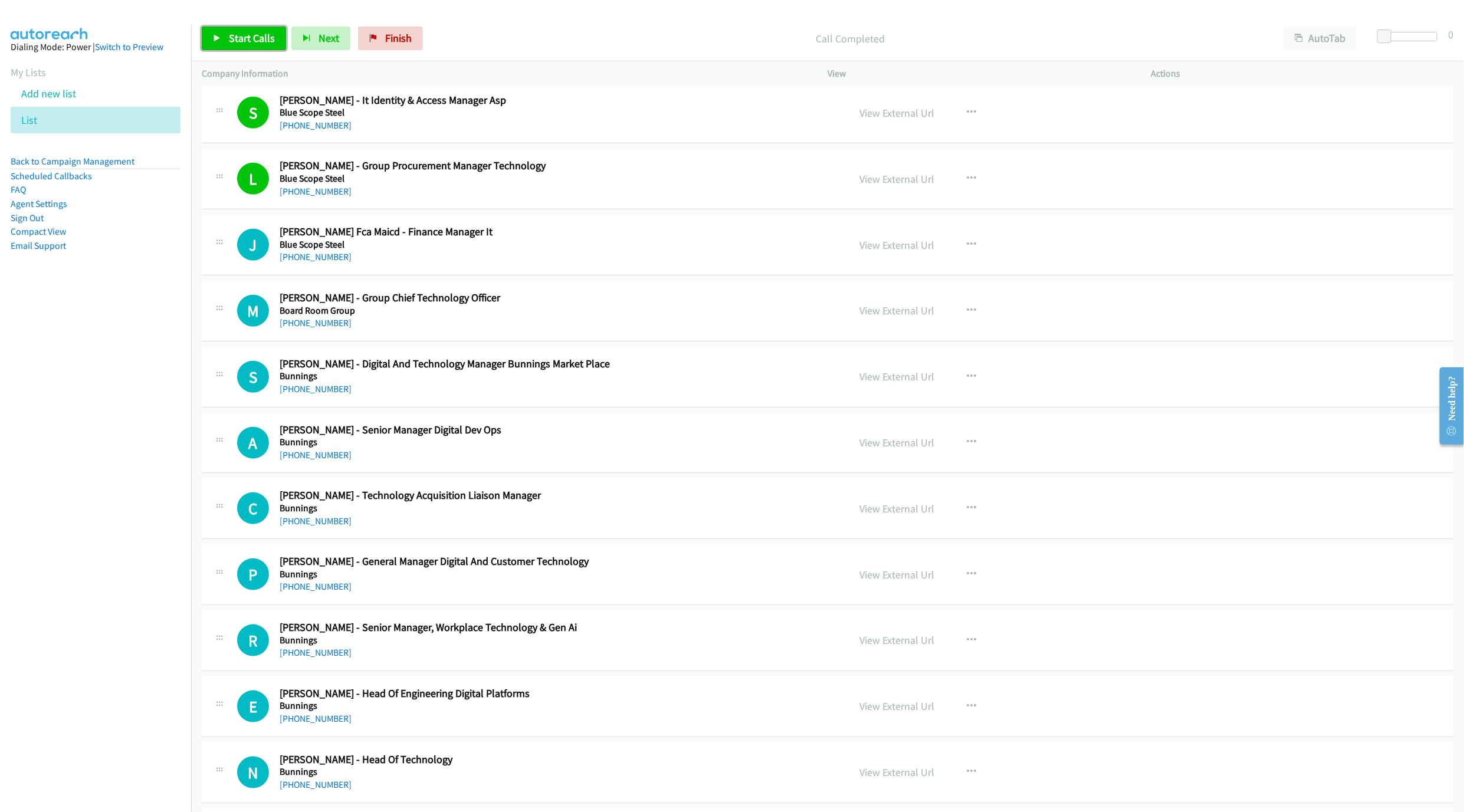
click at [246, 38] on span "Start Calls" at bounding box center [252, 38] width 46 height 13
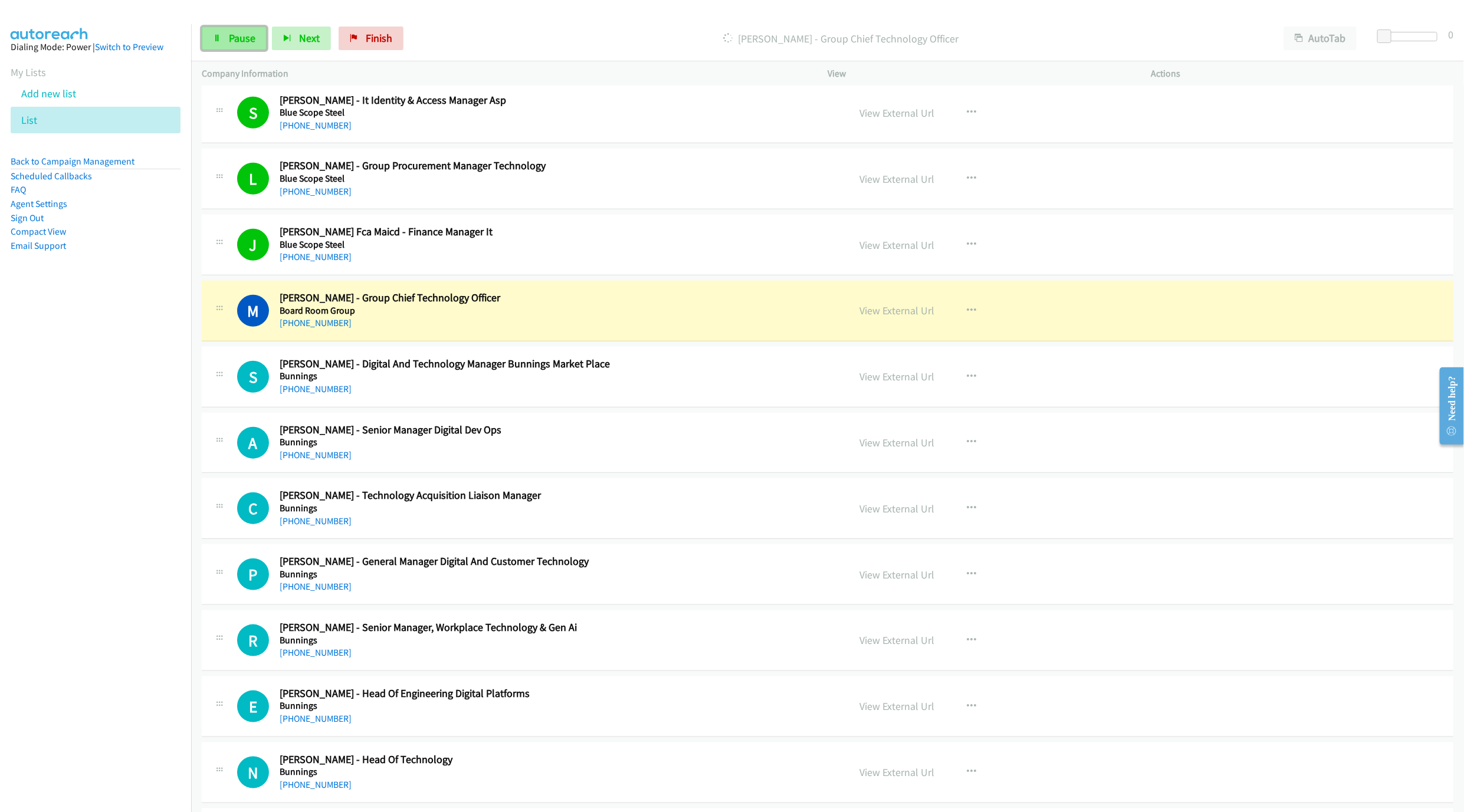
click at [241, 40] on span "Pause" at bounding box center [243, 38] width 27 height 13
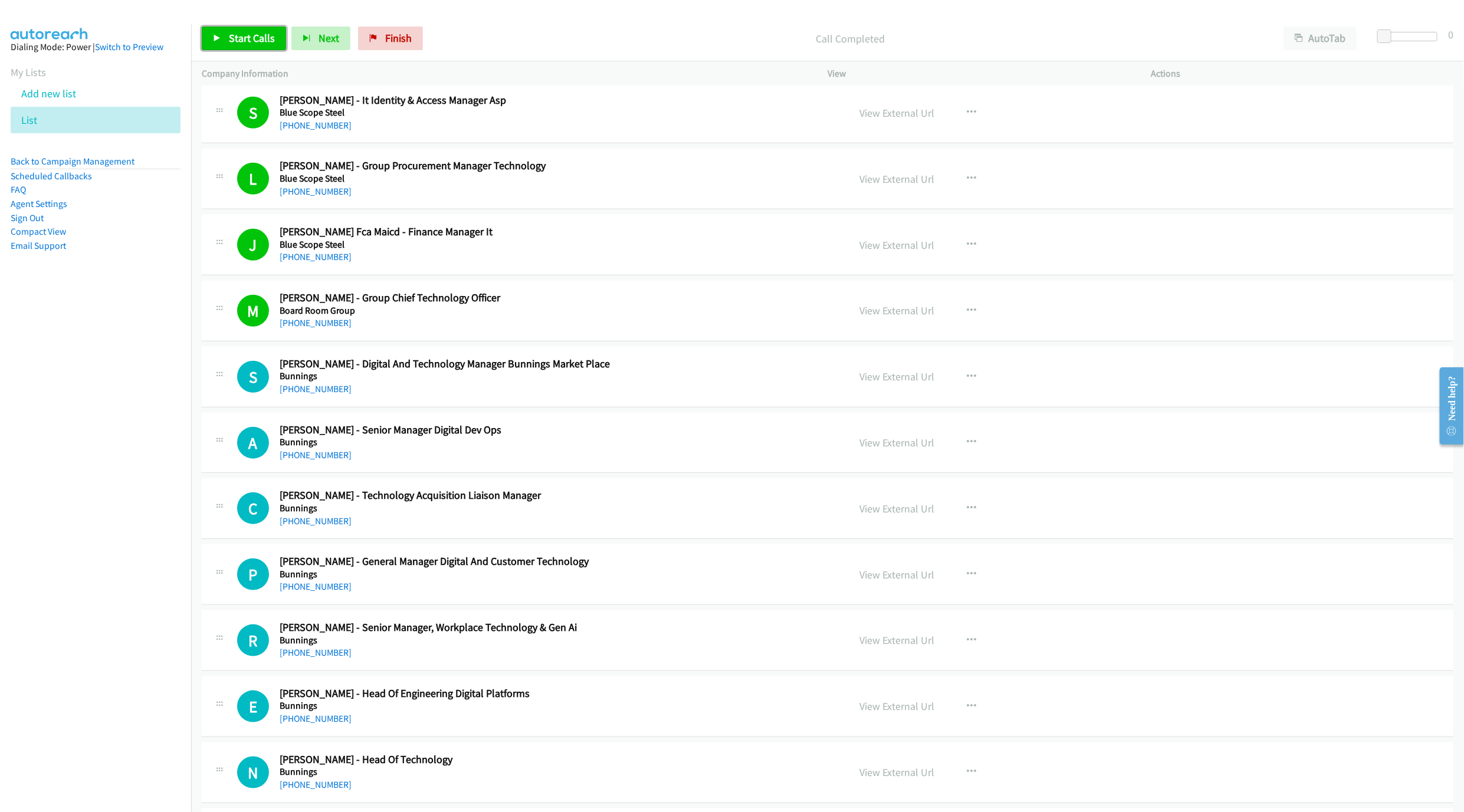
click at [275, 38] on link "Start Calls" at bounding box center [244, 38] width 85 height 23
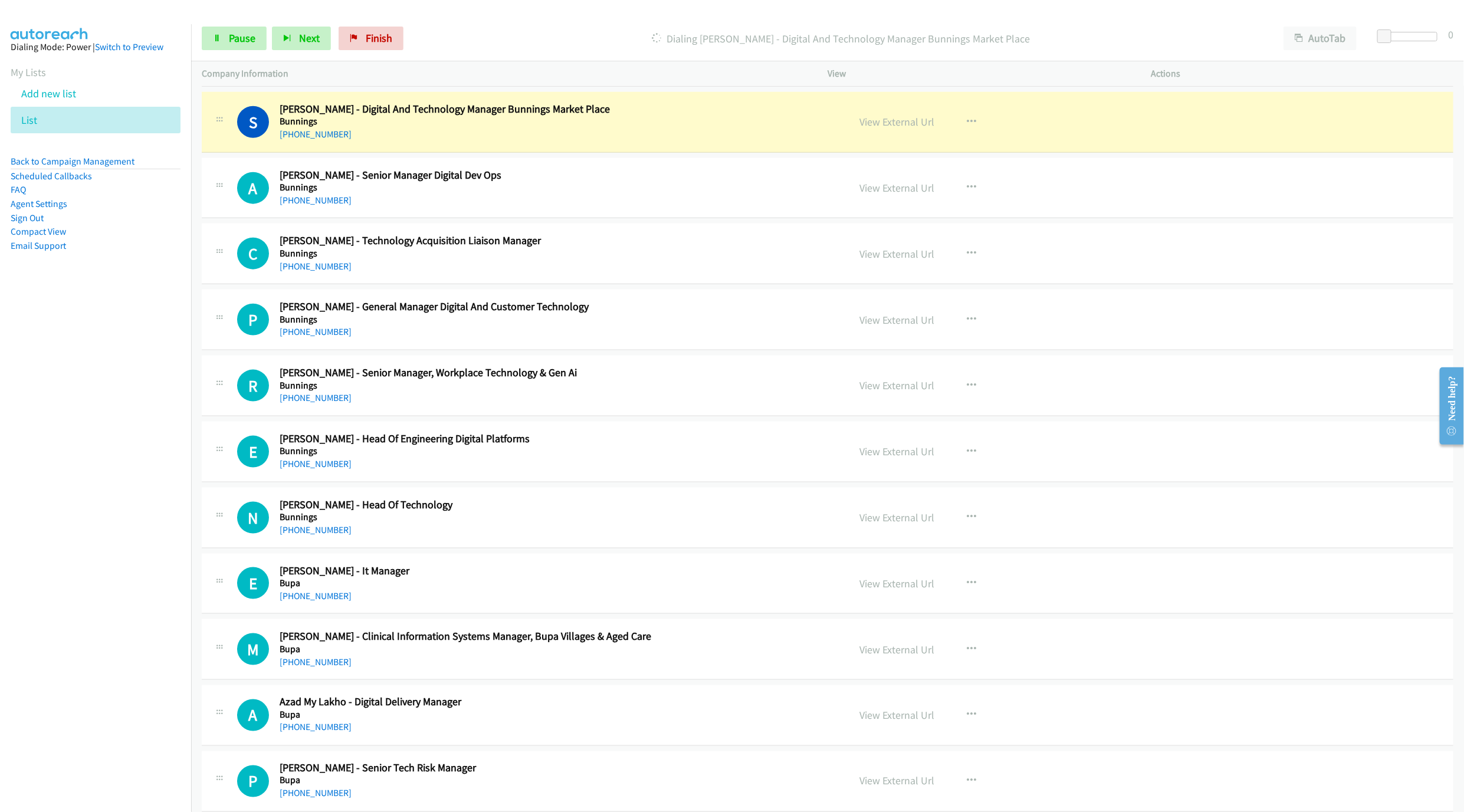
scroll to position [3804, 0]
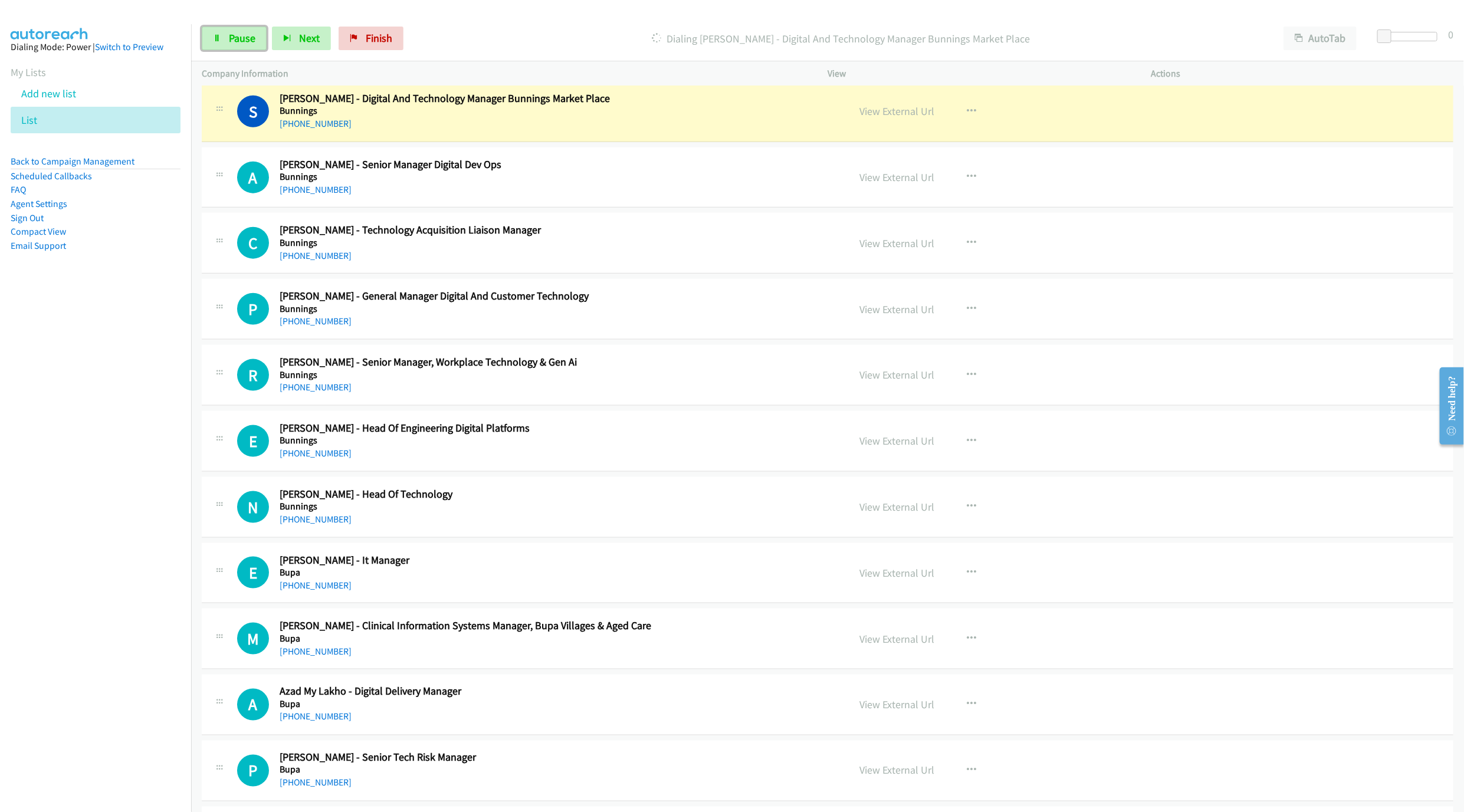
drag, startPoint x: 246, startPoint y: 37, endPoint x: 275, endPoint y: 53, distance: 33.1
click at [246, 37] on span "Pause" at bounding box center [243, 38] width 27 height 13
click at [883, 131] on div "View External Url View External Url Schedule/Manage Callback Start Calls Here R…" at bounding box center [1016, 112] width 334 height 39
drag, startPoint x: 889, startPoint y: 135, endPoint x: 898, endPoint y: 138, distance: 9.5
click at [898, 118] on link "View External Url" at bounding box center [897, 110] width 75 height 13
